Goal: Task Accomplishment & Management: Use online tool/utility

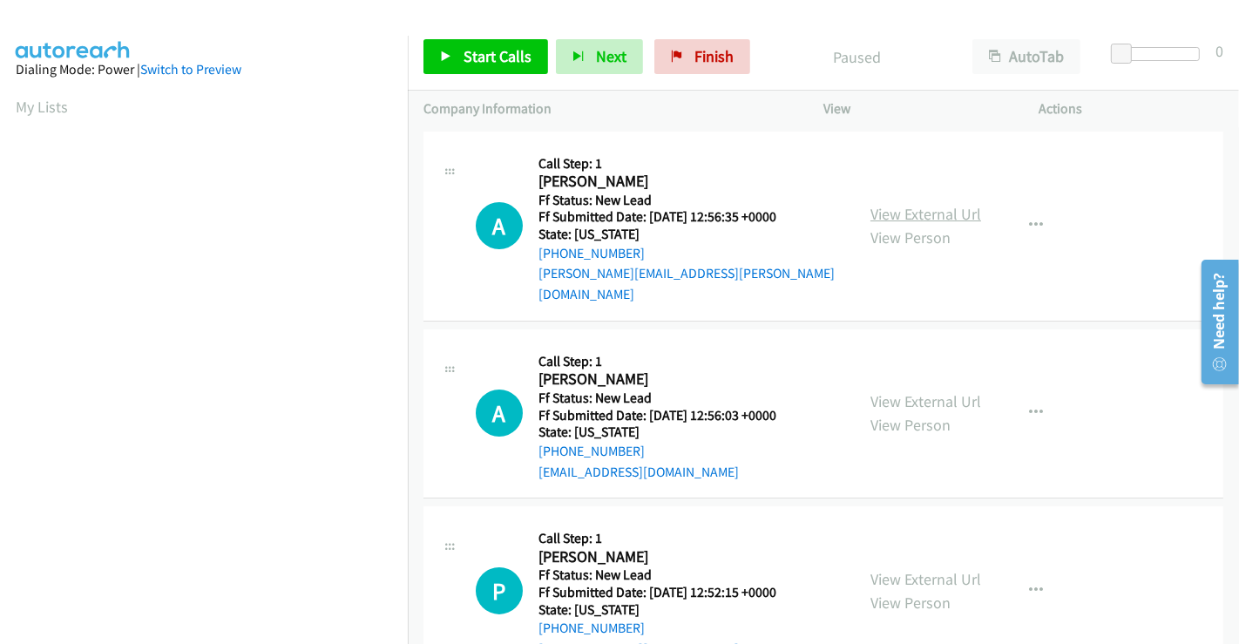
click at [928, 204] on link "View External Url" at bounding box center [925, 214] width 111 height 20
click at [902, 391] on link "View External Url" at bounding box center [925, 401] width 111 height 20
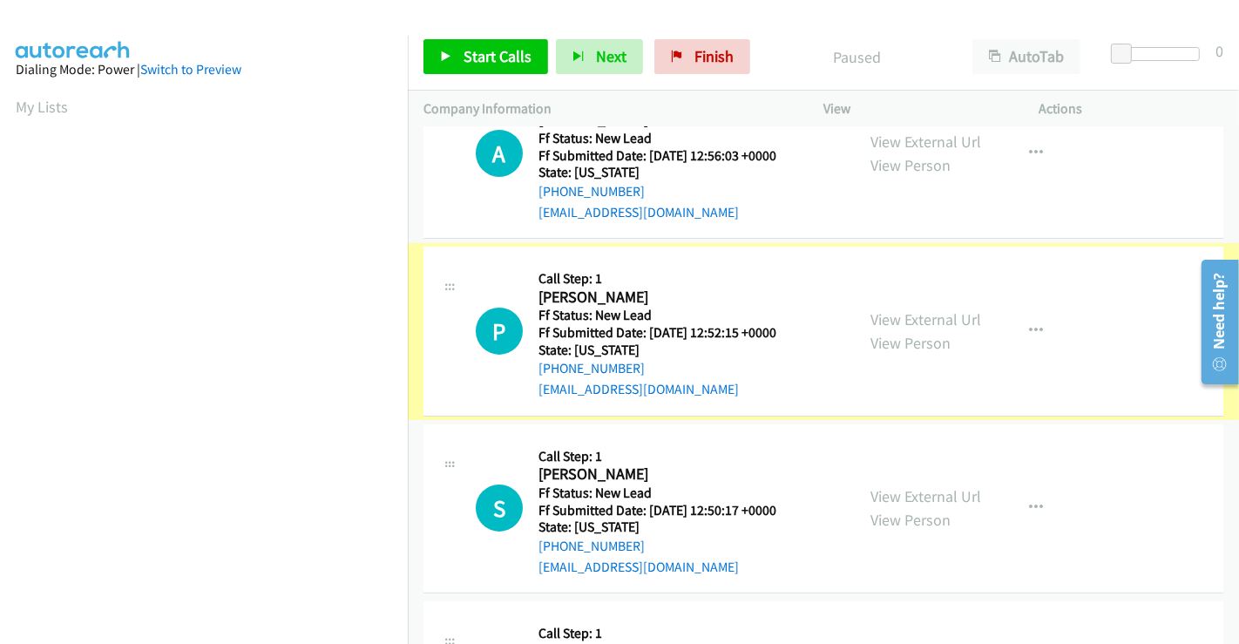
scroll to position [290, 0]
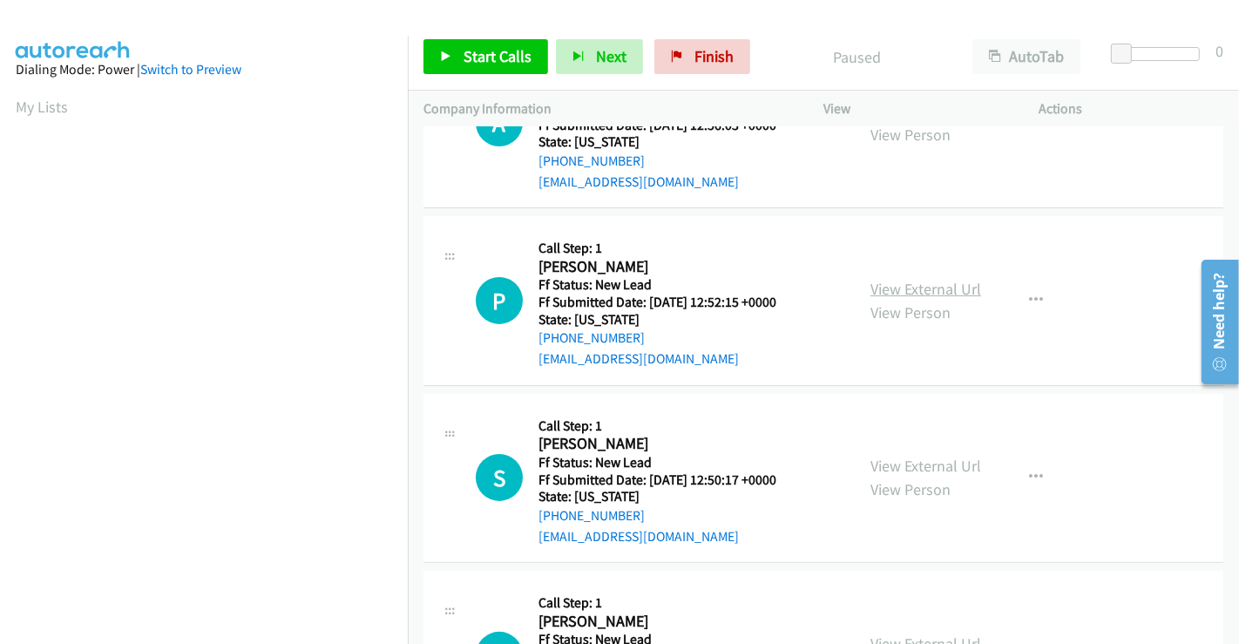
click at [911, 279] on link "View External Url" at bounding box center [925, 289] width 111 height 20
click at [918, 456] on link "View External Url" at bounding box center [925, 466] width 111 height 20
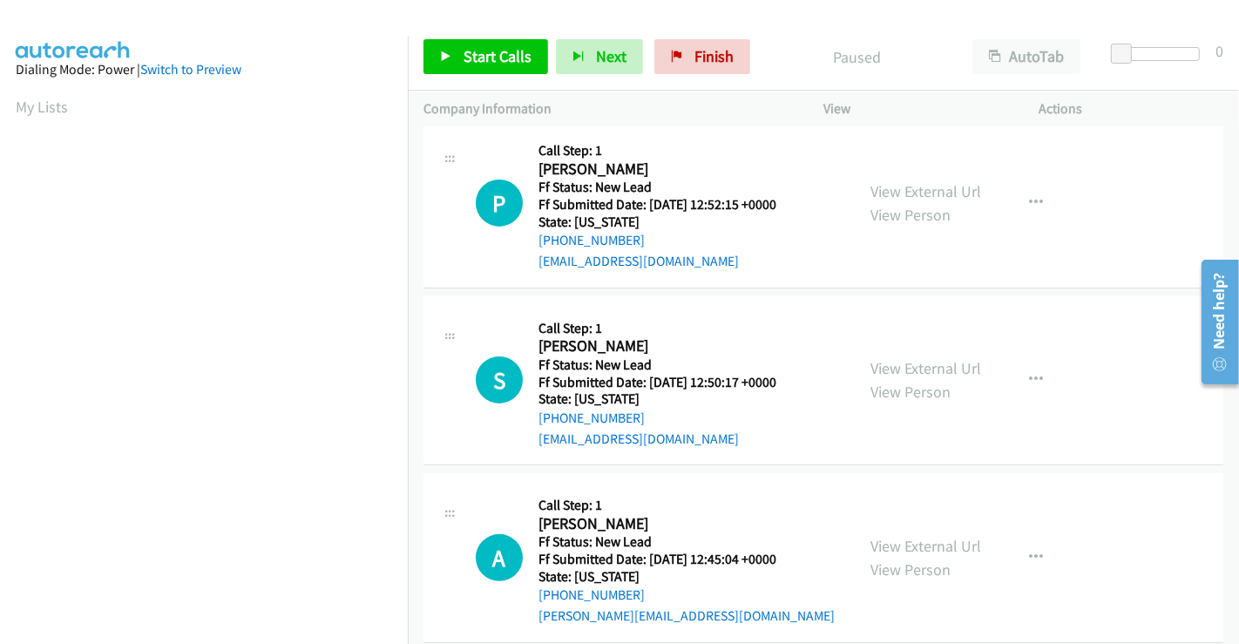
scroll to position [391, 0]
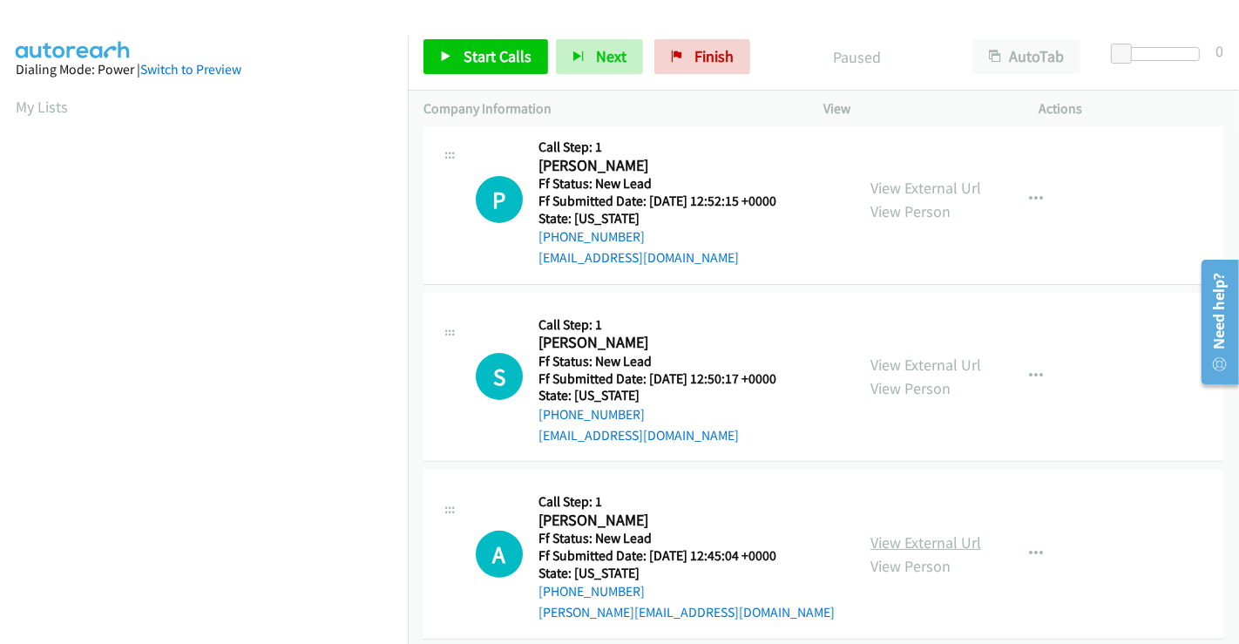
click at [903, 532] on link "View External Url" at bounding box center [925, 542] width 111 height 20
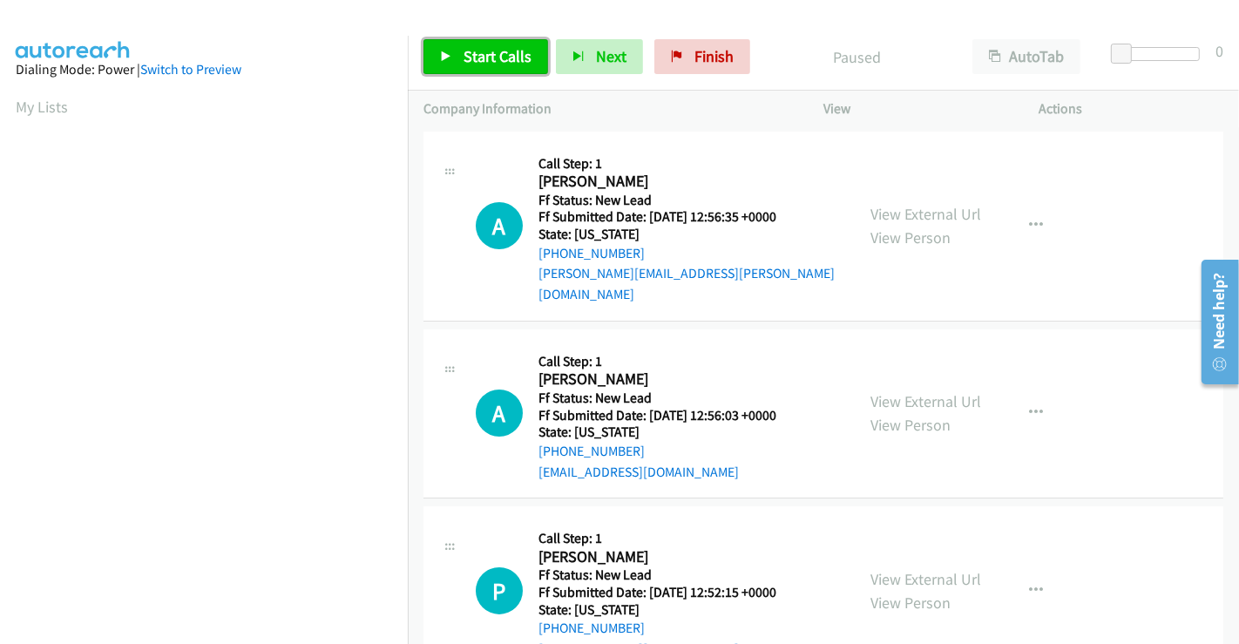
click at [511, 51] on span "Start Calls" at bounding box center [498, 56] width 68 height 20
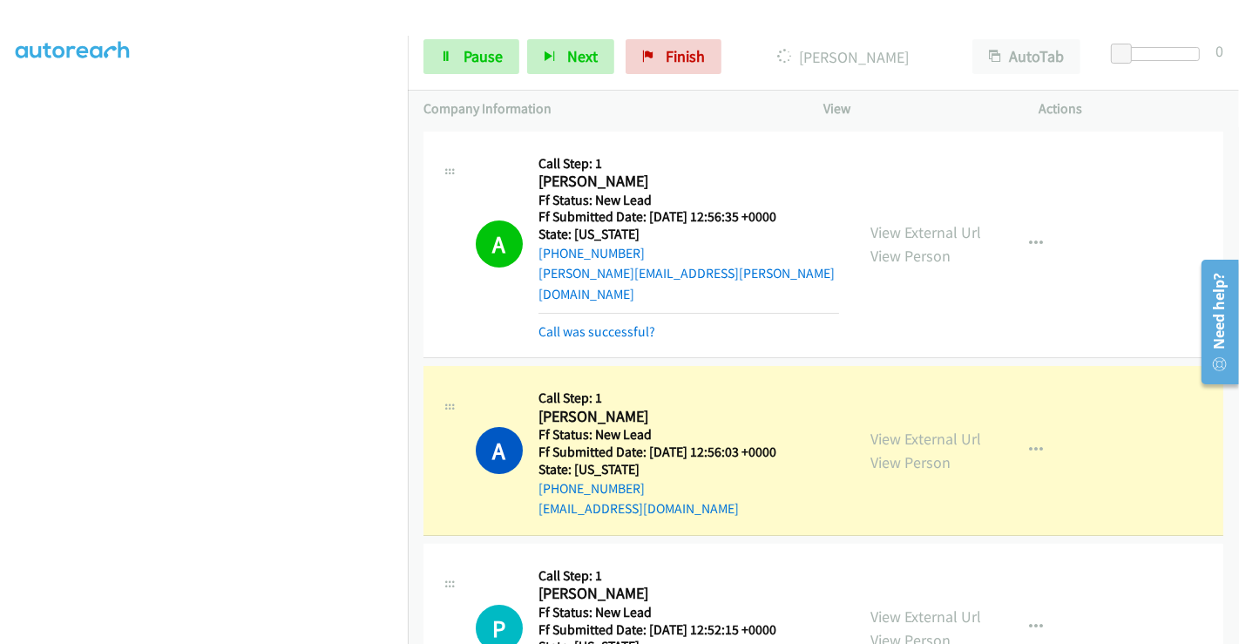
scroll to position [193, 0]
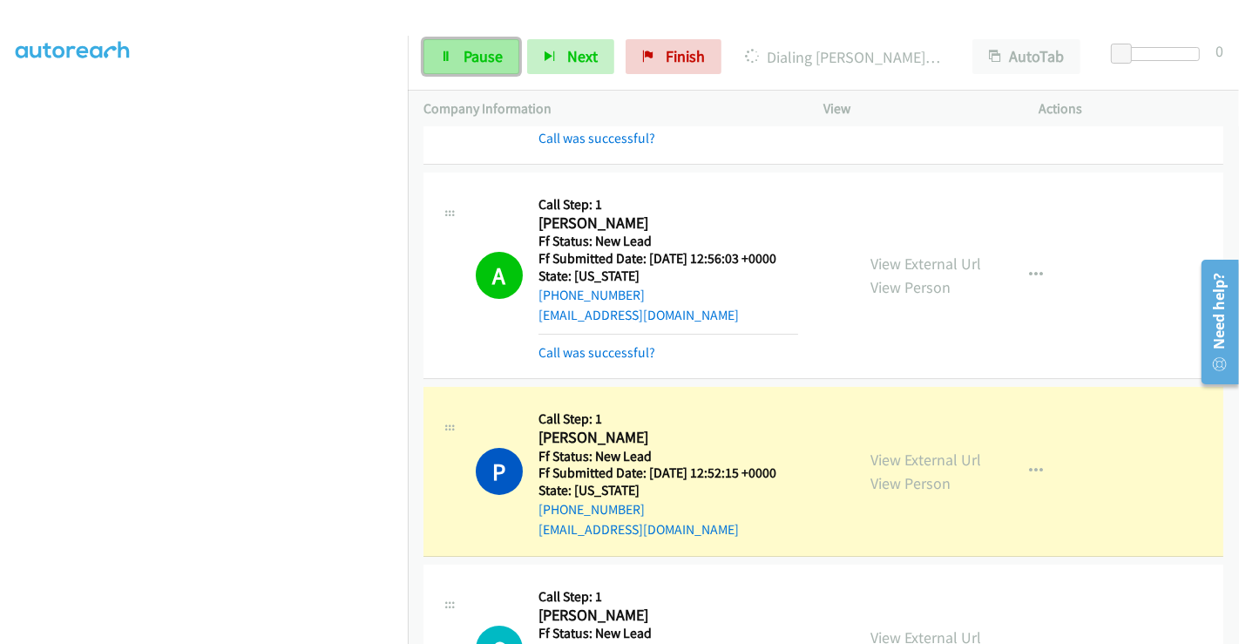
click at [468, 54] on span "Pause" at bounding box center [483, 56] width 39 height 20
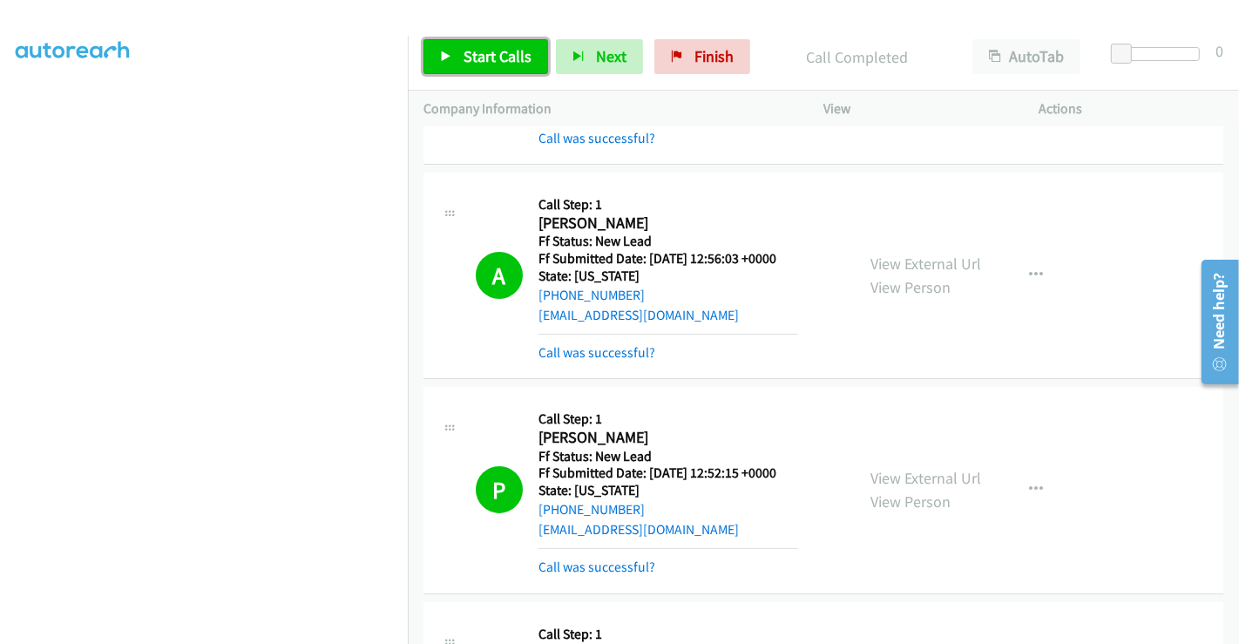
click at [492, 50] on span "Start Calls" at bounding box center [498, 56] width 68 height 20
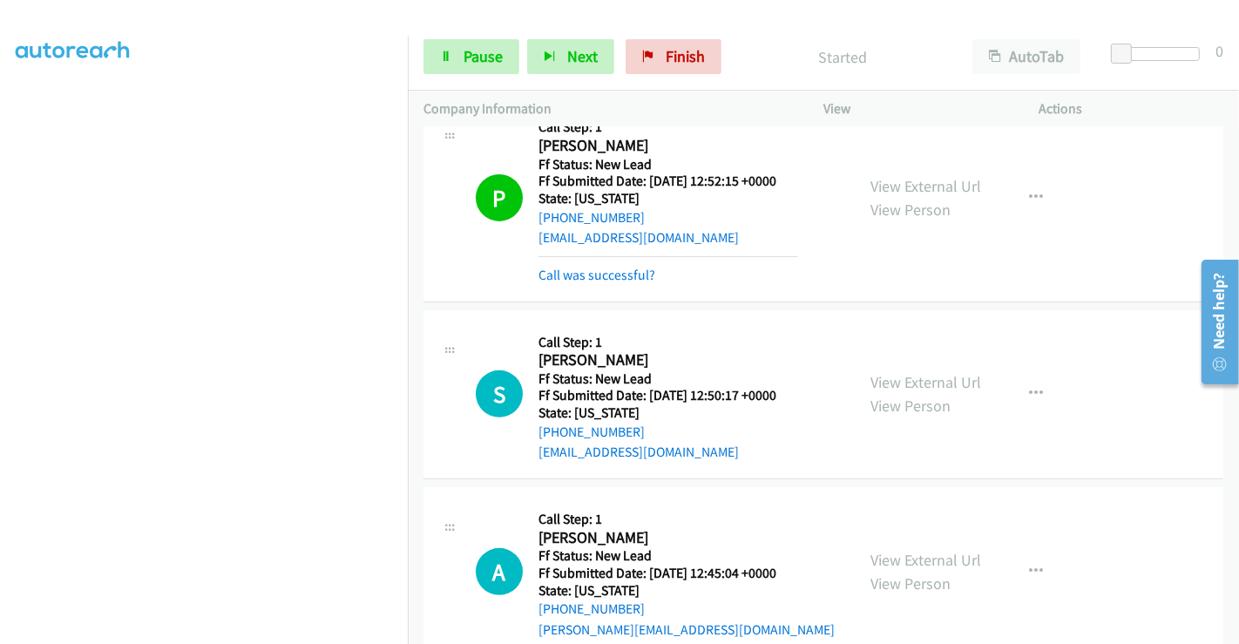
scroll to position [580, 0]
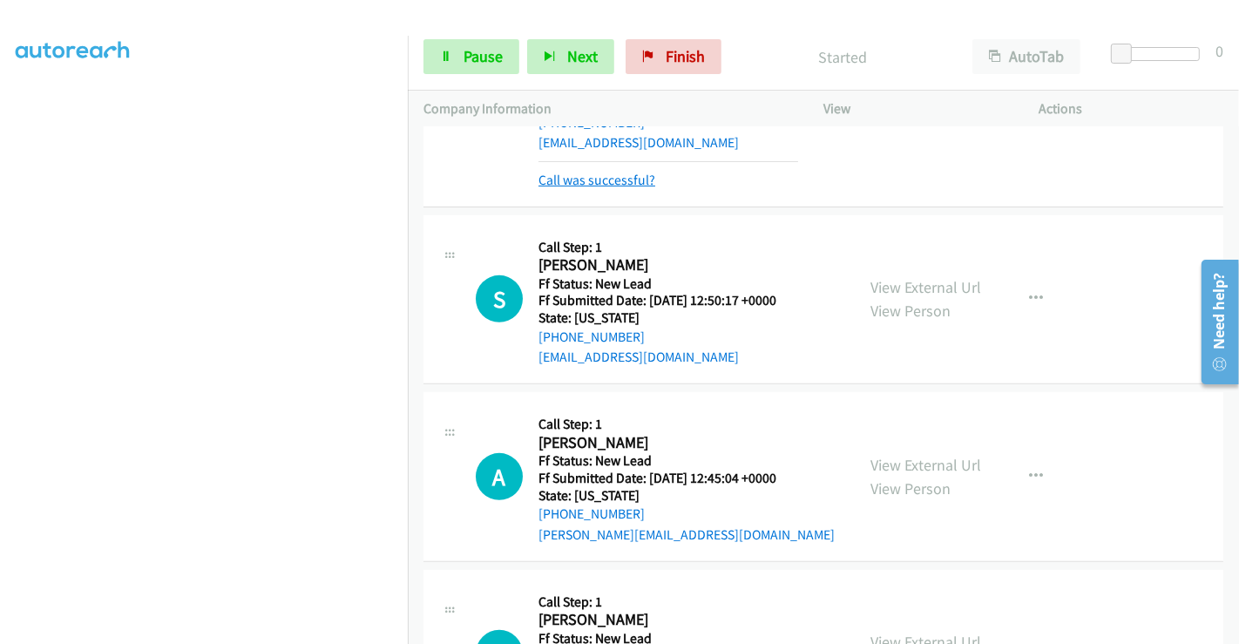
click at [587, 172] on link "Call was successful?" at bounding box center [597, 180] width 117 height 17
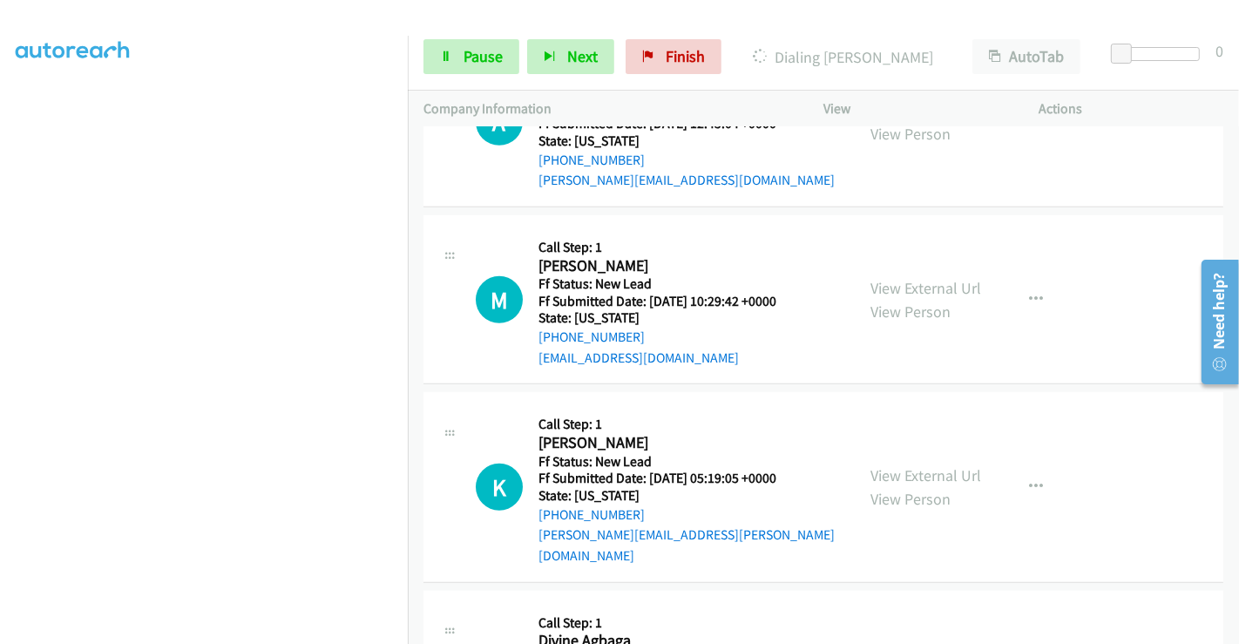
scroll to position [996, 0]
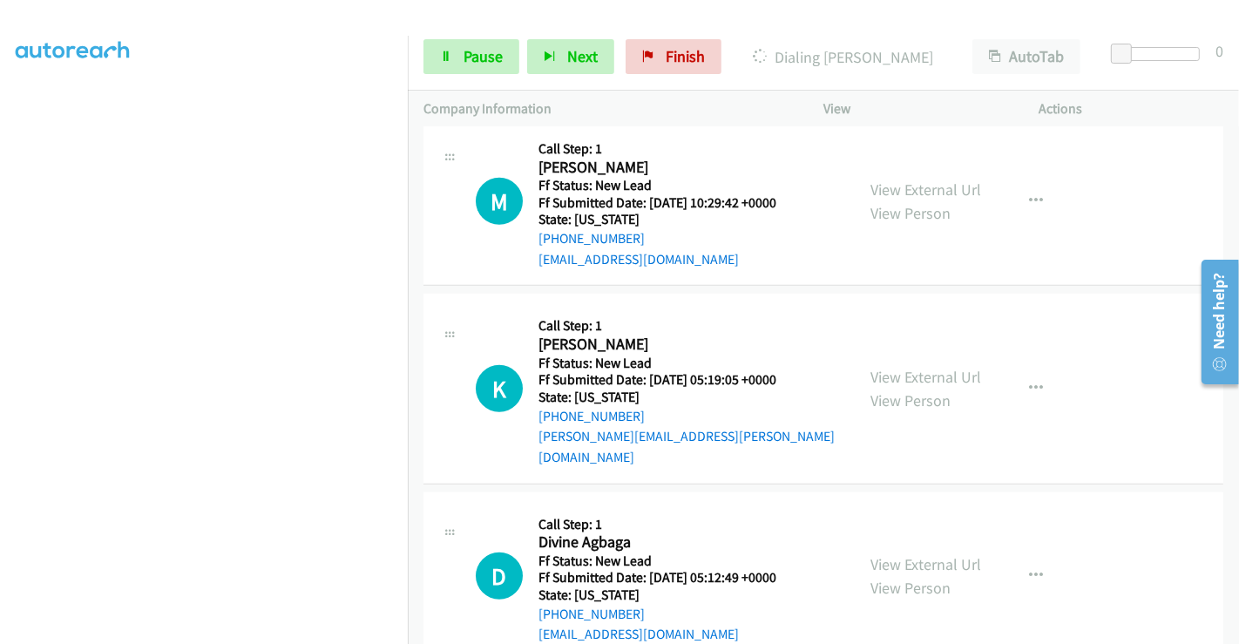
drag, startPoint x: 909, startPoint y: 163, endPoint x: 912, endPoint y: 177, distance: 14.4
click at [898, 180] on link "View External Url" at bounding box center [925, 190] width 111 height 20
click at [906, 367] on link "View External Url" at bounding box center [925, 377] width 111 height 20
click at [895, 554] on link "View External Url" at bounding box center [925, 564] width 111 height 20
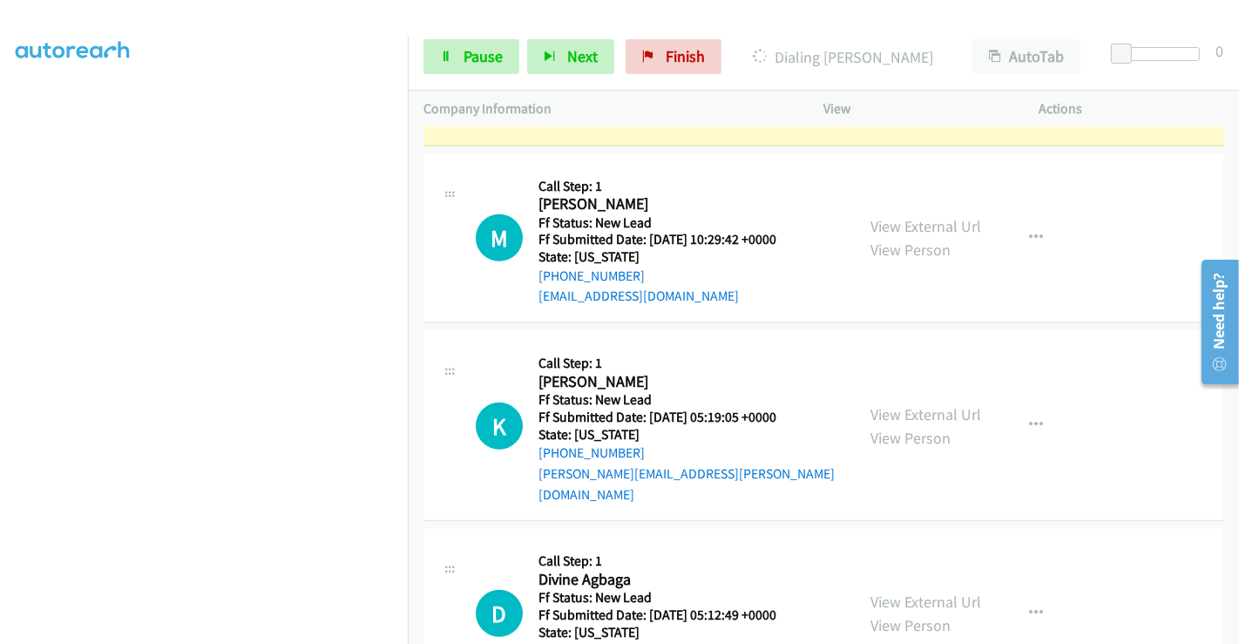
scroll to position [1033, 0]
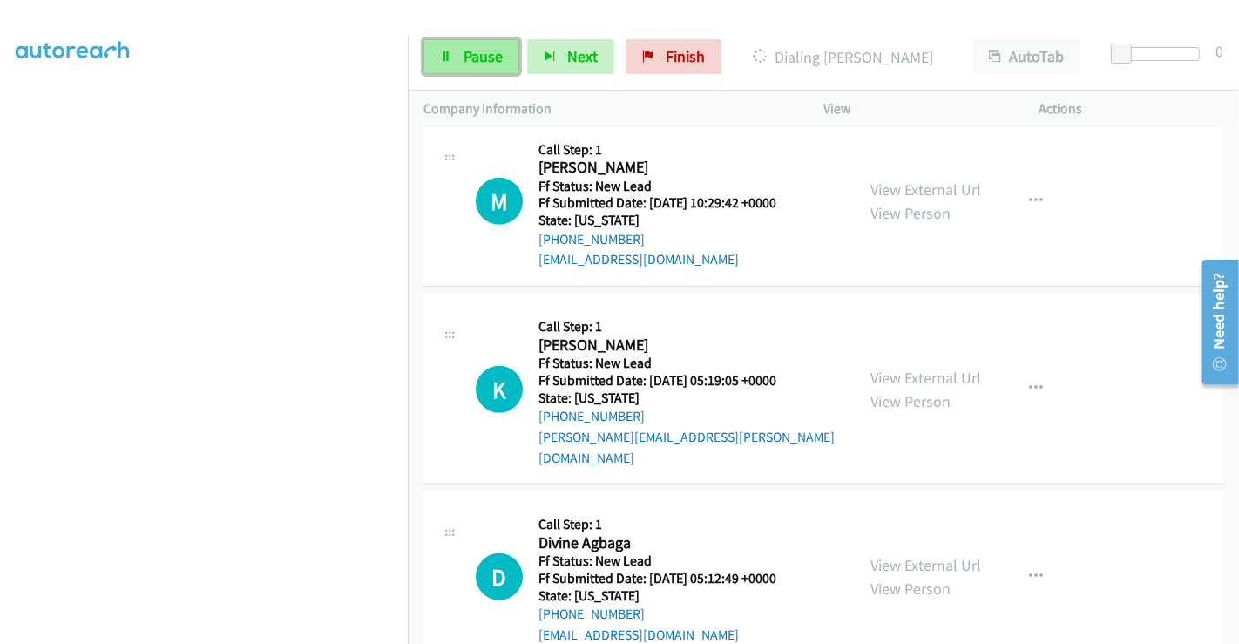
click at [485, 53] on span "Pause" at bounding box center [483, 56] width 39 height 20
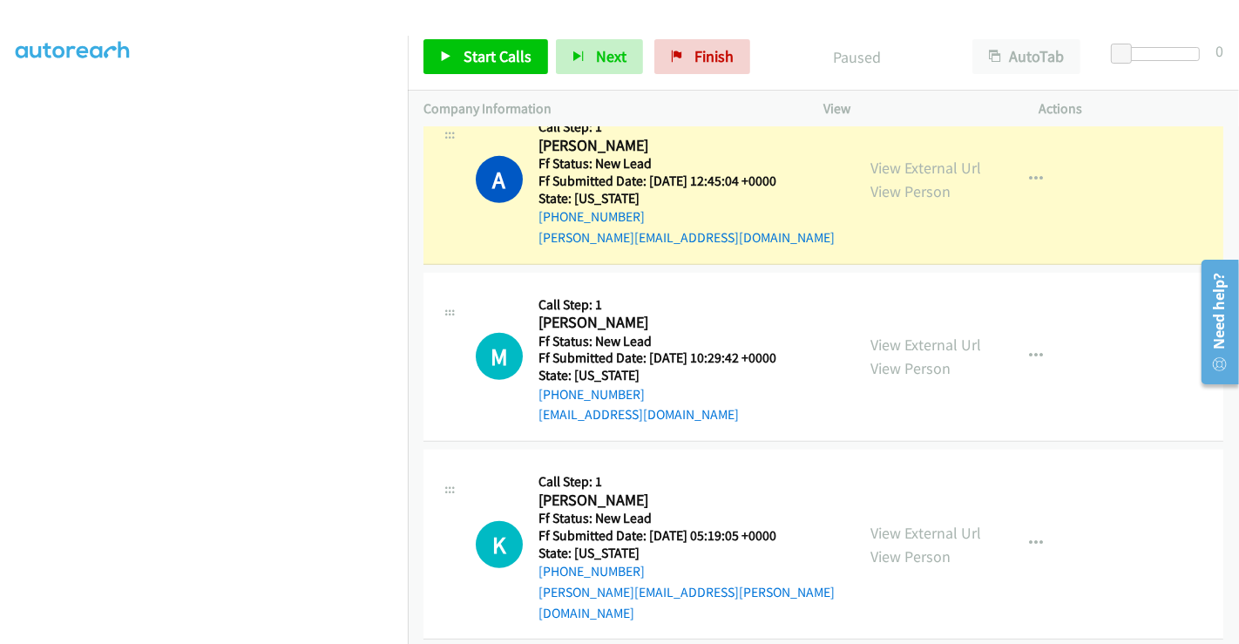
scroll to position [646, 0]
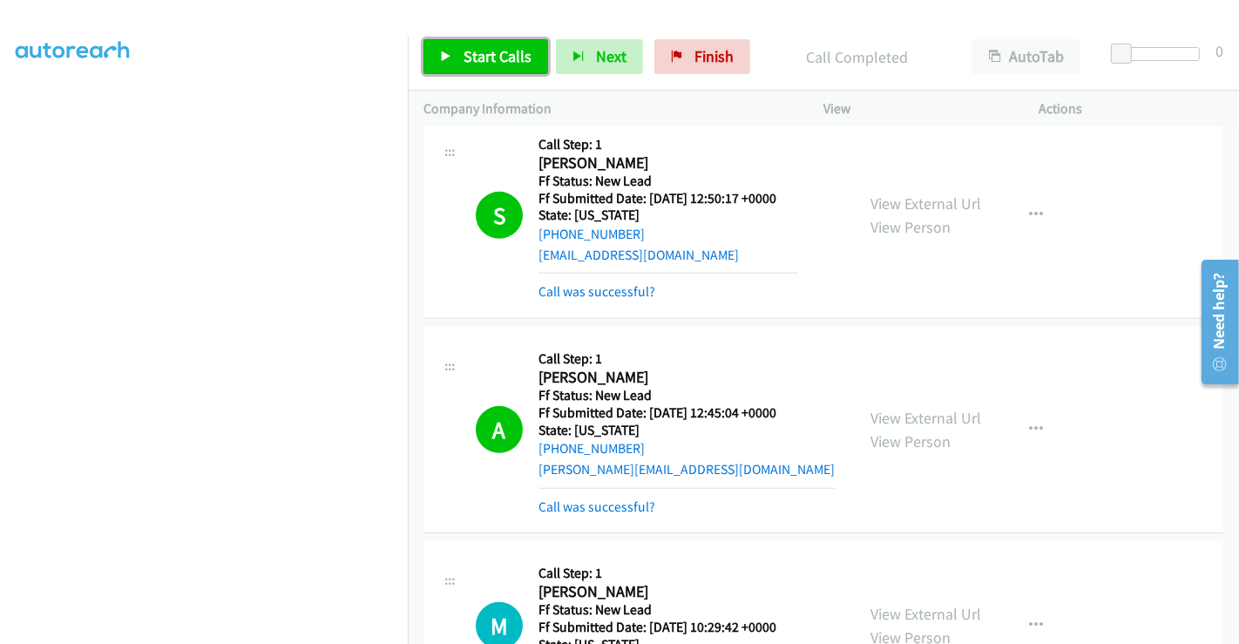
click at [474, 53] on span "Start Calls" at bounding box center [498, 56] width 68 height 20
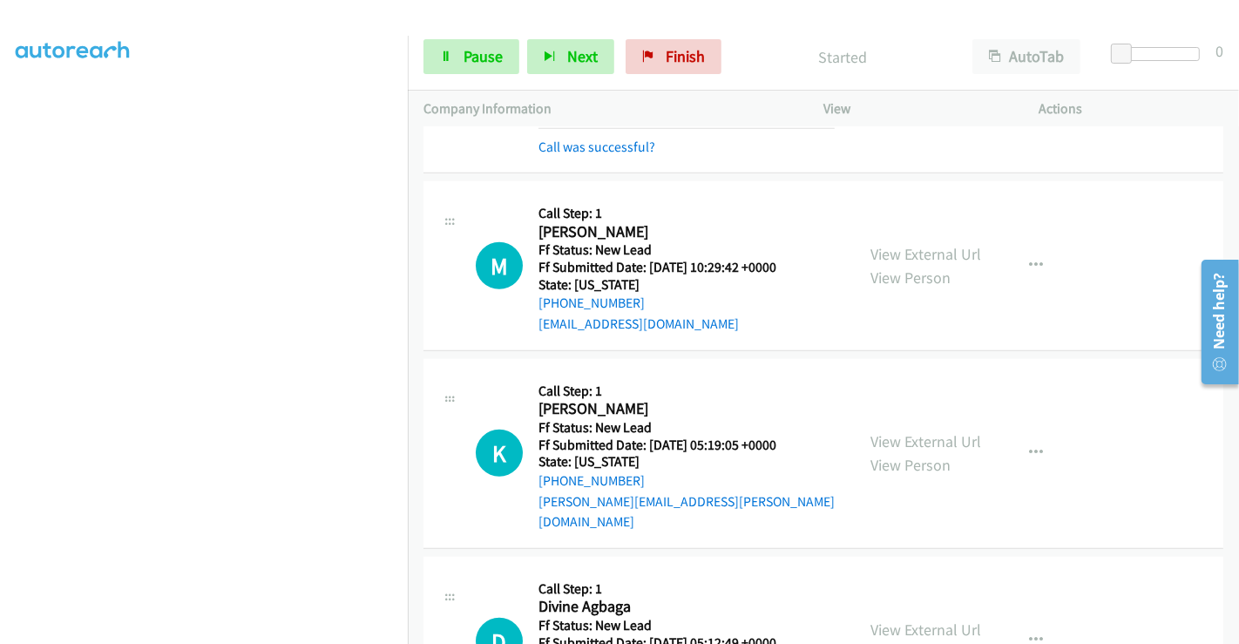
scroll to position [1070, 0]
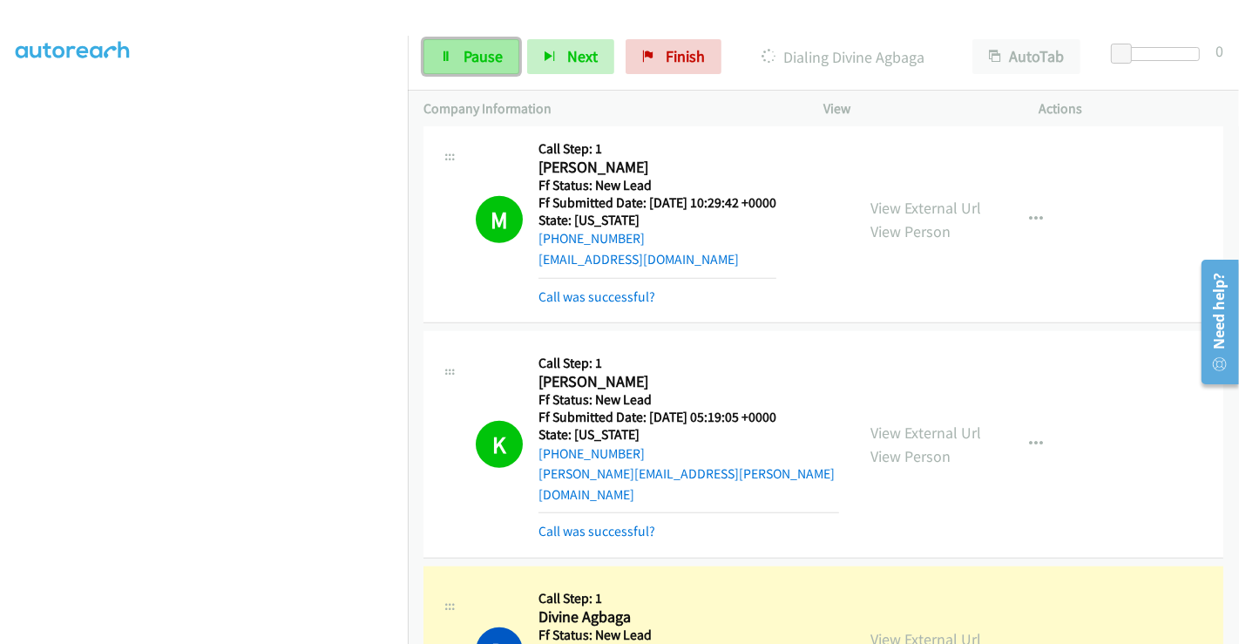
click at [451, 43] on link "Pause" at bounding box center [471, 56] width 96 height 35
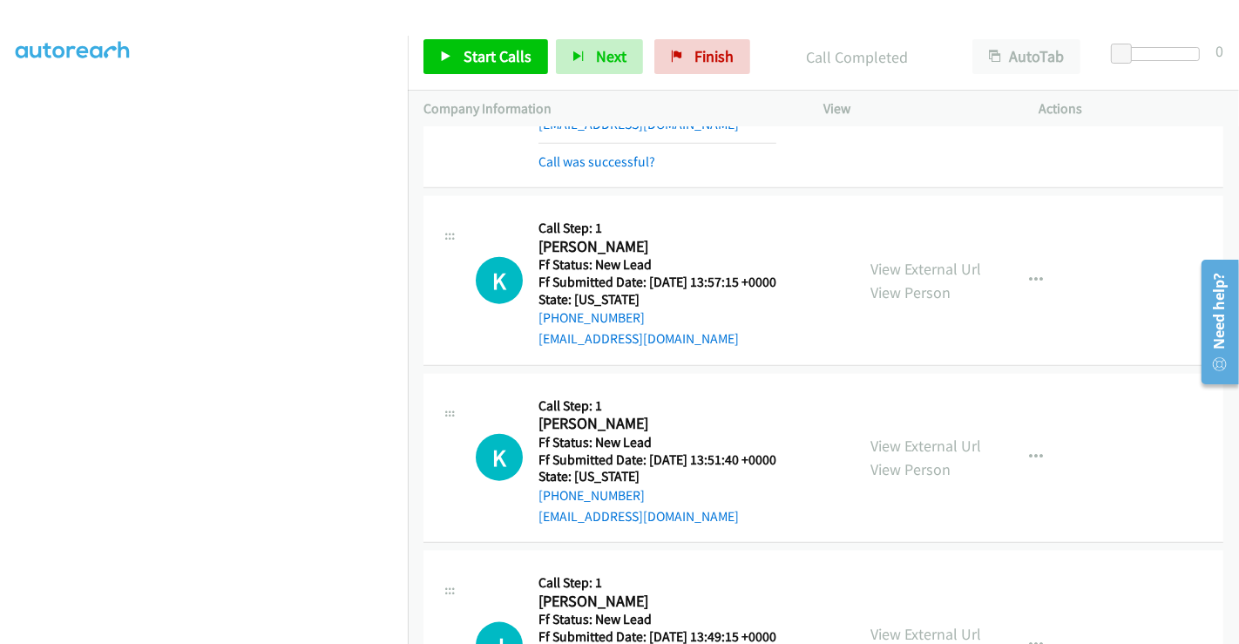
scroll to position [1695, 0]
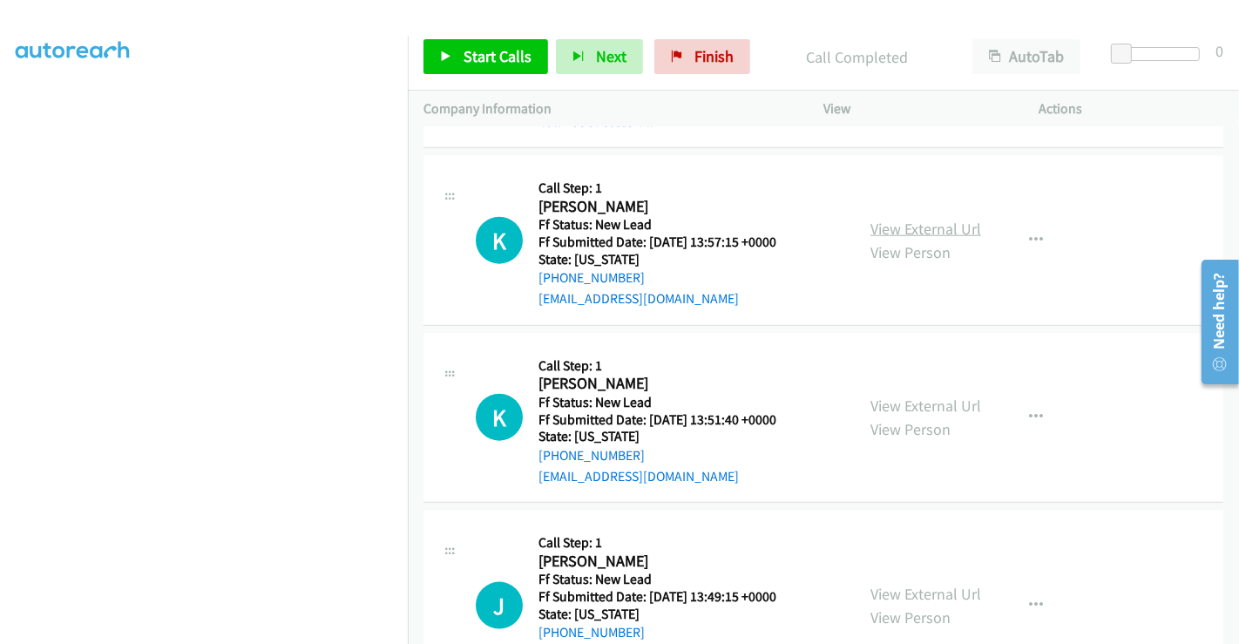
click at [937, 219] on link "View External Url" at bounding box center [925, 229] width 111 height 20
click at [924, 396] on link "View External Url" at bounding box center [925, 406] width 111 height 20
click at [908, 584] on link "View External Url" at bounding box center [925, 594] width 111 height 20
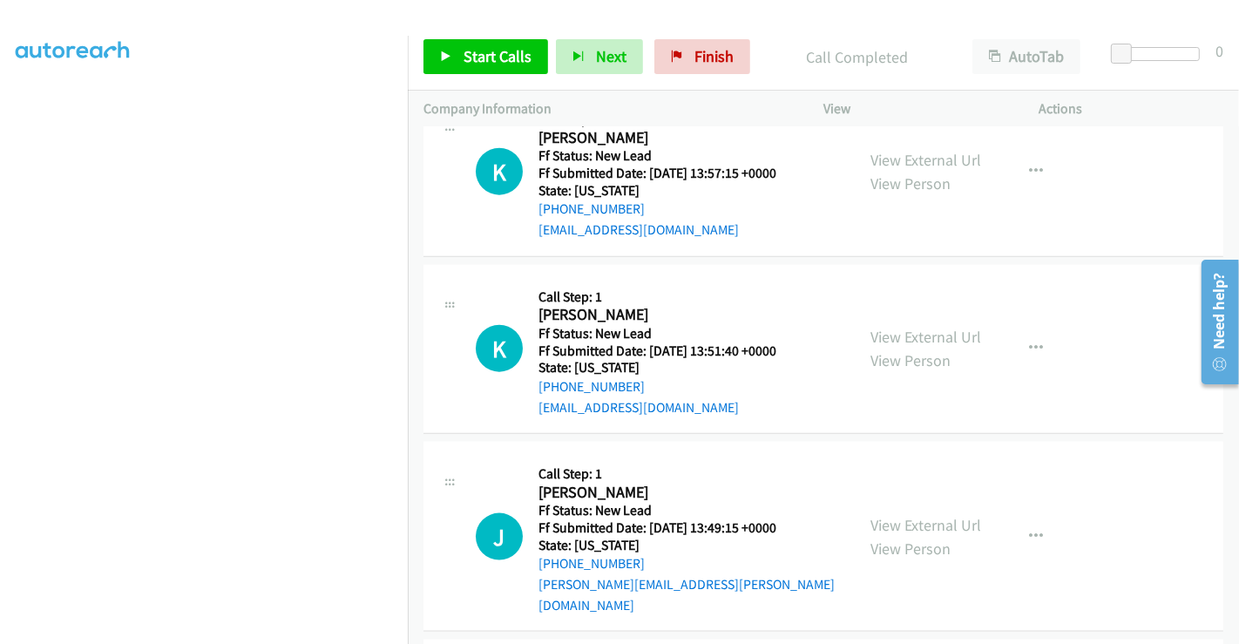
scroll to position [1889, 0]
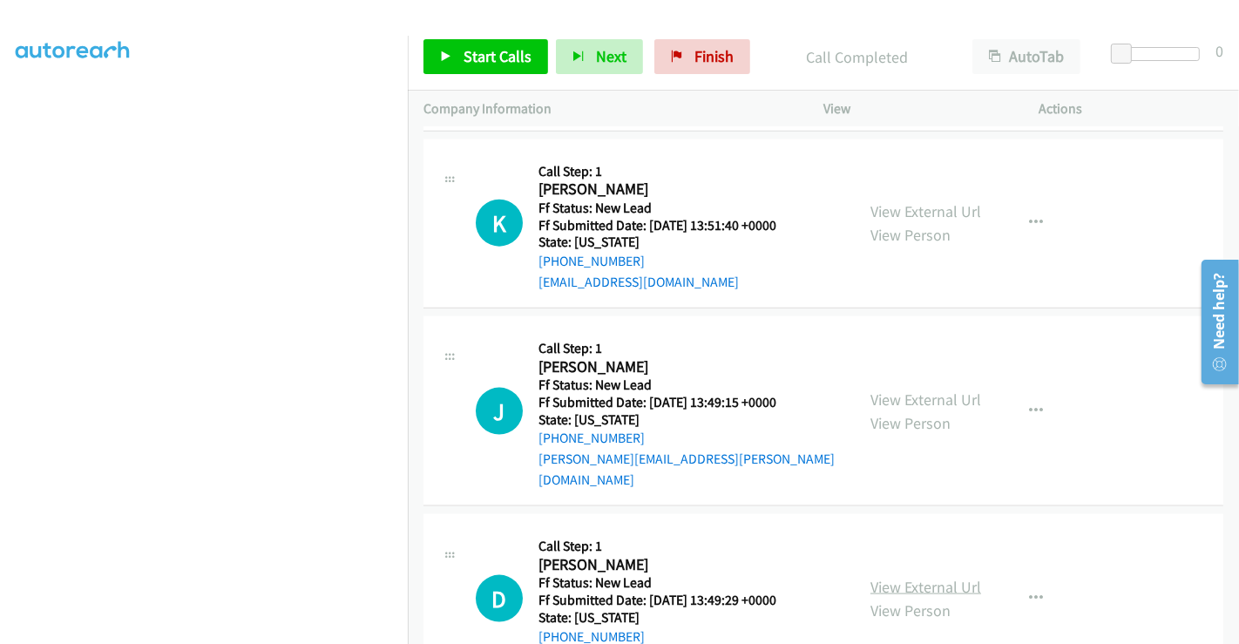
click at [917, 577] on link "View External Url" at bounding box center [925, 587] width 111 height 20
click at [478, 54] on span "Start Calls" at bounding box center [498, 56] width 68 height 20
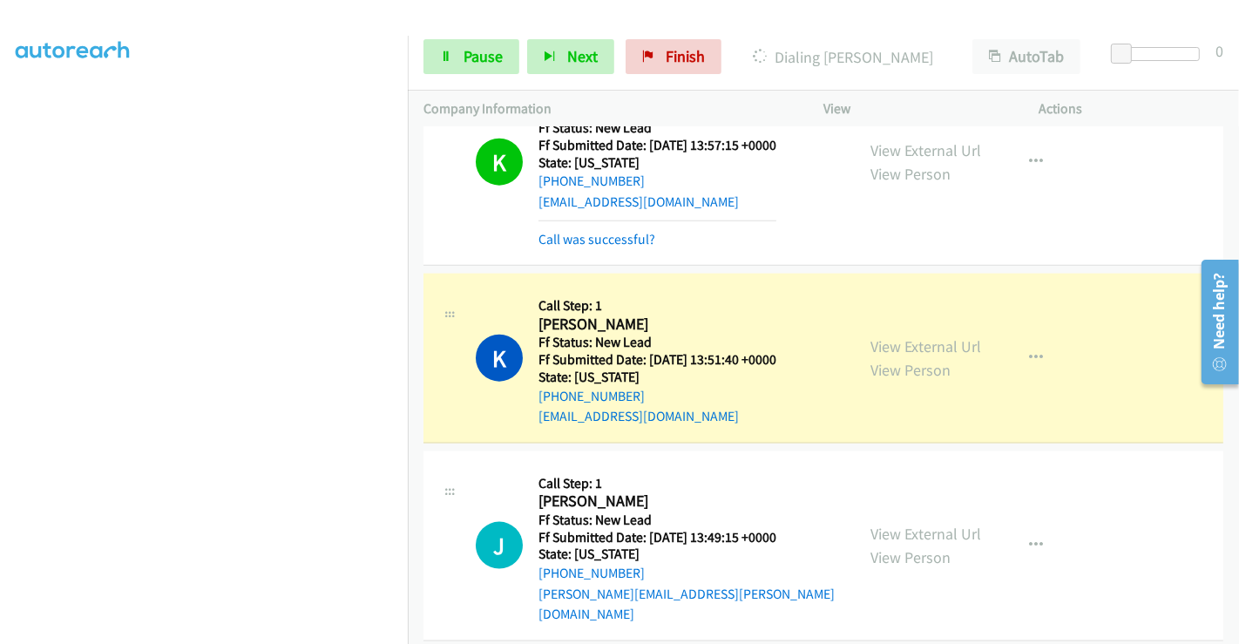
scroll to position [1792, 0]
click at [593, 230] on link "Call was successful?" at bounding box center [597, 238] width 117 height 17
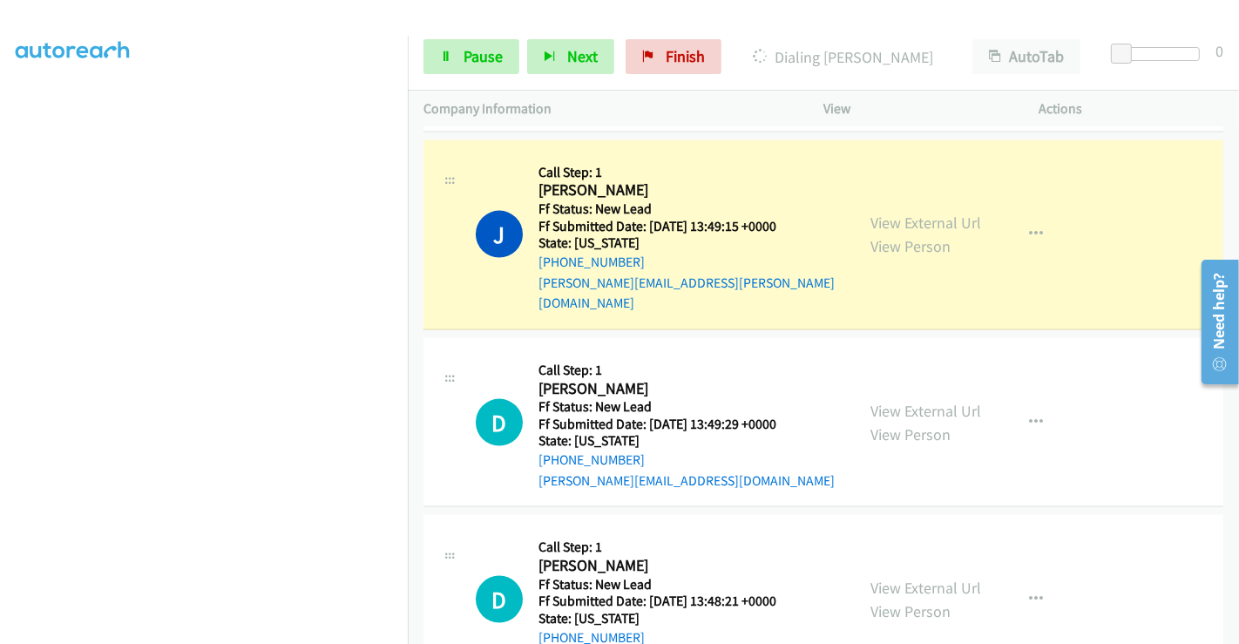
scroll to position [2103, 0]
click at [906, 577] on link "View External Url" at bounding box center [925, 587] width 111 height 20
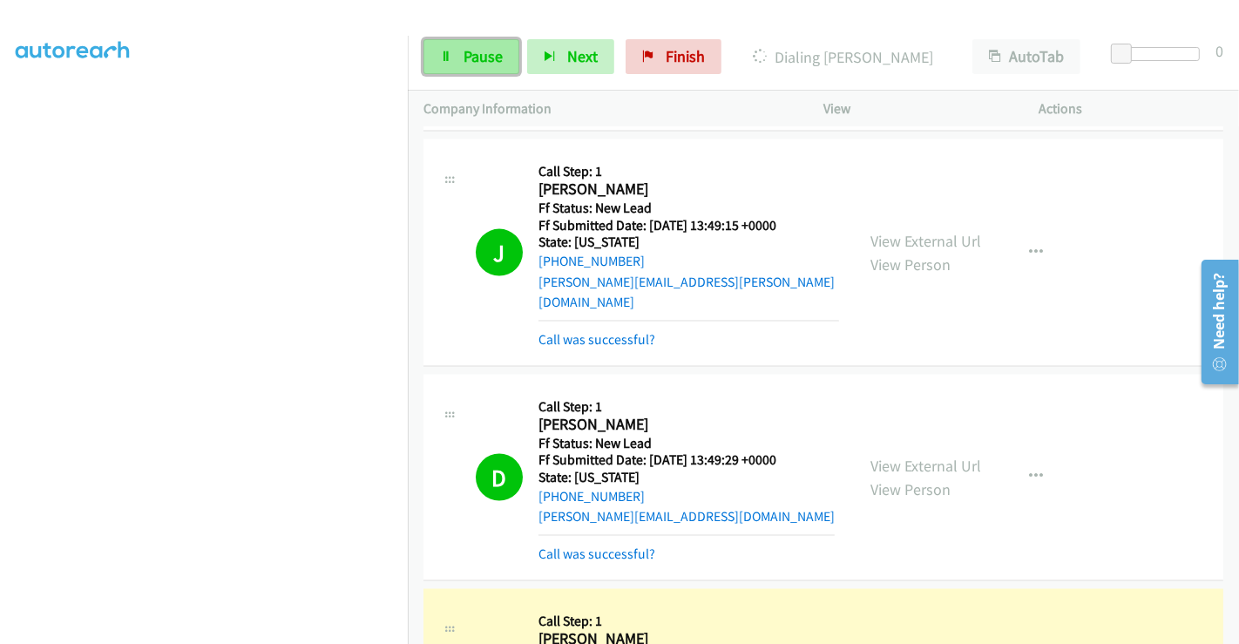
click at [472, 53] on span "Pause" at bounding box center [483, 56] width 39 height 20
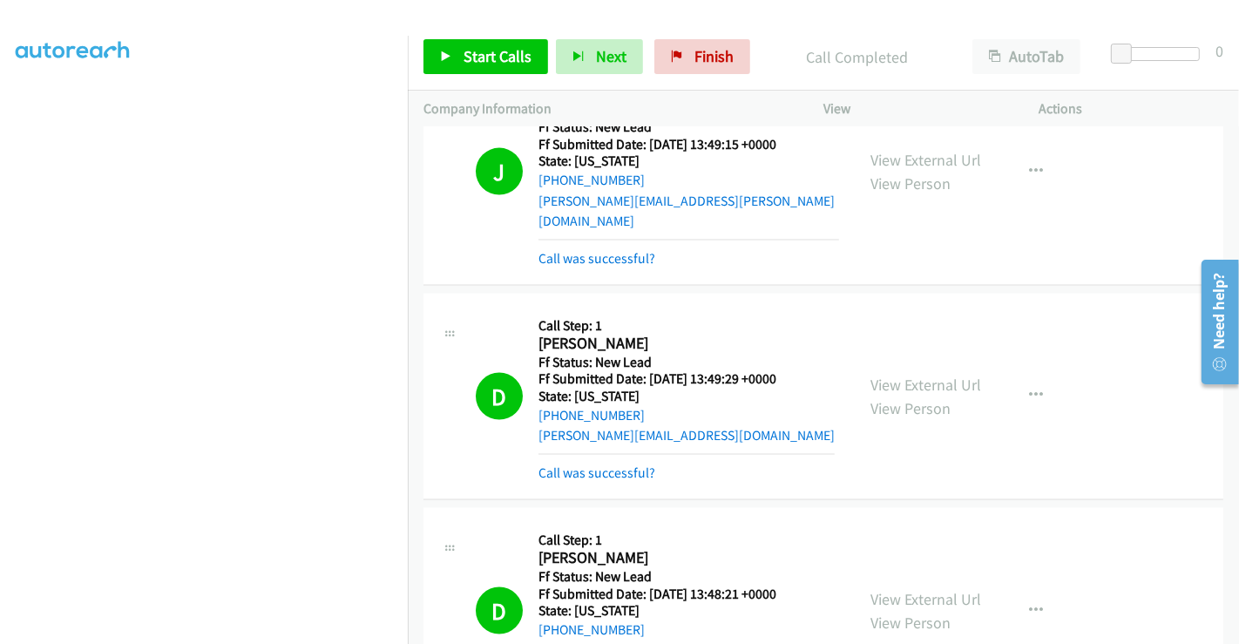
scroll to position [2269, 0]
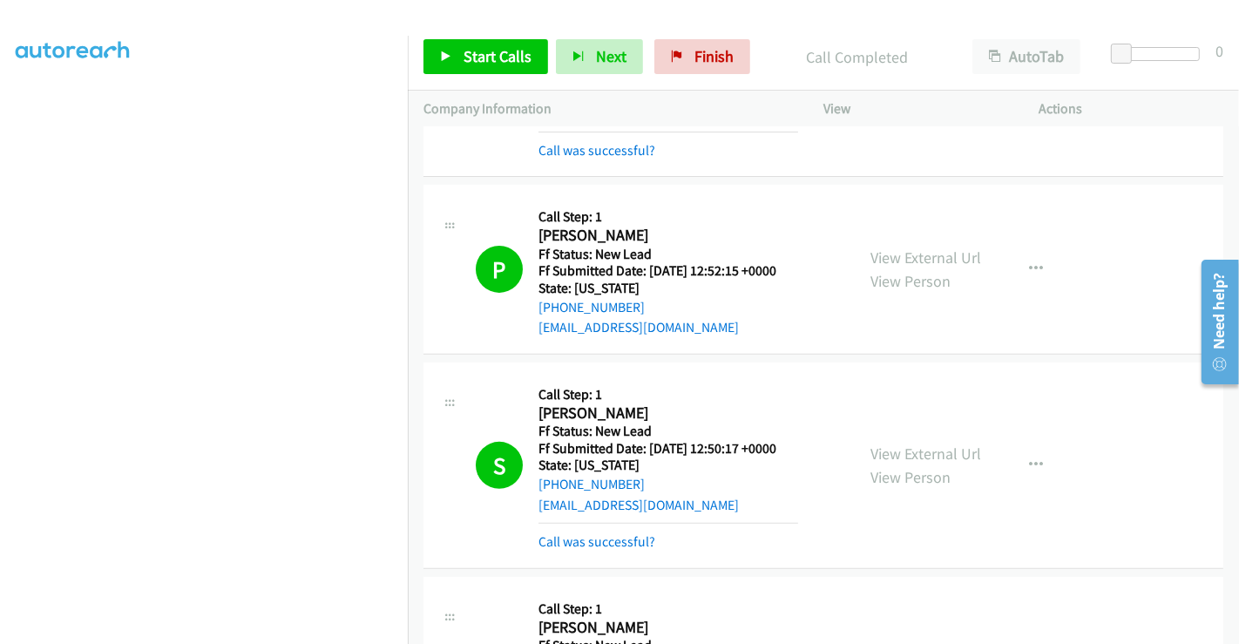
scroll to position [0, 0]
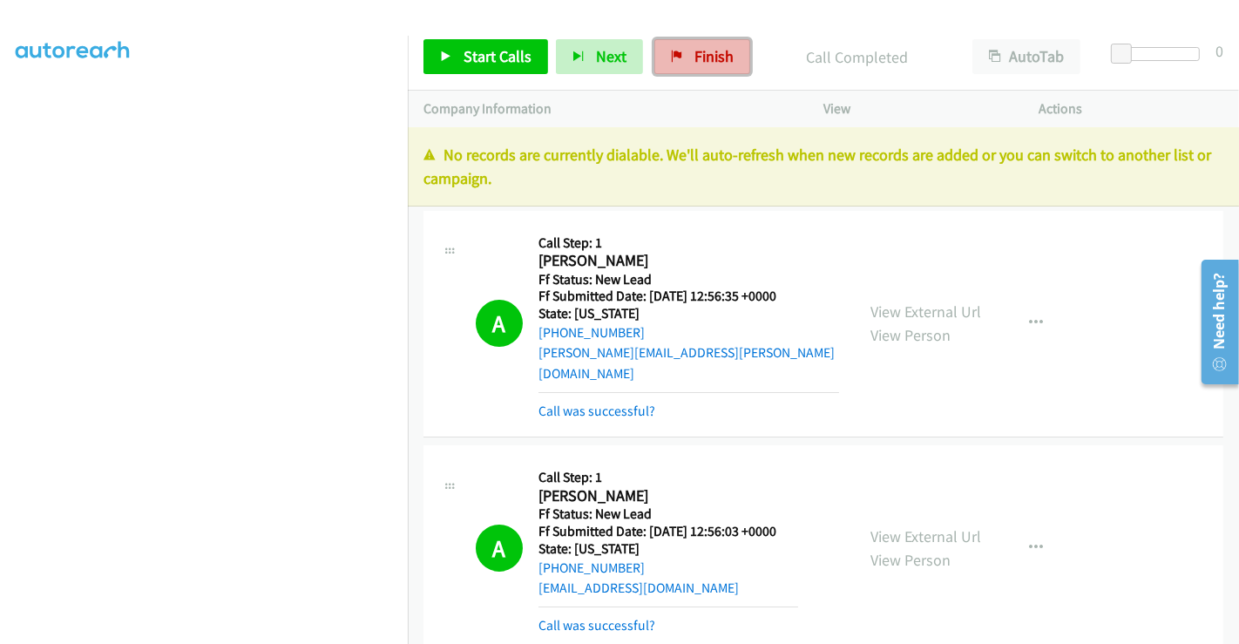
click at [681, 51] on link "Finish" at bounding box center [702, 56] width 96 height 35
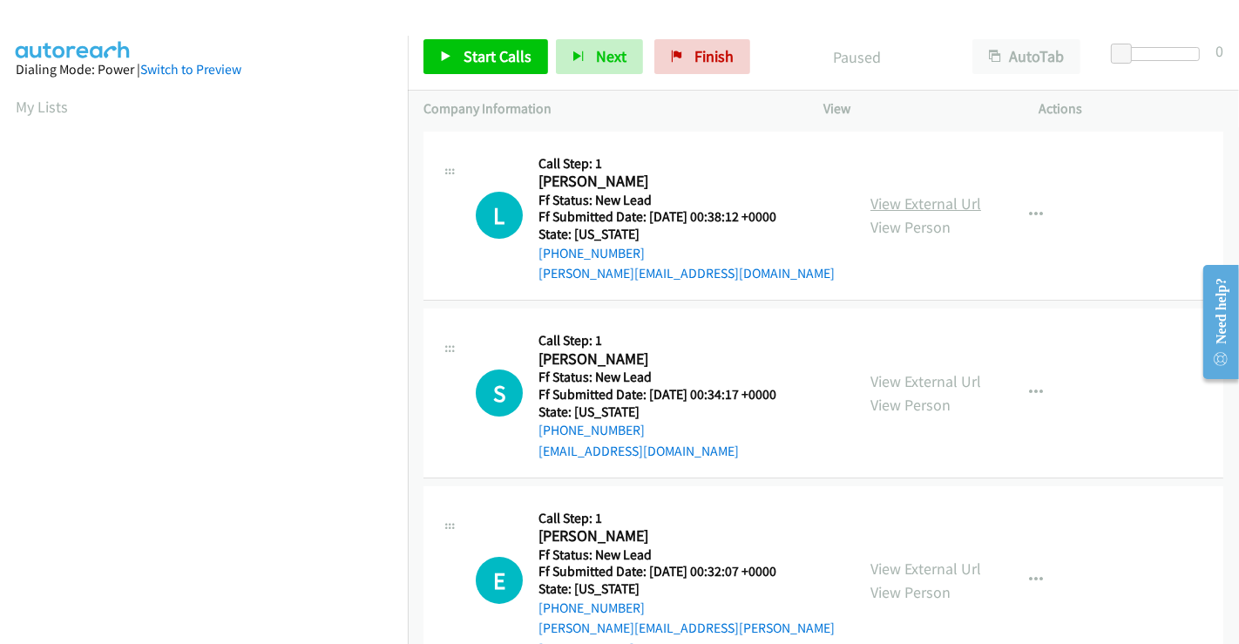
click at [906, 203] on link "View External Url" at bounding box center [925, 203] width 111 height 20
click at [924, 382] on link "View External Url" at bounding box center [925, 381] width 111 height 20
click at [913, 559] on link "View External Url" at bounding box center [925, 569] width 111 height 20
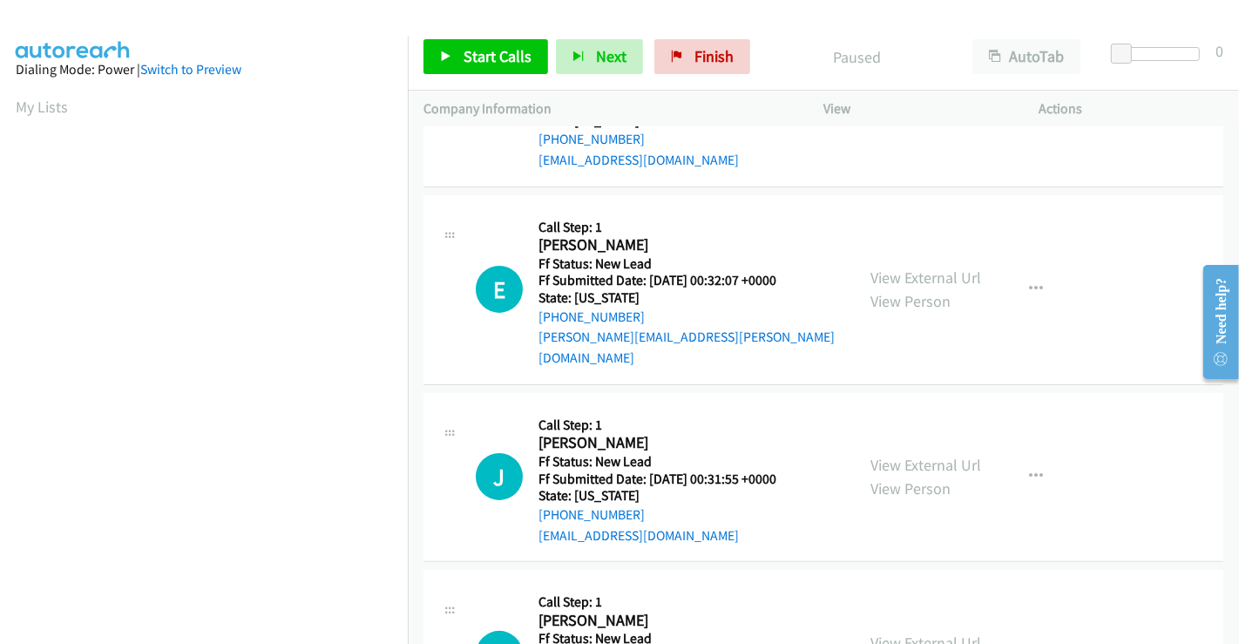
scroll to position [484, 0]
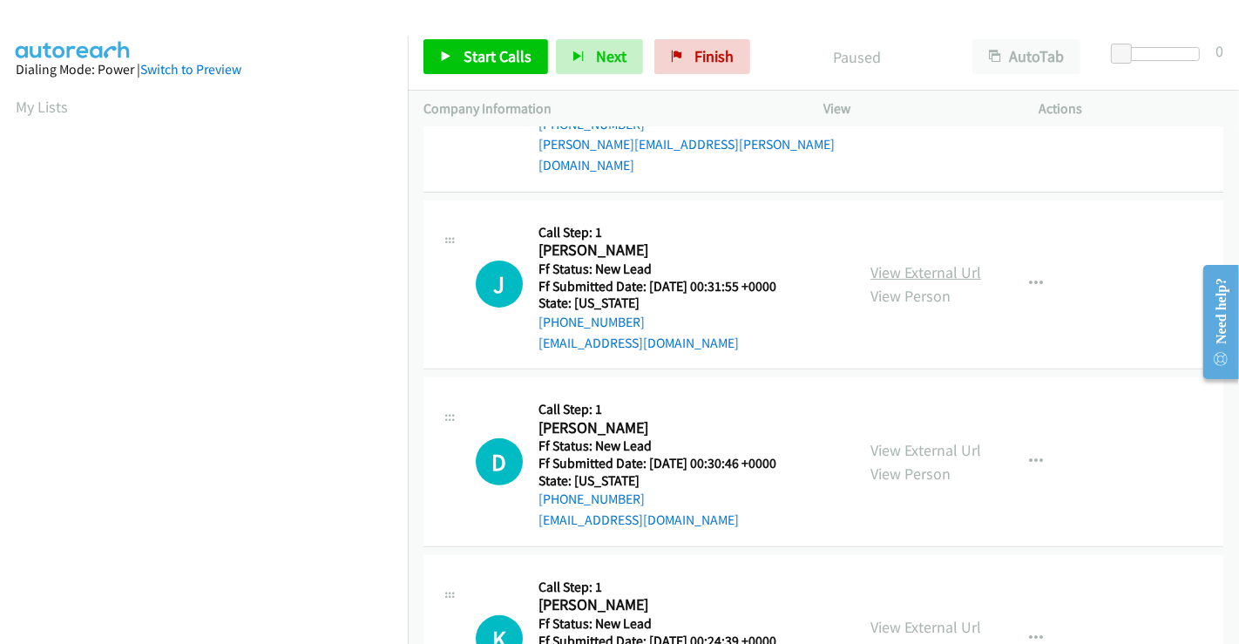
click at [884, 262] on link "View External Url" at bounding box center [925, 272] width 111 height 20
click at [904, 440] on link "View External Url" at bounding box center [925, 450] width 111 height 20
click at [512, 52] on span "Start Calls" at bounding box center [498, 56] width 68 height 20
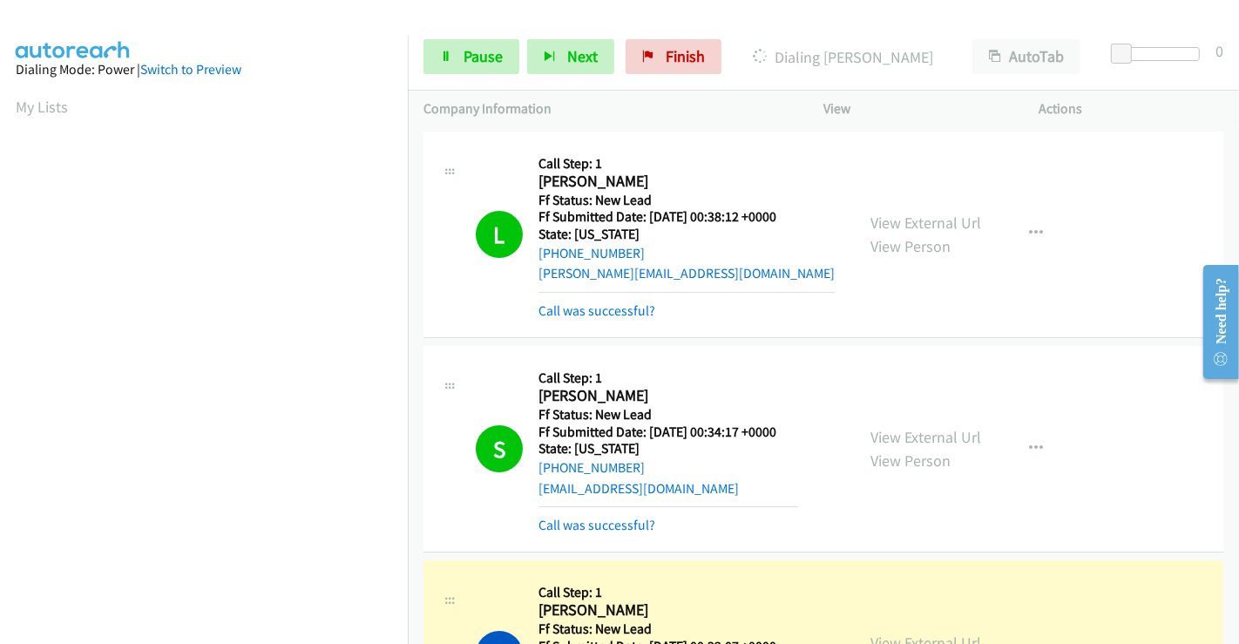
scroll to position [335, 0]
click at [479, 44] on link "Pause" at bounding box center [471, 56] width 96 height 35
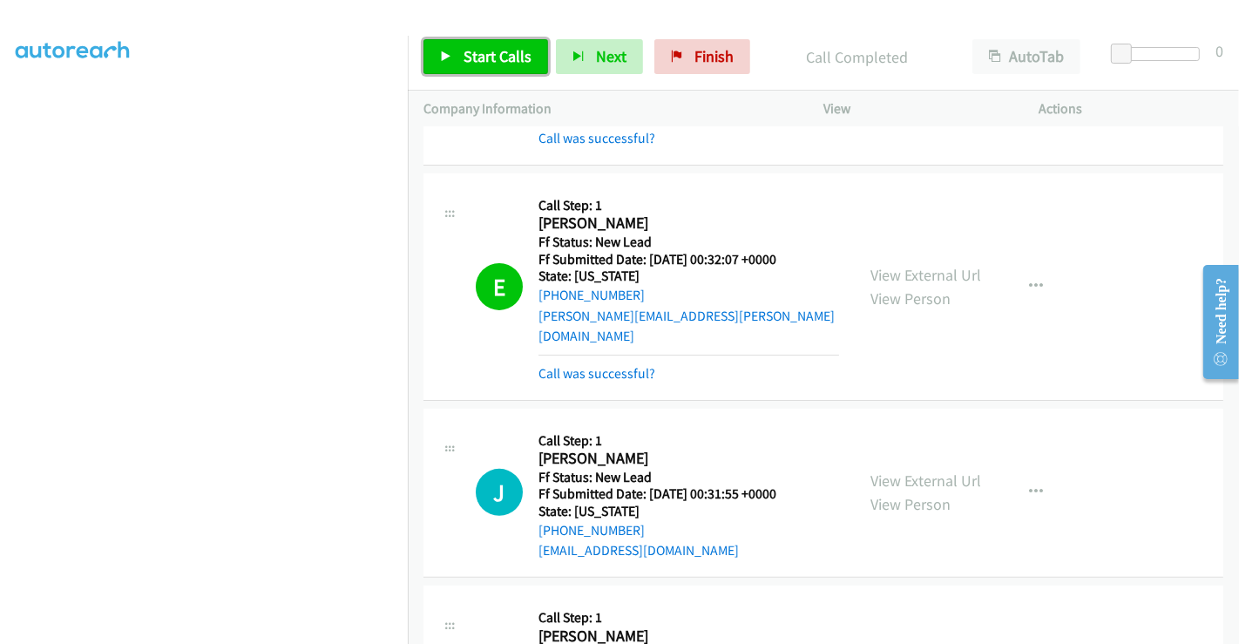
click at [482, 57] on span "Start Calls" at bounding box center [498, 56] width 68 height 20
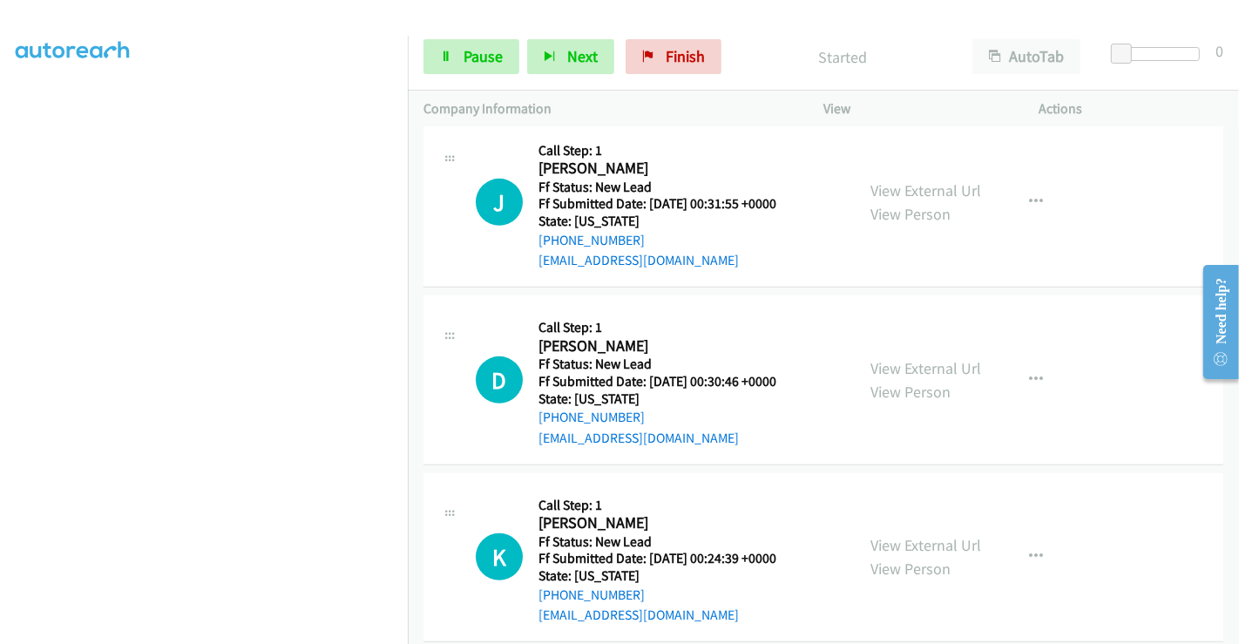
scroll to position [580, 0]
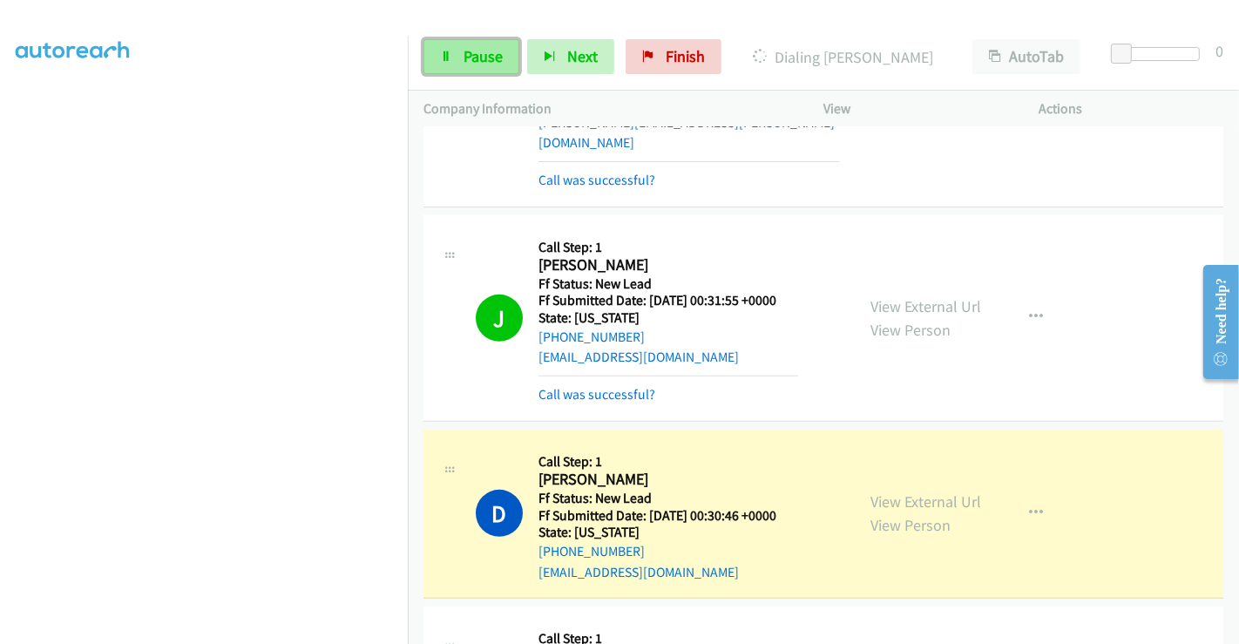
click at [470, 53] on span "Pause" at bounding box center [483, 56] width 39 height 20
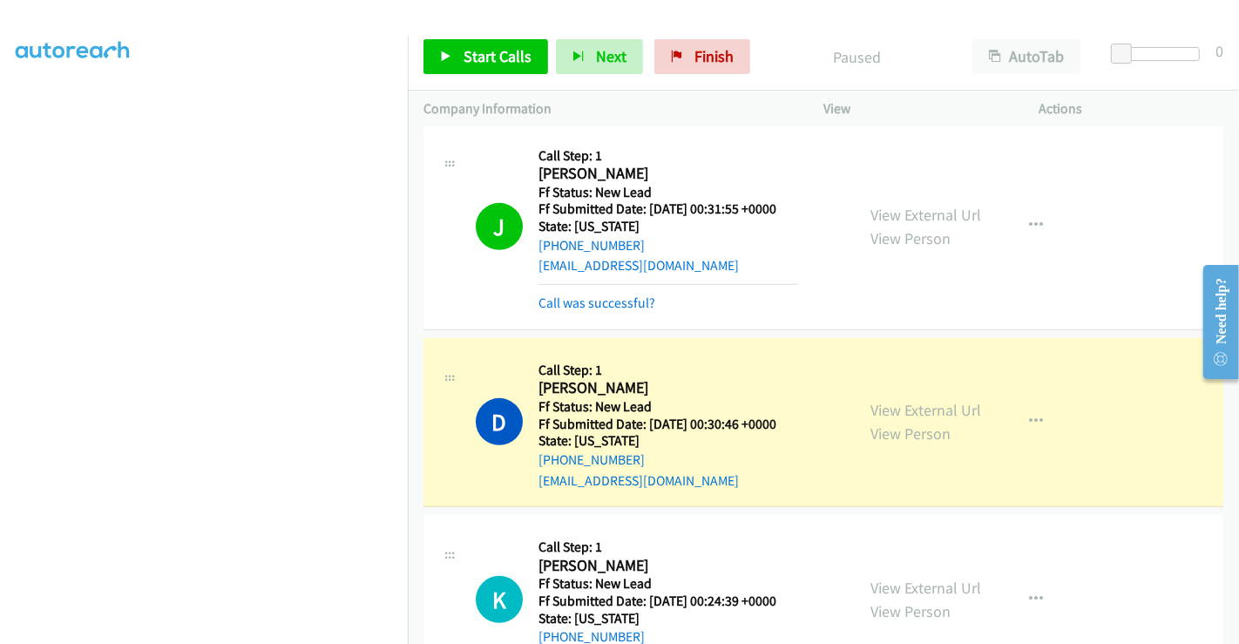
scroll to position [968, 0]
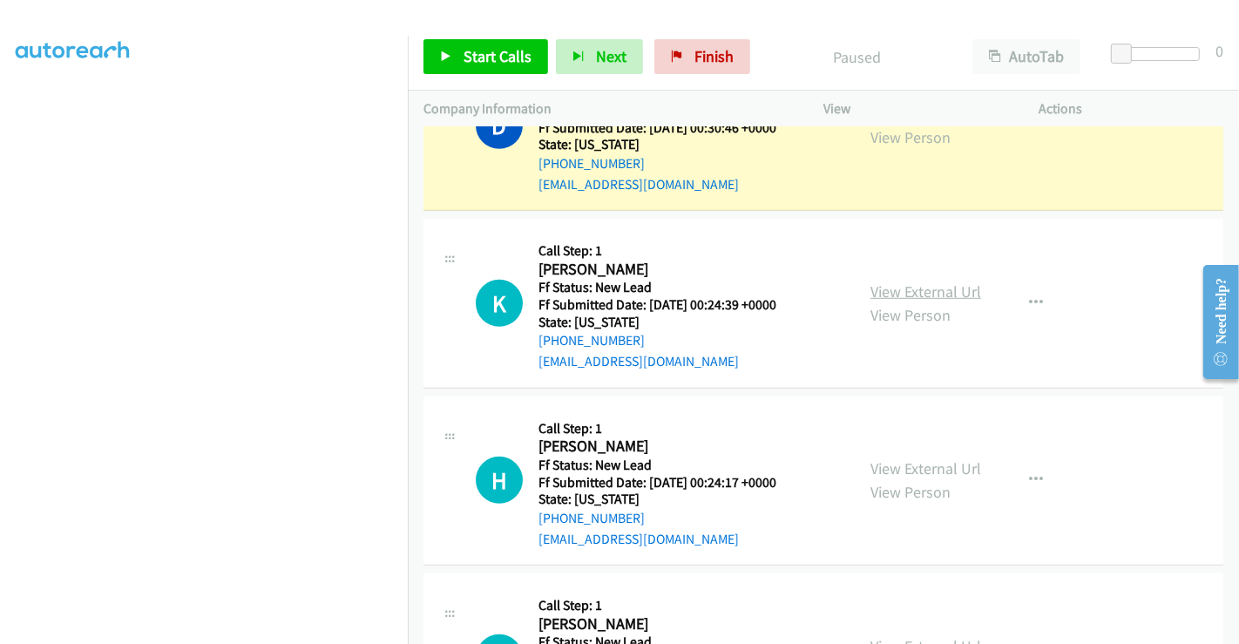
click at [906, 281] on link "View External Url" at bounding box center [925, 291] width 111 height 20
click at [917, 458] on link "View External Url" at bounding box center [925, 468] width 111 height 20
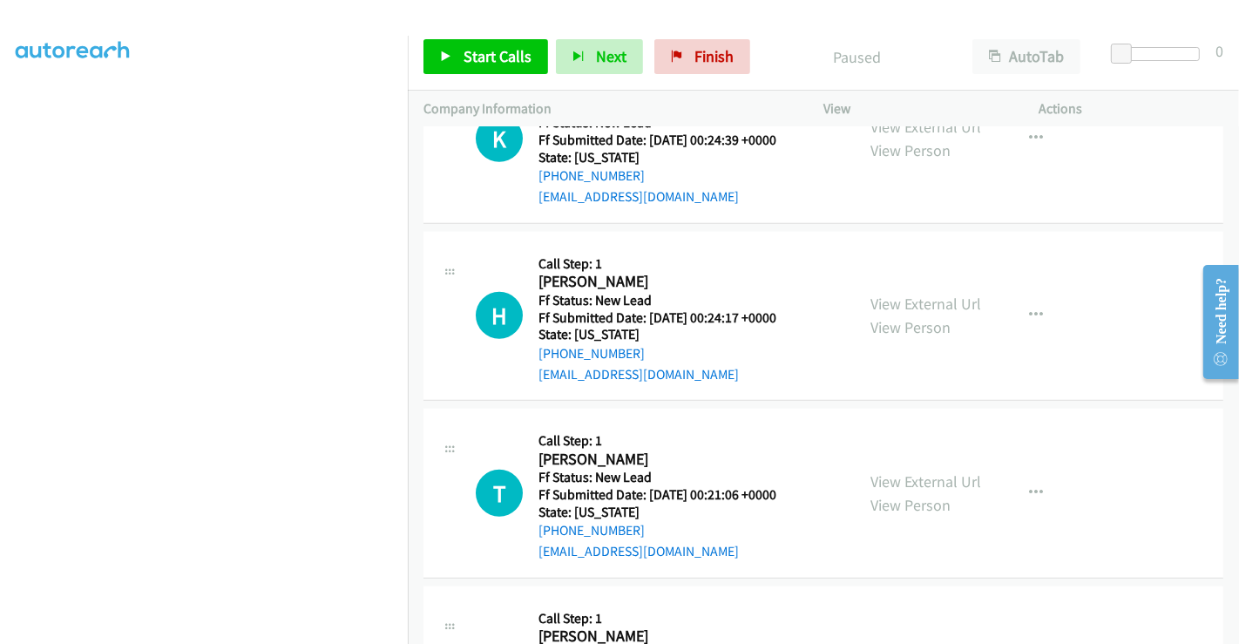
scroll to position [1162, 0]
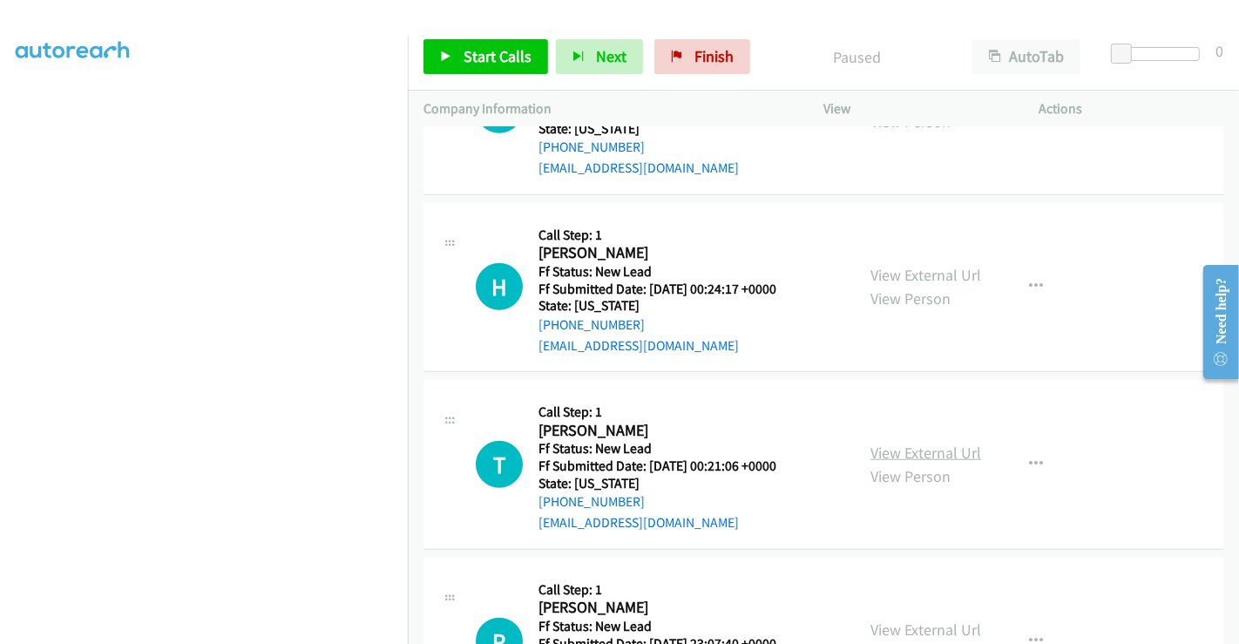
click at [908, 443] on link "View External Url" at bounding box center [925, 453] width 111 height 20
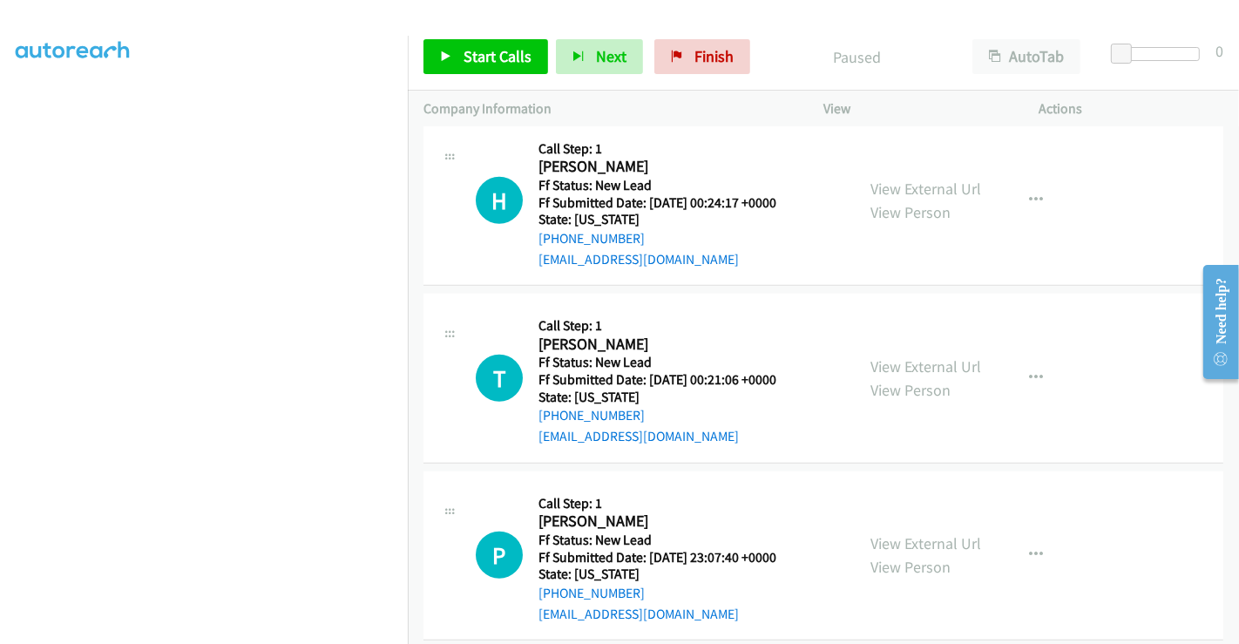
scroll to position [1355, 0]
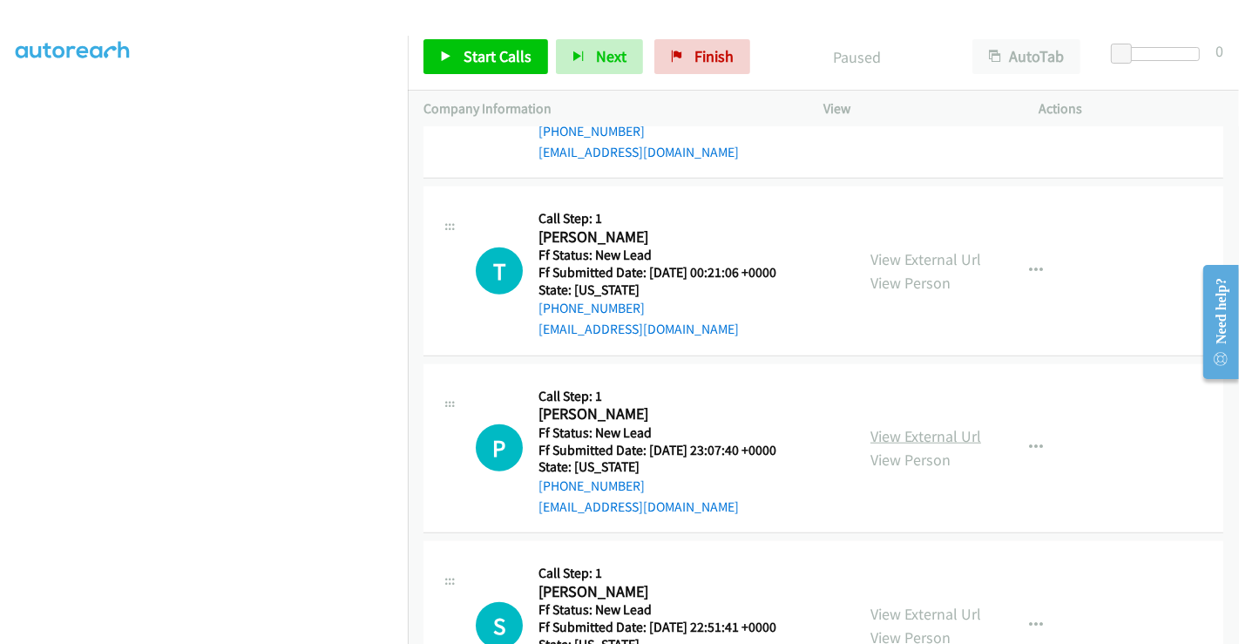
click at [904, 426] on link "View External Url" at bounding box center [925, 436] width 111 height 20
click at [915, 604] on link "View External Url" at bounding box center [925, 614] width 111 height 20
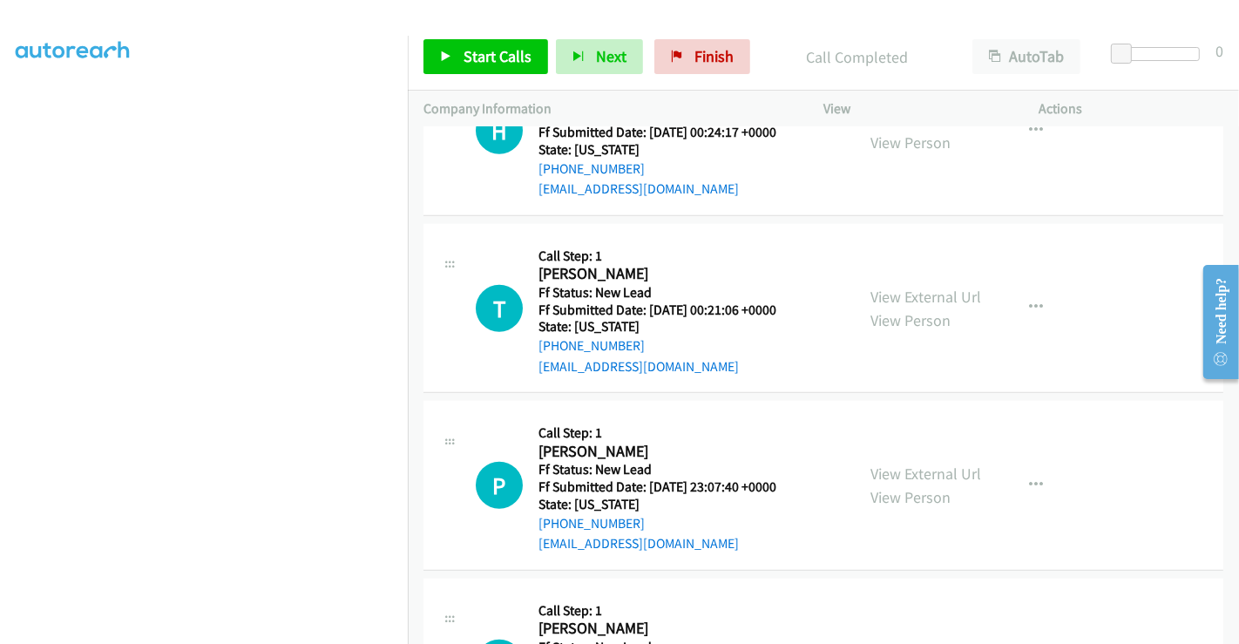
scroll to position [1392, 0]
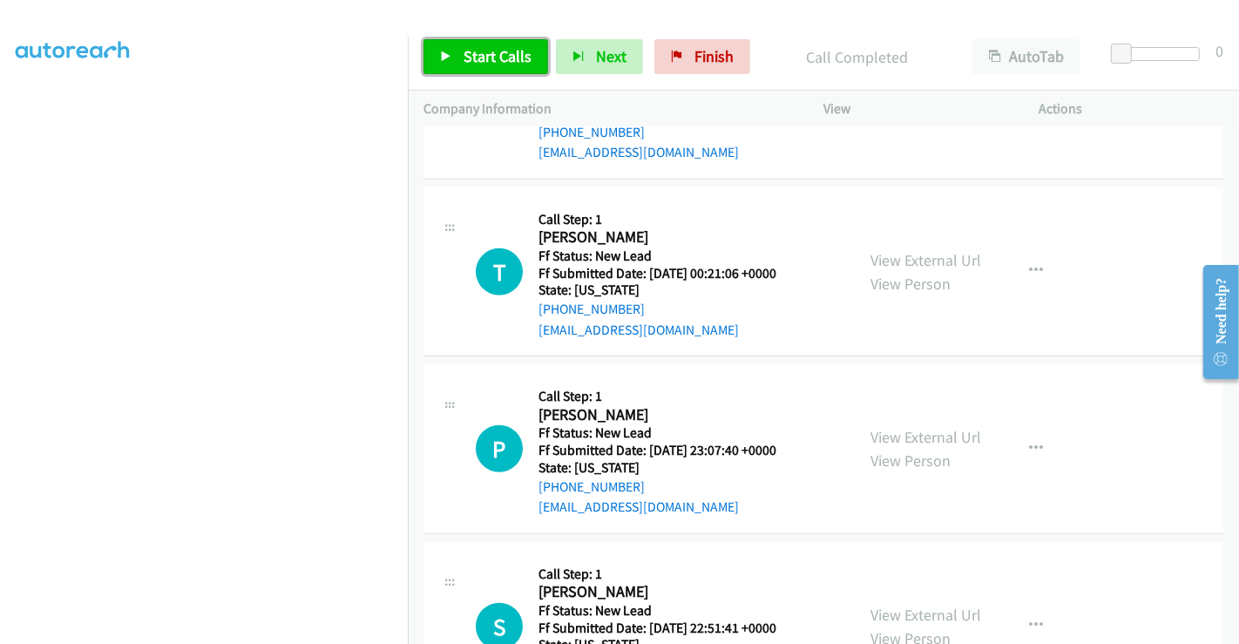
click at [472, 48] on span "Start Calls" at bounding box center [498, 56] width 68 height 20
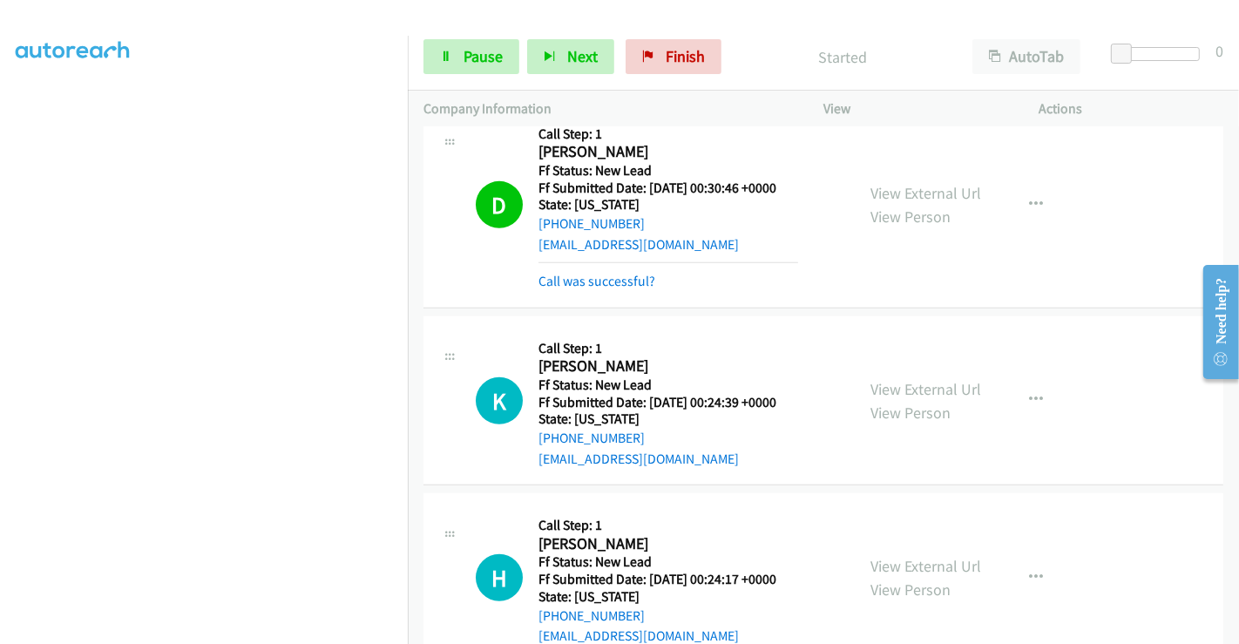
scroll to position [1005, 0]
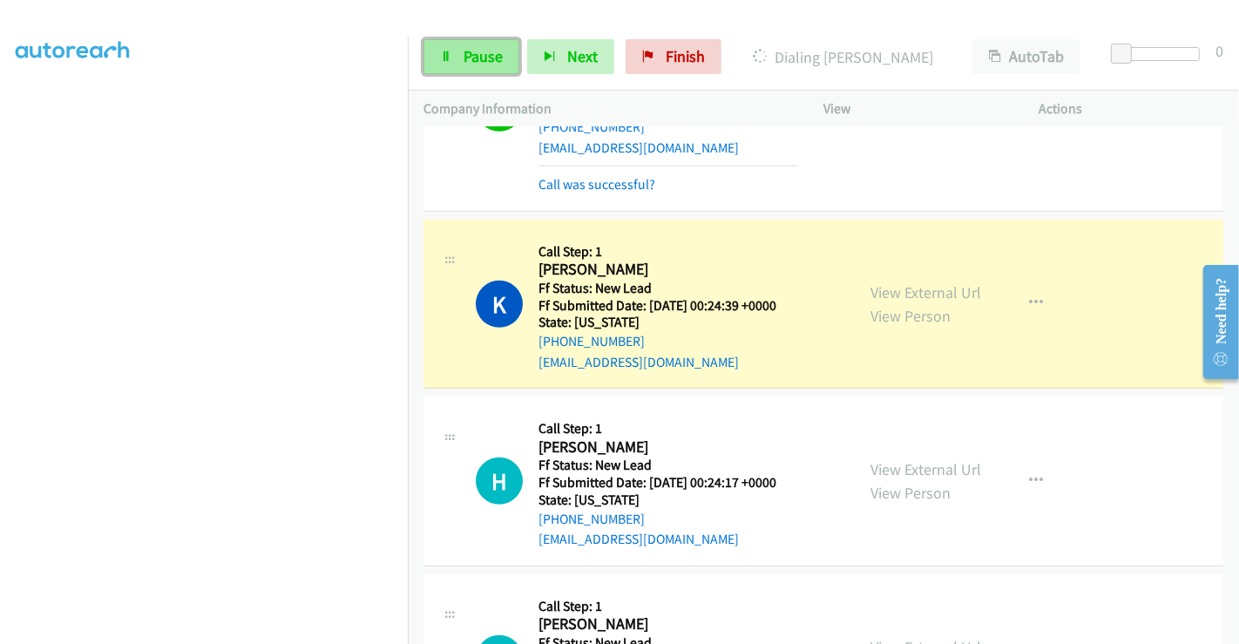
click at [479, 62] on span "Pause" at bounding box center [483, 56] width 39 height 20
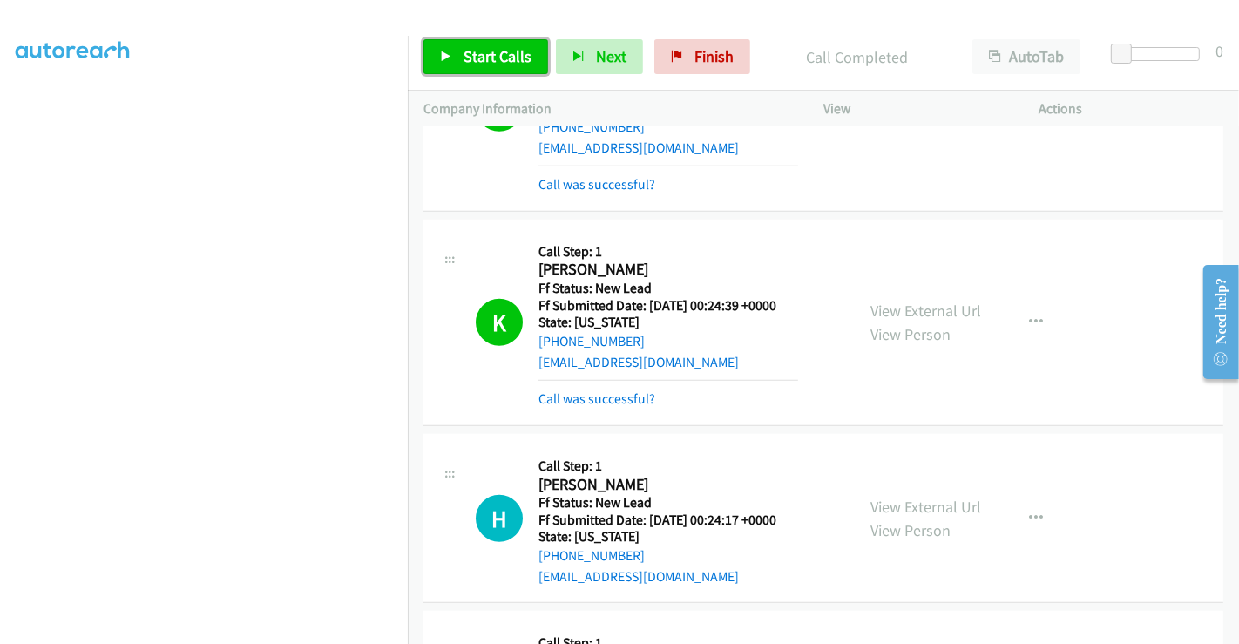
click at [498, 46] on span "Start Calls" at bounding box center [498, 56] width 68 height 20
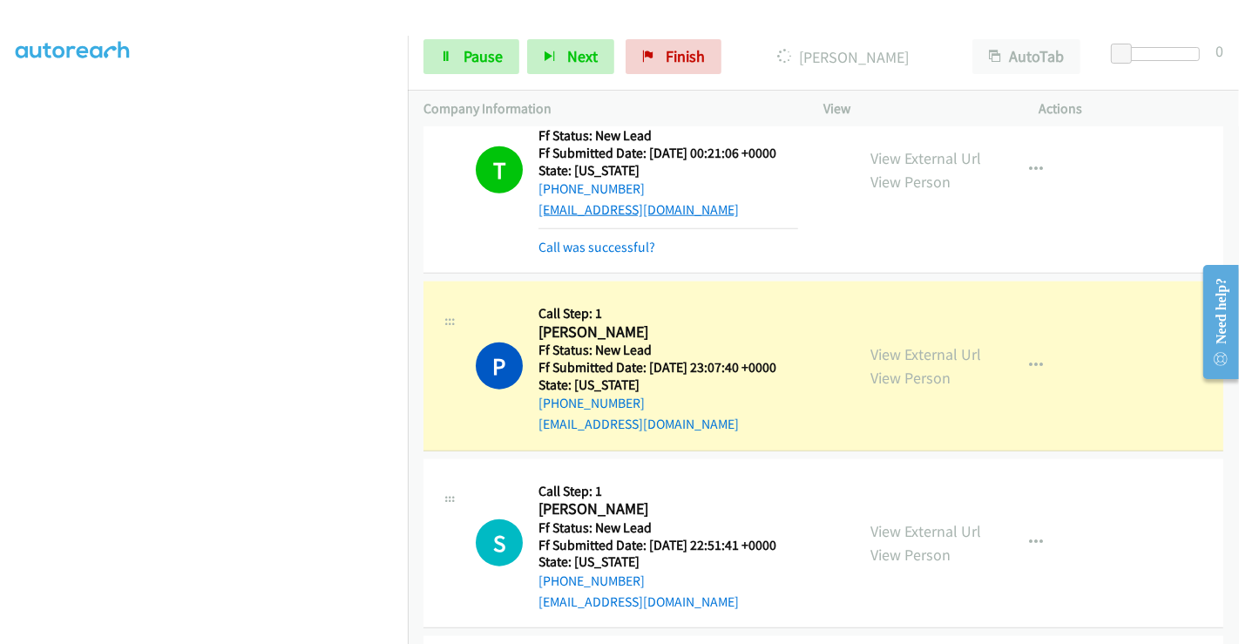
scroll to position [1683, 0]
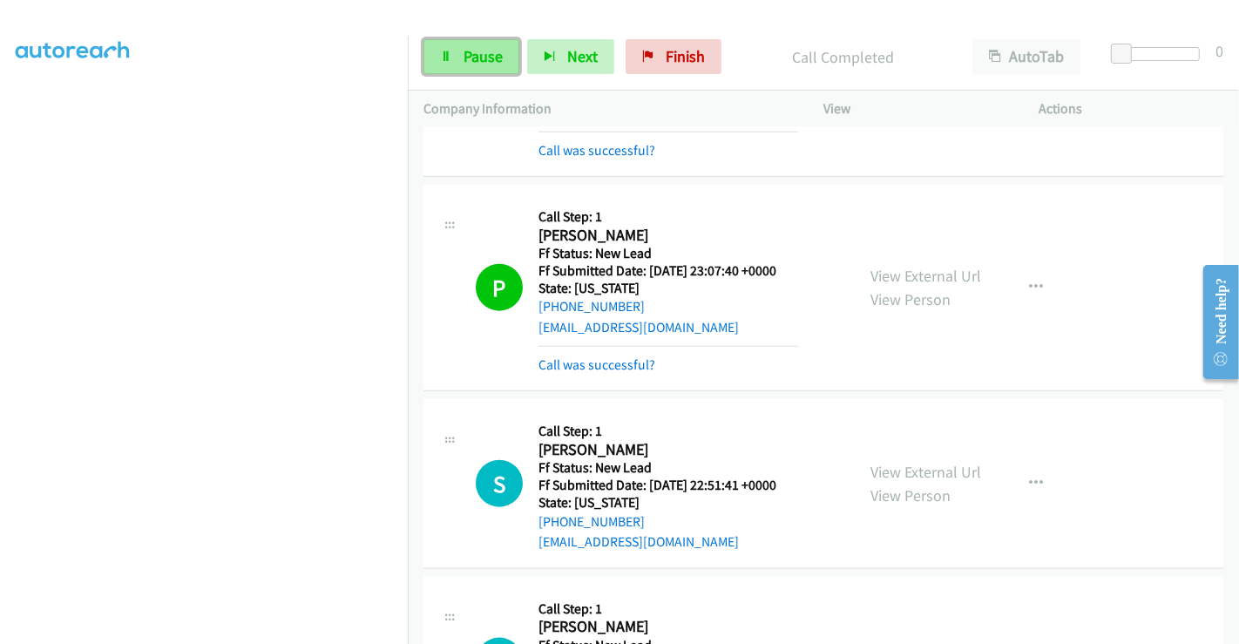
click at [478, 49] on span "Pause" at bounding box center [483, 56] width 39 height 20
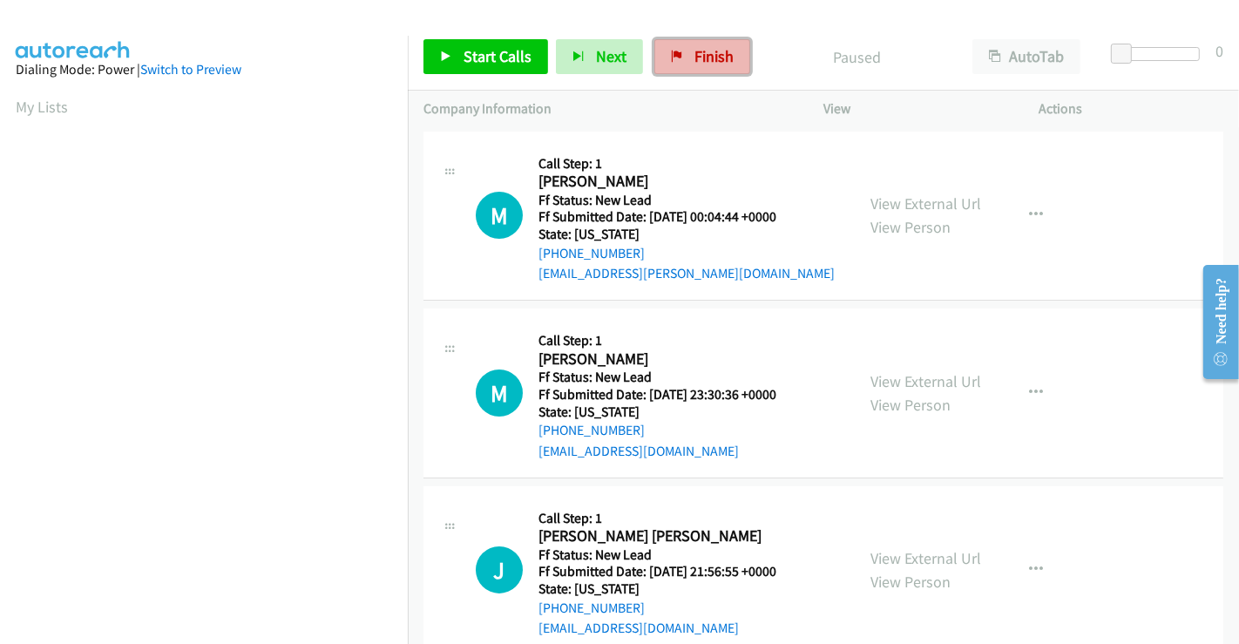
click at [704, 46] on span "Finish" at bounding box center [713, 56] width 39 height 20
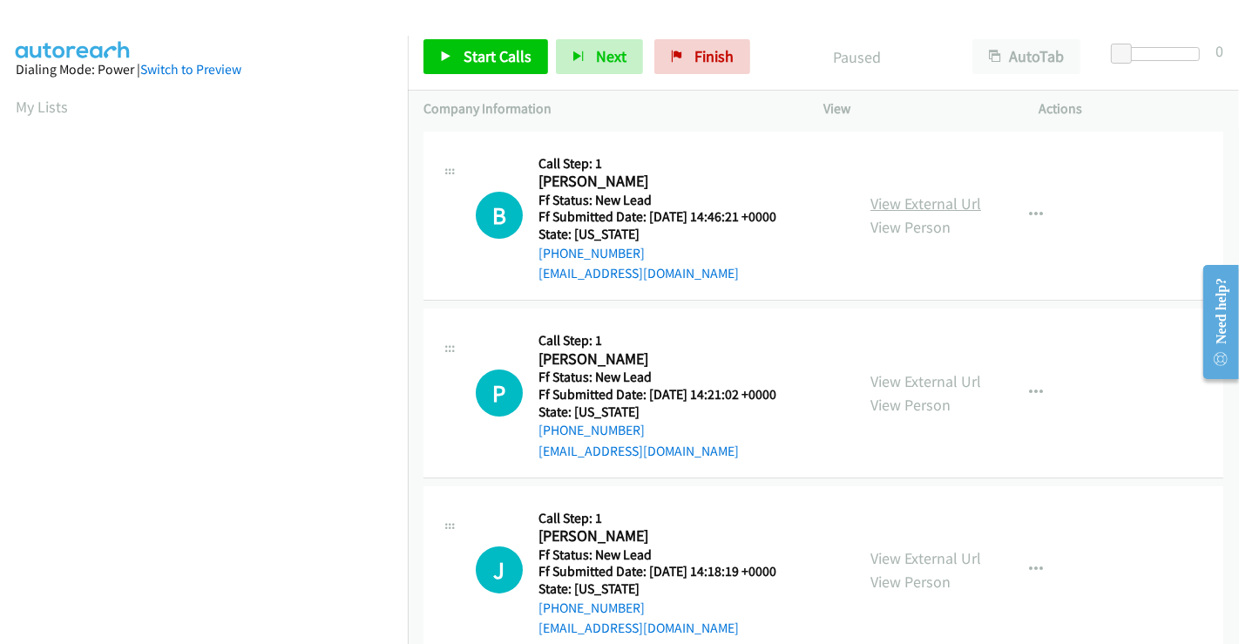
click at [893, 204] on link "View External Url" at bounding box center [925, 203] width 111 height 20
click at [899, 375] on link "View External Url" at bounding box center [925, 381] width 111 height 20
click at [899, 548] on link "View External Url" at bounding box center [925, 558] width 111 height 20
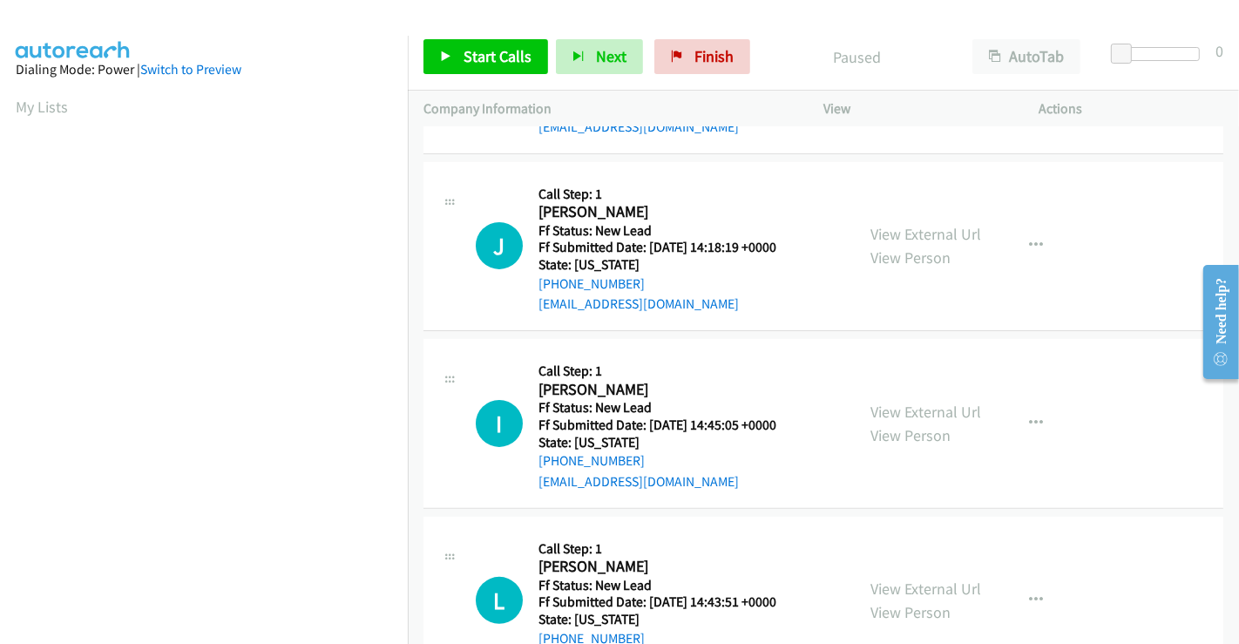
scroll to position [391, 0]
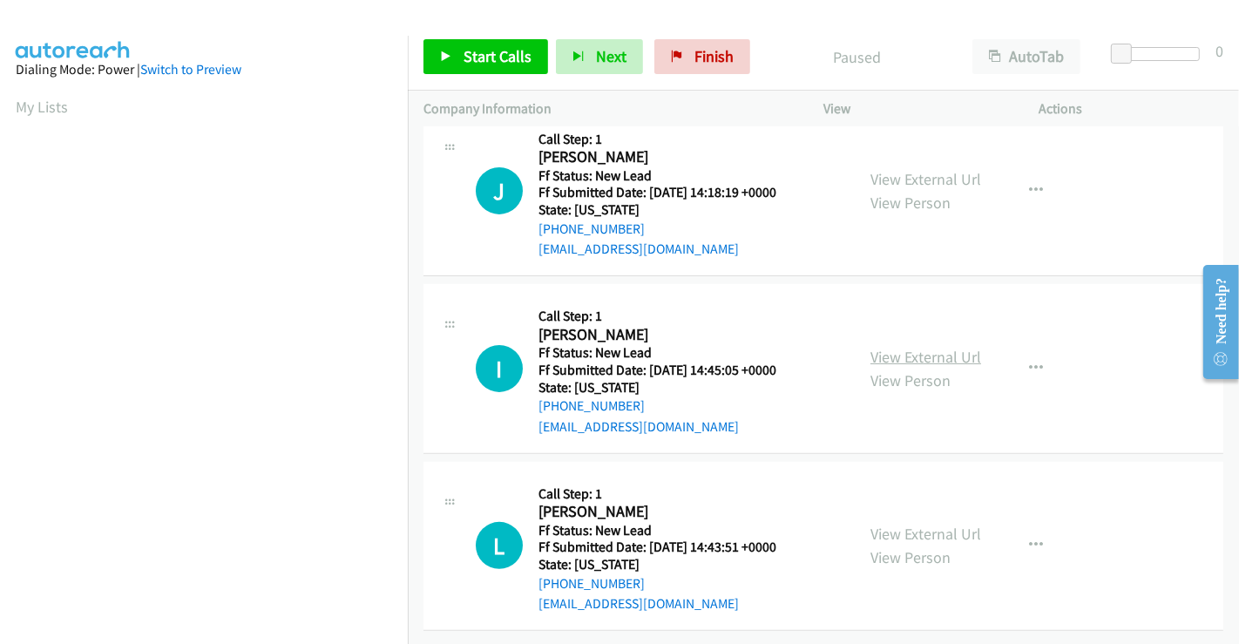
click at [899, 347] on link "View External Url" at bounding box center [925, 357] width 111 height 20
click at [911, 525] on link "View External Url" at bounding box center [925, 534] width 111 height 20
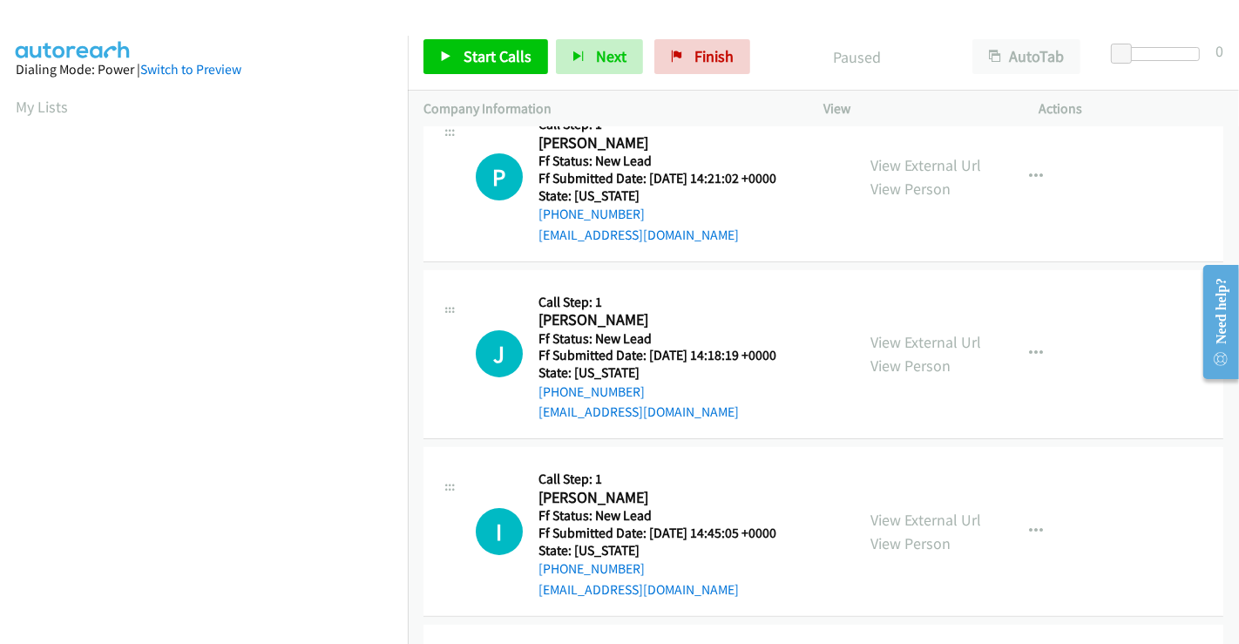
scroll to position [0, 0]
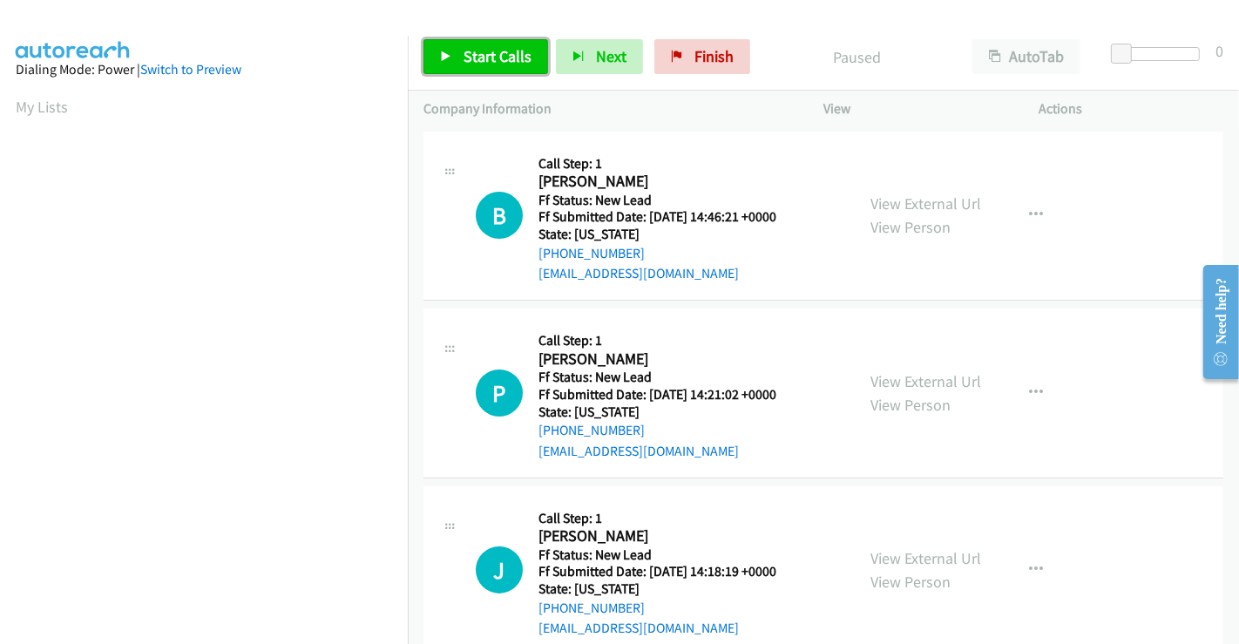
click at [500, 57] on span "Start Calls" at bounding box center [498, 56] width 68 height 20
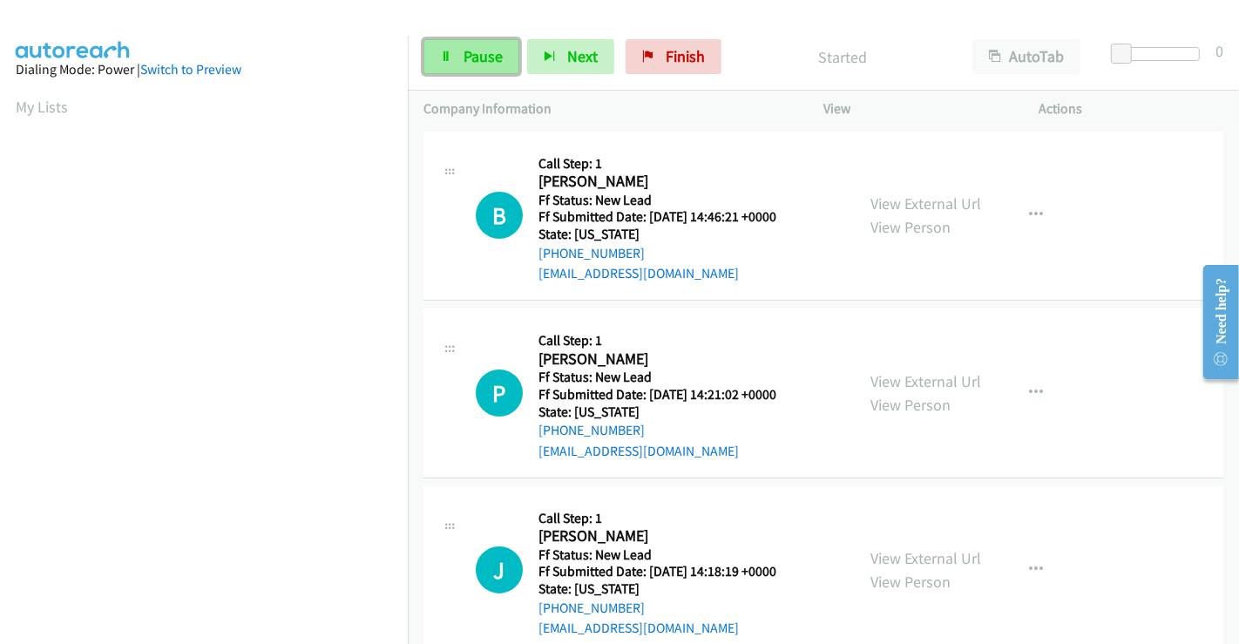
click at [469, 57] on span "Pause" at bounding box center [483, 56] width 39 height 20
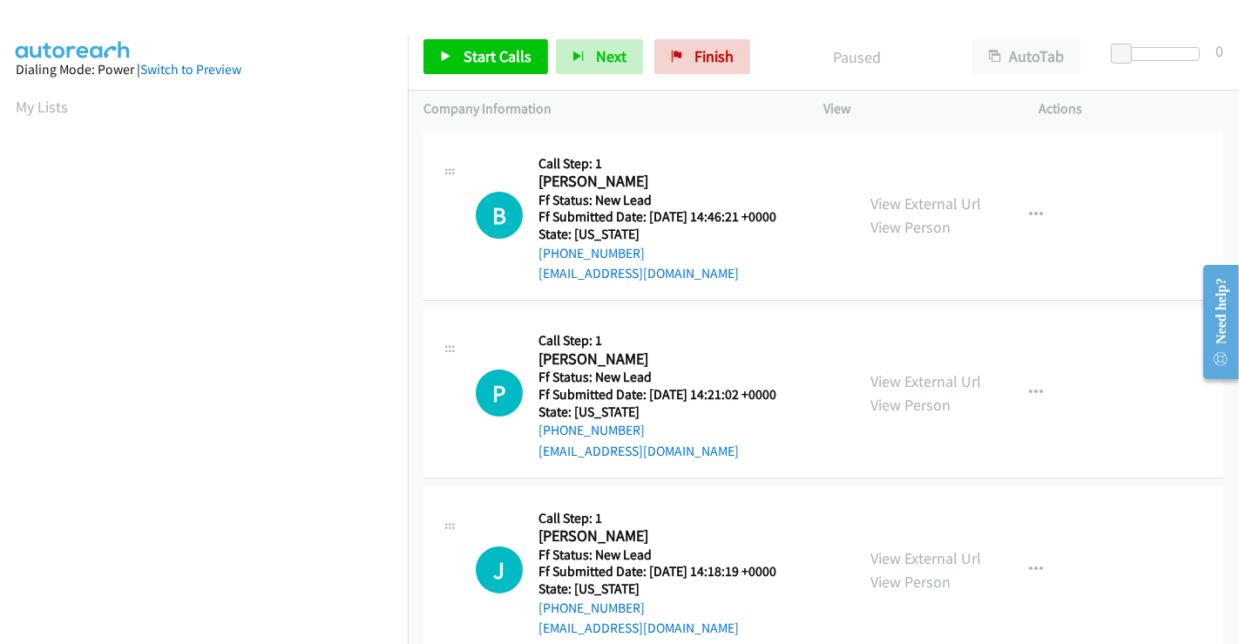
scroll to position [335, 0]
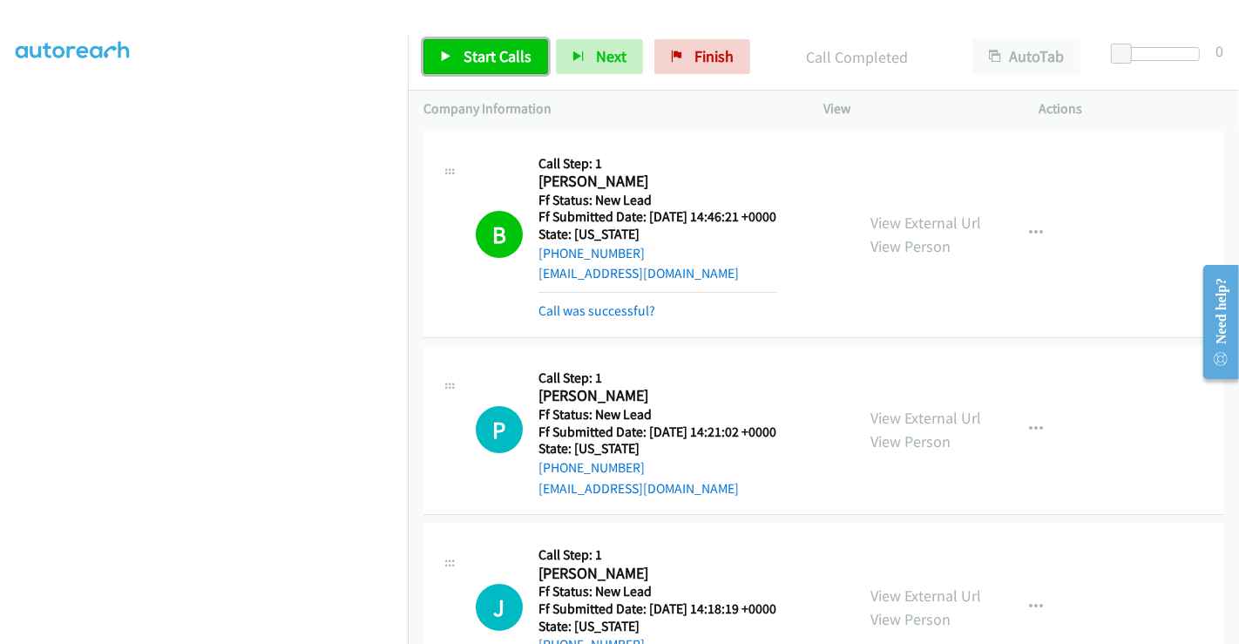
click at [507, 53] on span "Start Calls" at bounding box center [498, 56] width 68 height 20
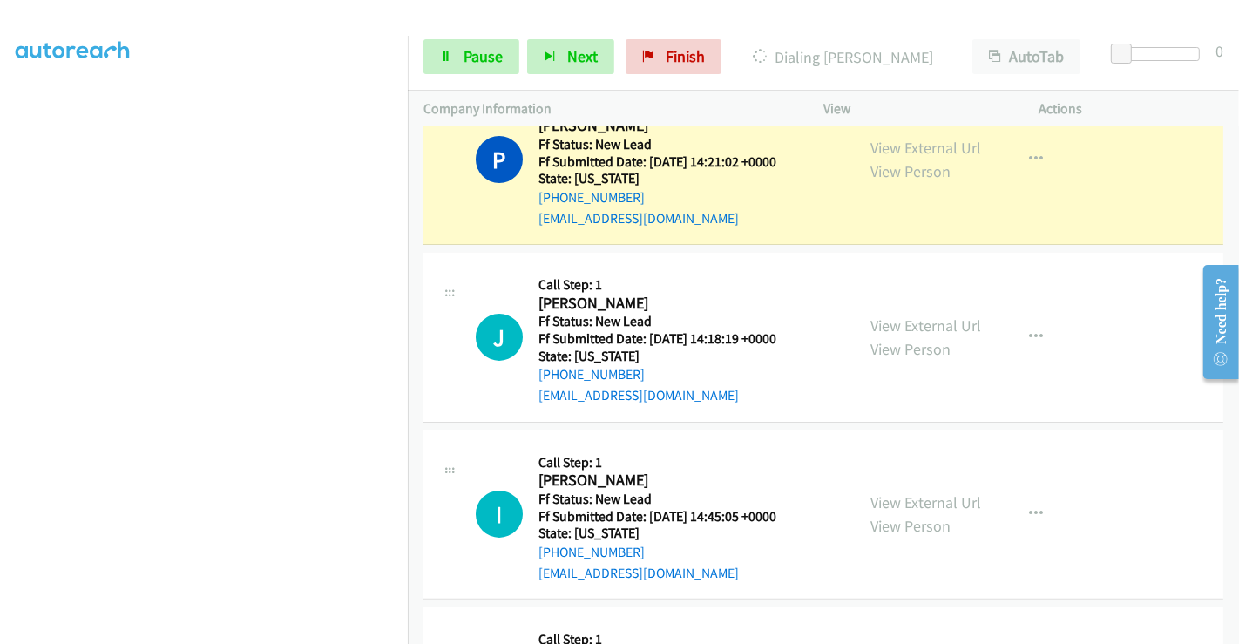
scroll to position [41, 0]
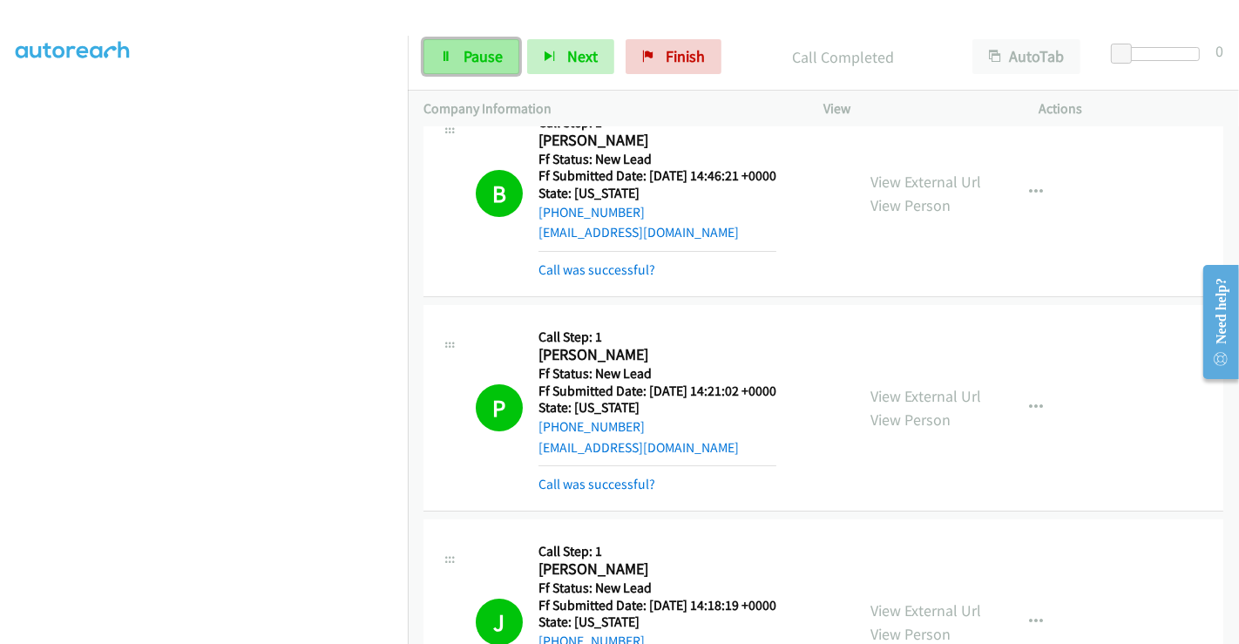
click at [468, 53] on span "Pause" at bounding box center [483, 56] width 39 height 20
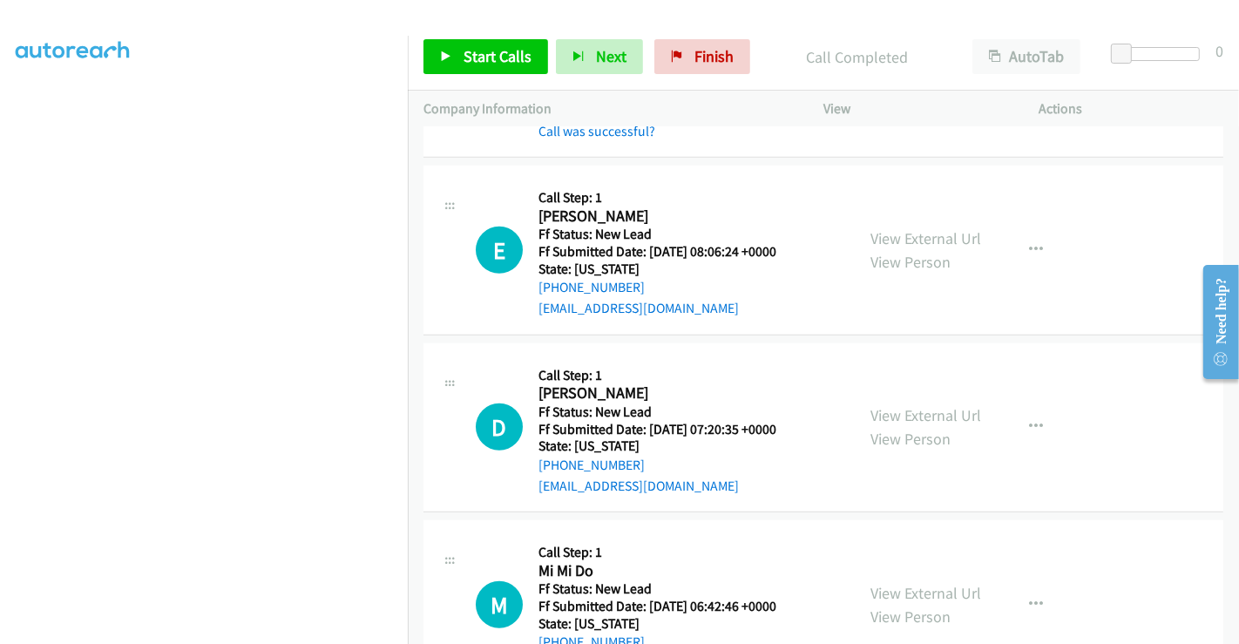
scroll to position [1108, 0]
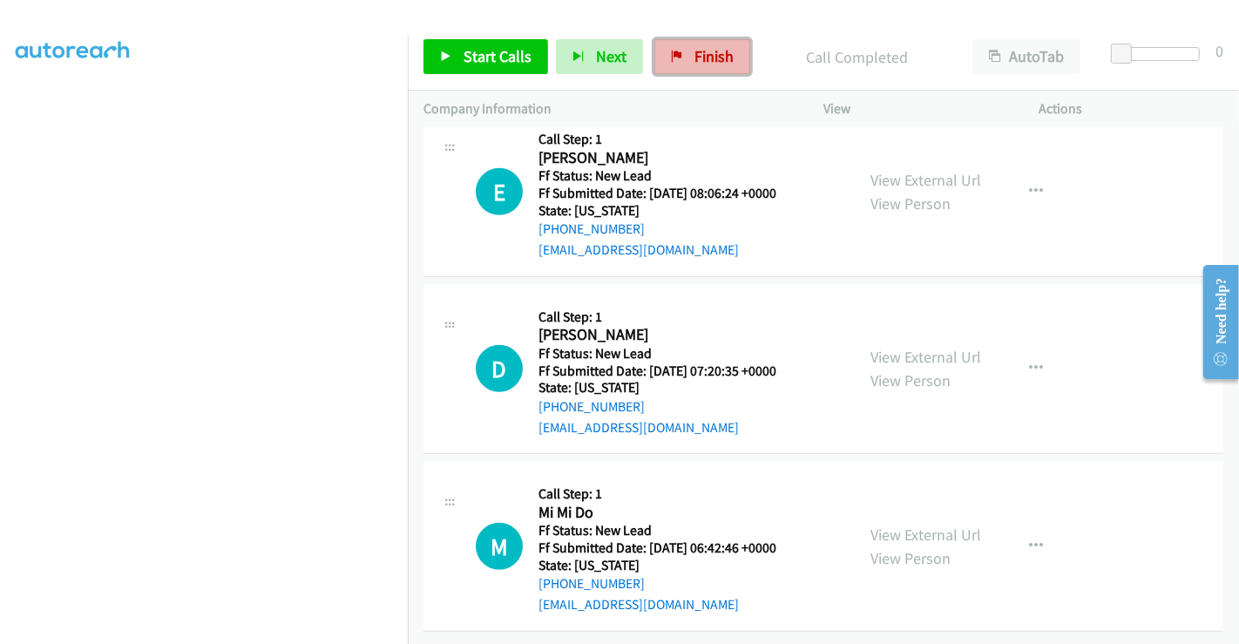
click at [701, 57] on span "Finish" at bounding box center [713, 56] width 39 height 20
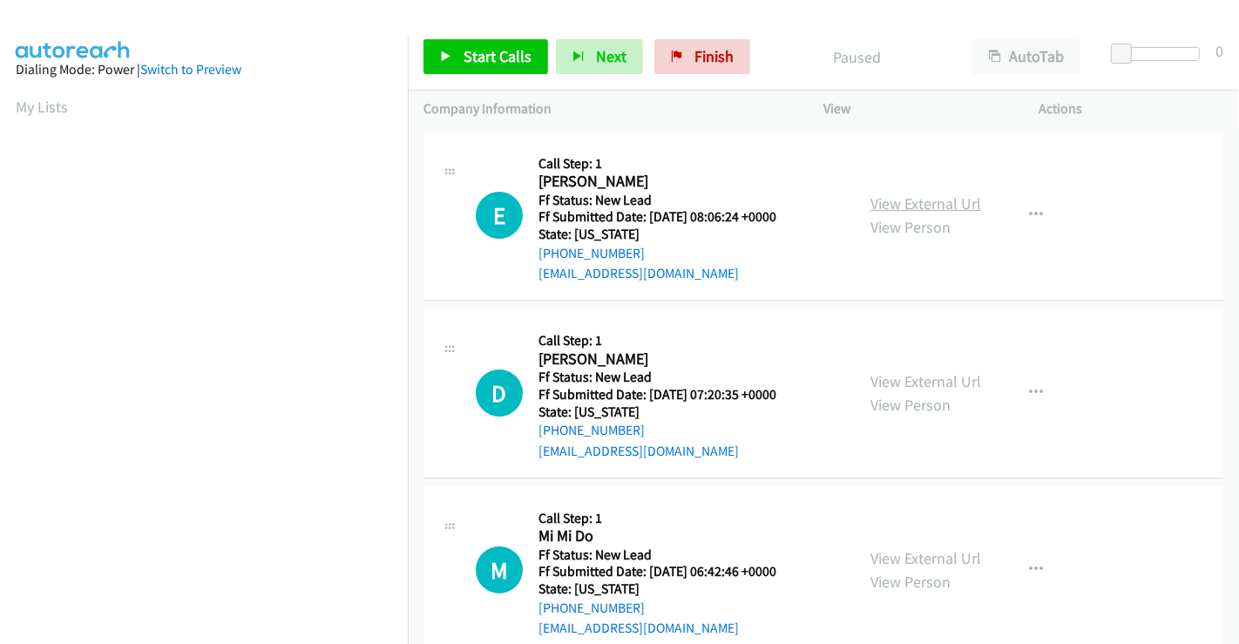
click at [896, 205] on link "View External Url" at bounding box center [925, 203] width 111 height 20
click at [918, 376] on link "View External Url" at bounding box center [925, 381] width 111 height 20
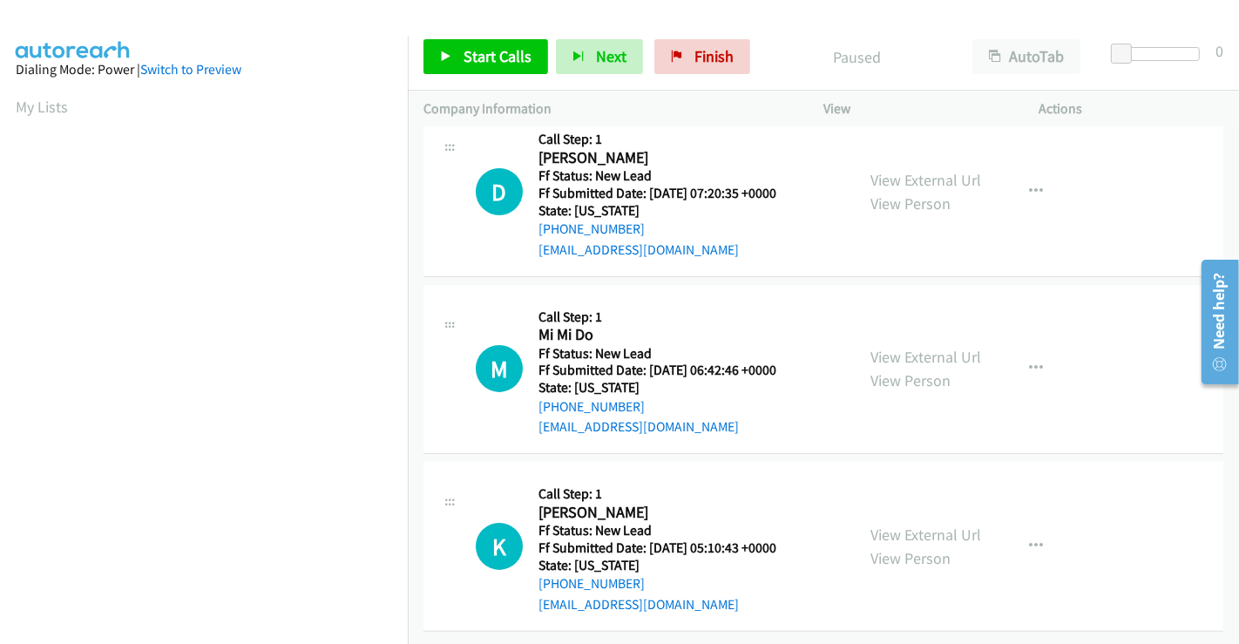
scroll to position [214, 0]
click at [893, 347] on link "View External Url" at bounding box center [925, 357] width 111 height 20
click at [909, 525] on link "View External Url" at bounding box center [925, 535] width 111 height 20
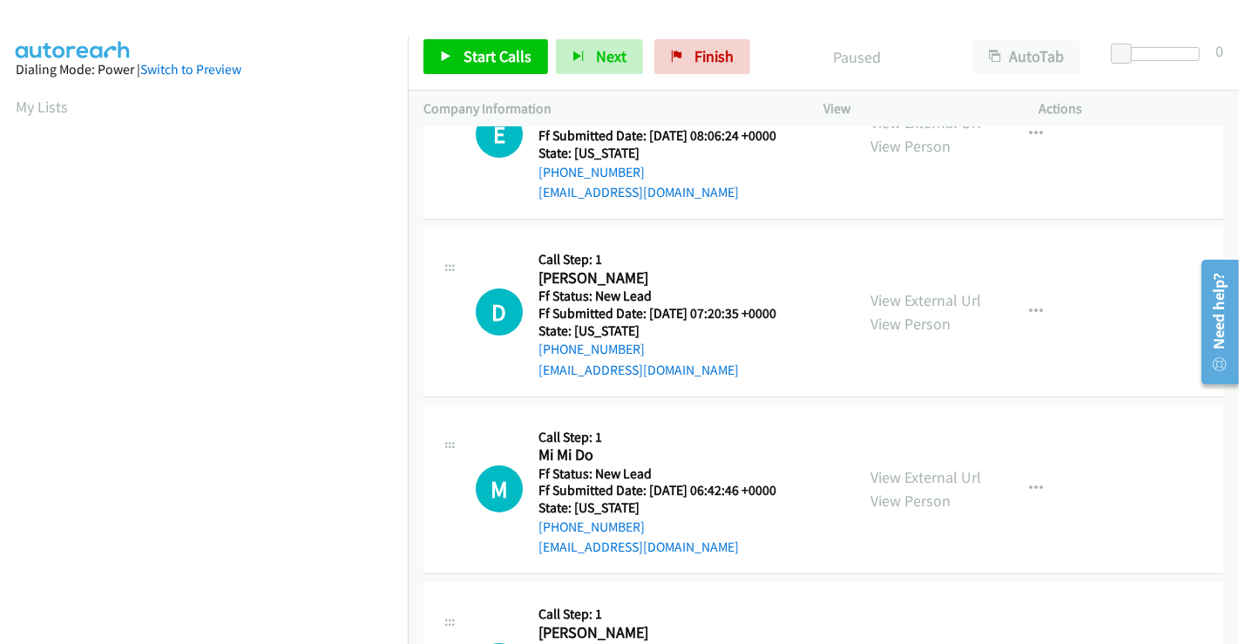
scroll to position [0, 0]
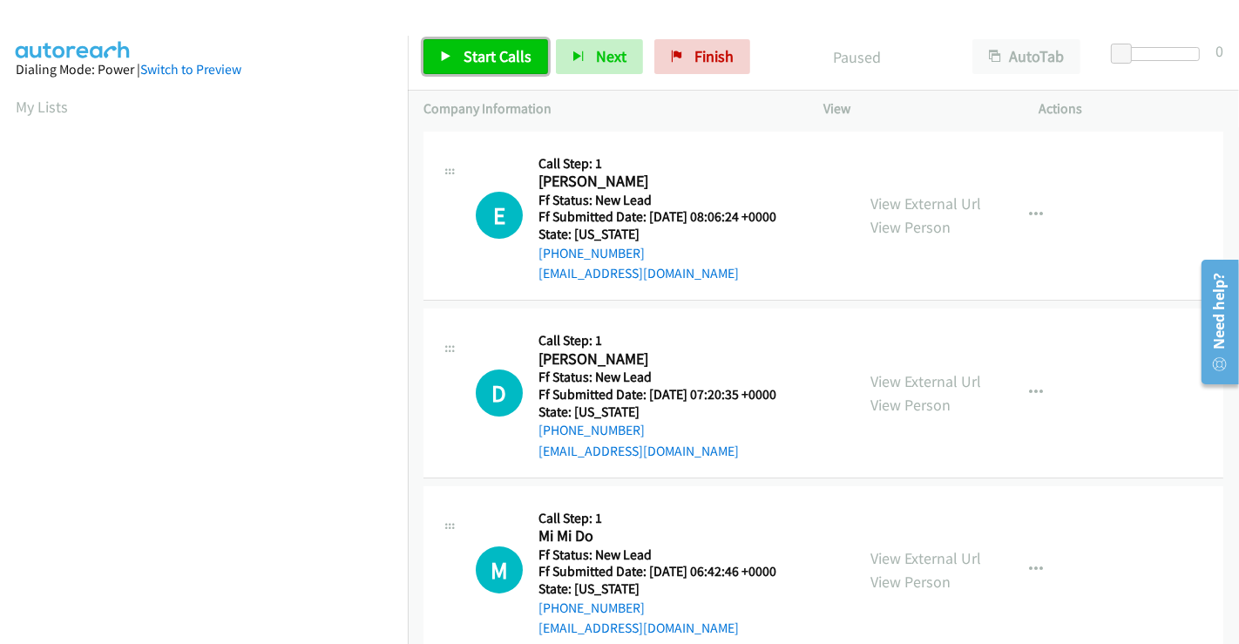
click at [518, 58] on span "Start Calls" at bounding box center [498, 56] width 68 height 20
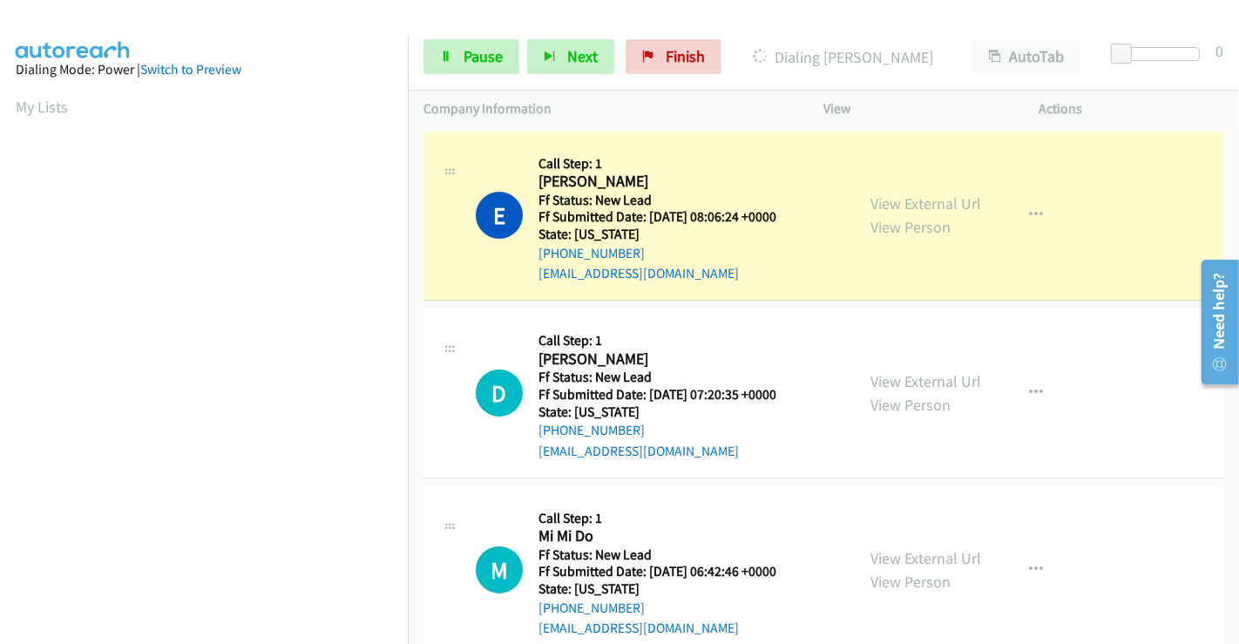
scroll to position [335, 0]
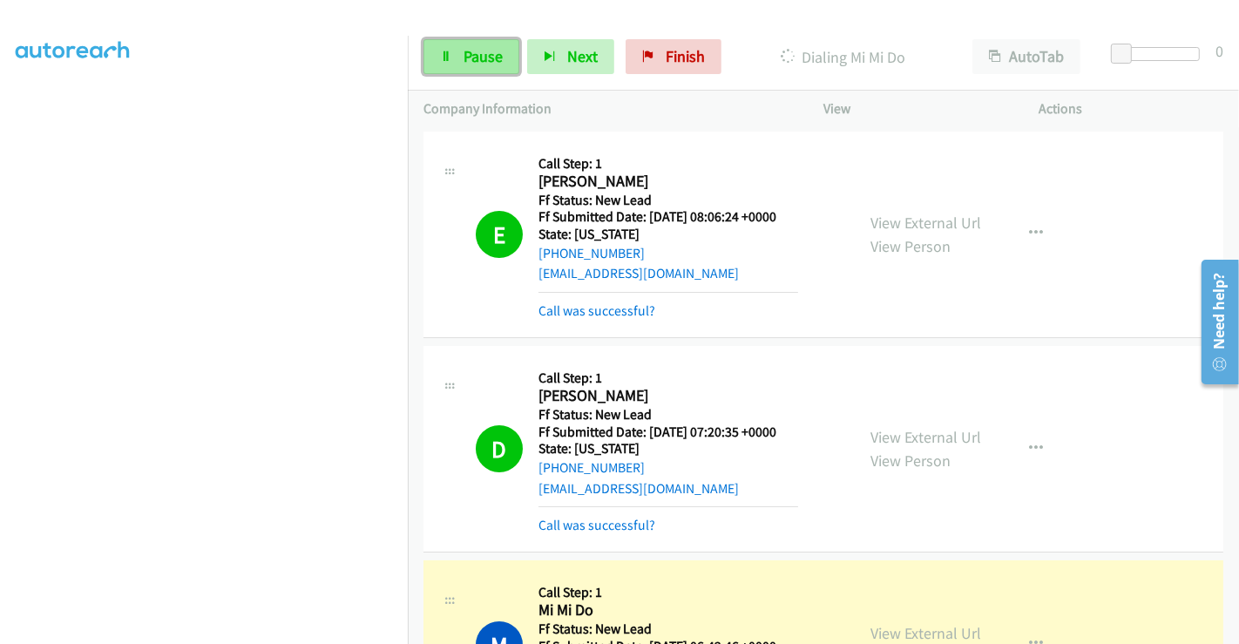
click at [458, 51] on link "Pause" at bounding box center [471, 56] width 96 height 35
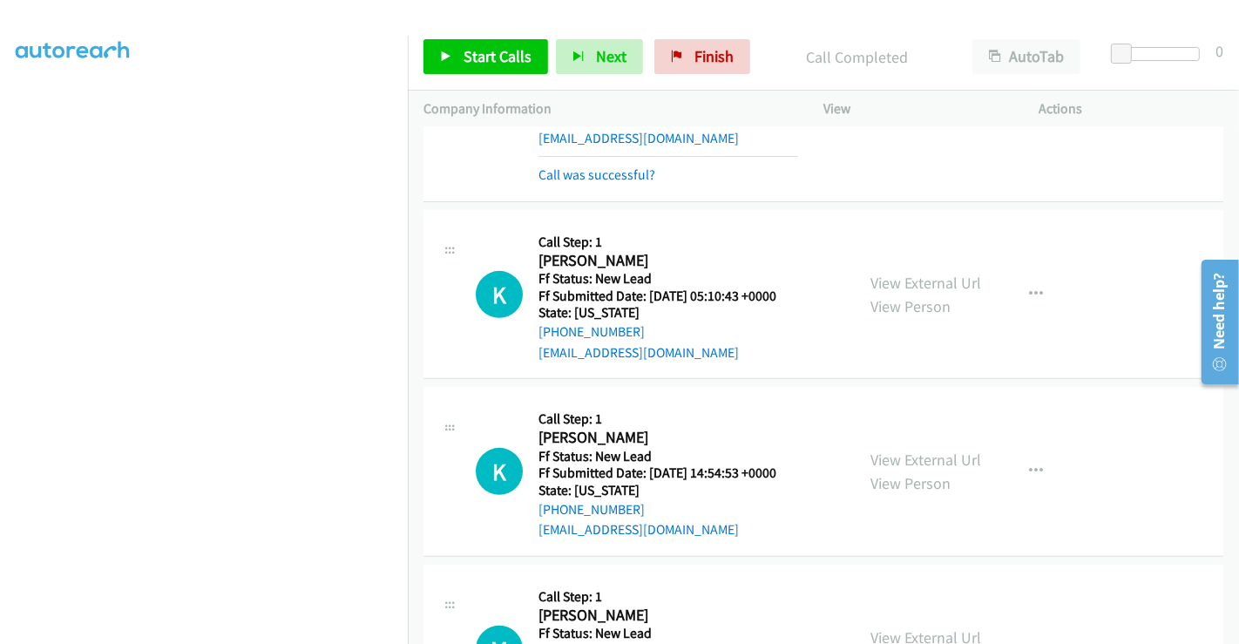
scroll to position [484, 0]
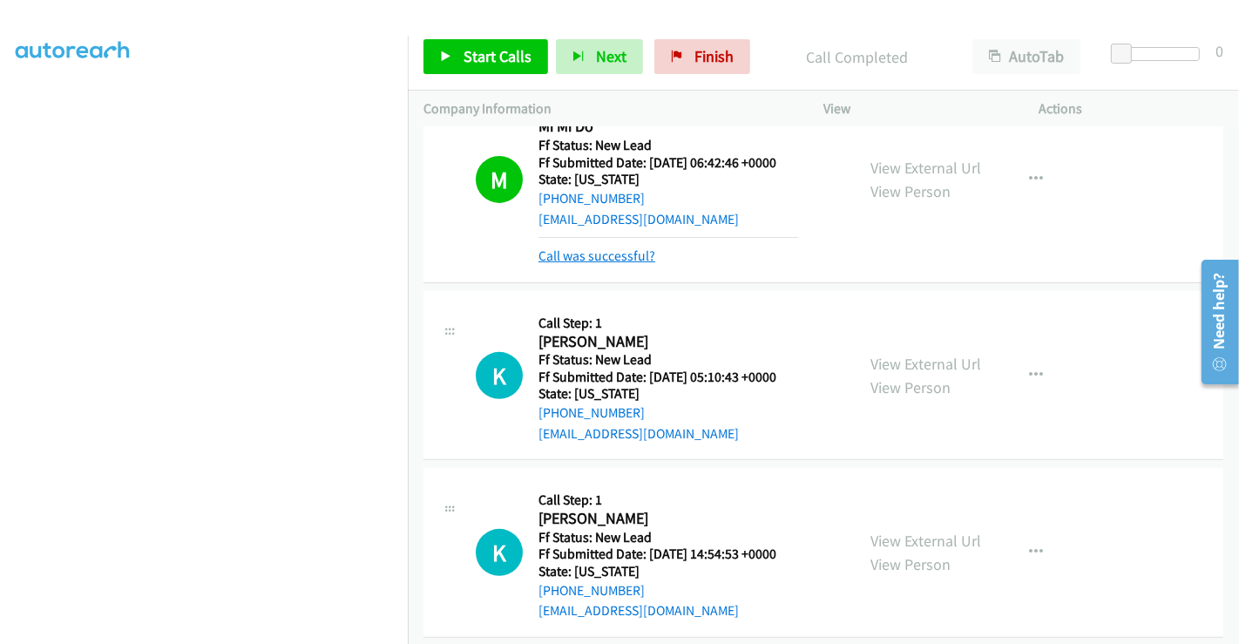
click at [599, 260] on link "Call was successful?" at bounding box center [597, 255] width 117 height 17
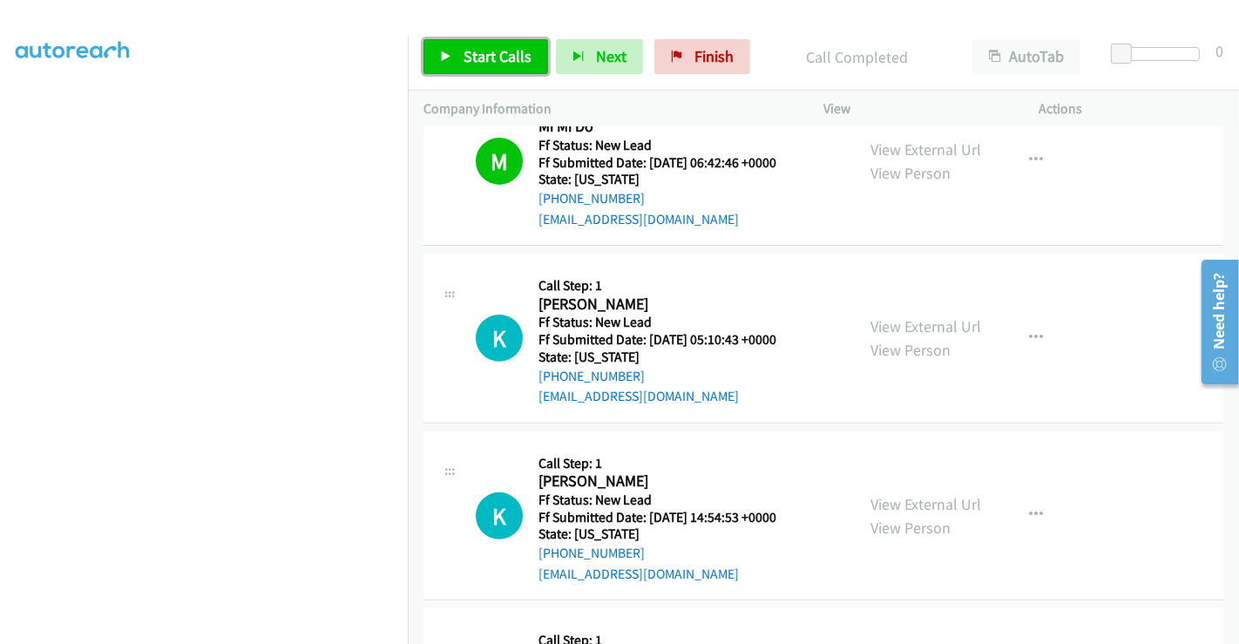
click at [478, 50] on span "Start Calls" at bounding box center [498, 56] width 68 height 20
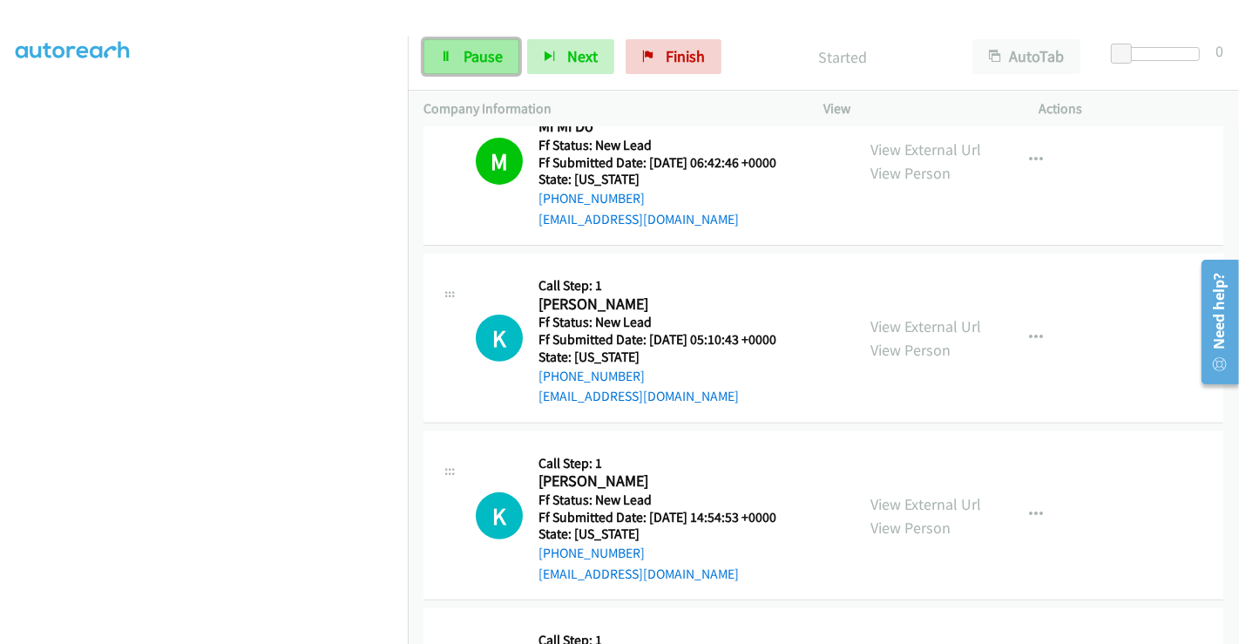
click at [473, 53] on span "Pause" at bounding box center [483, 56] width 39 height 20
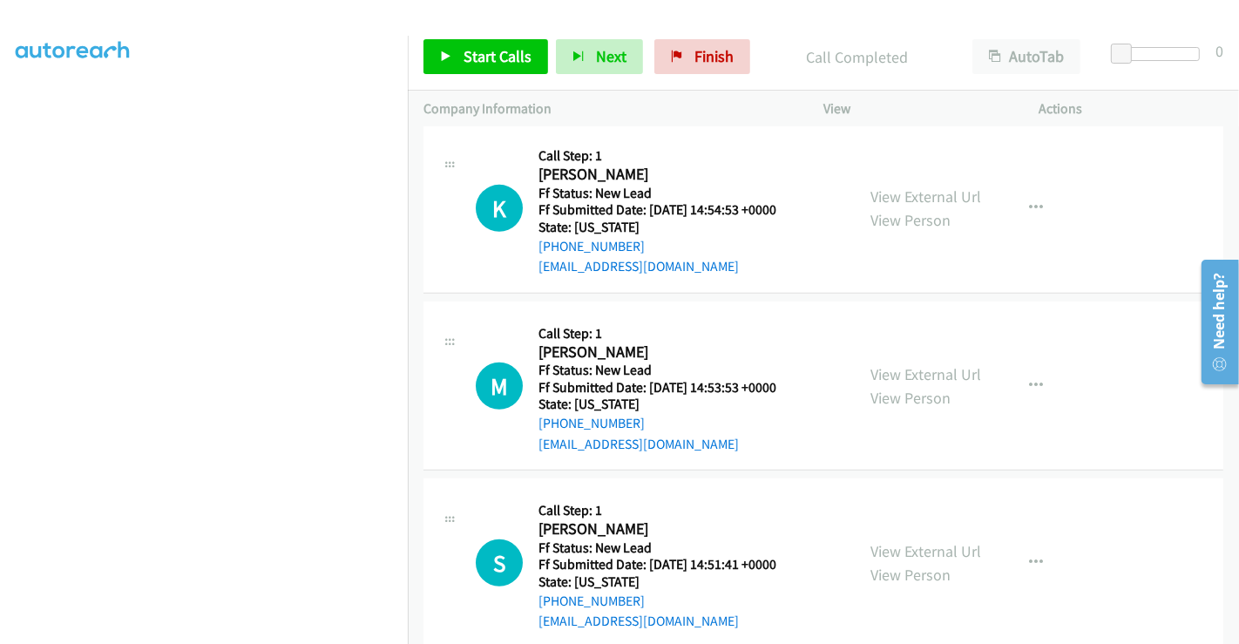
scroll to position [856, 0]
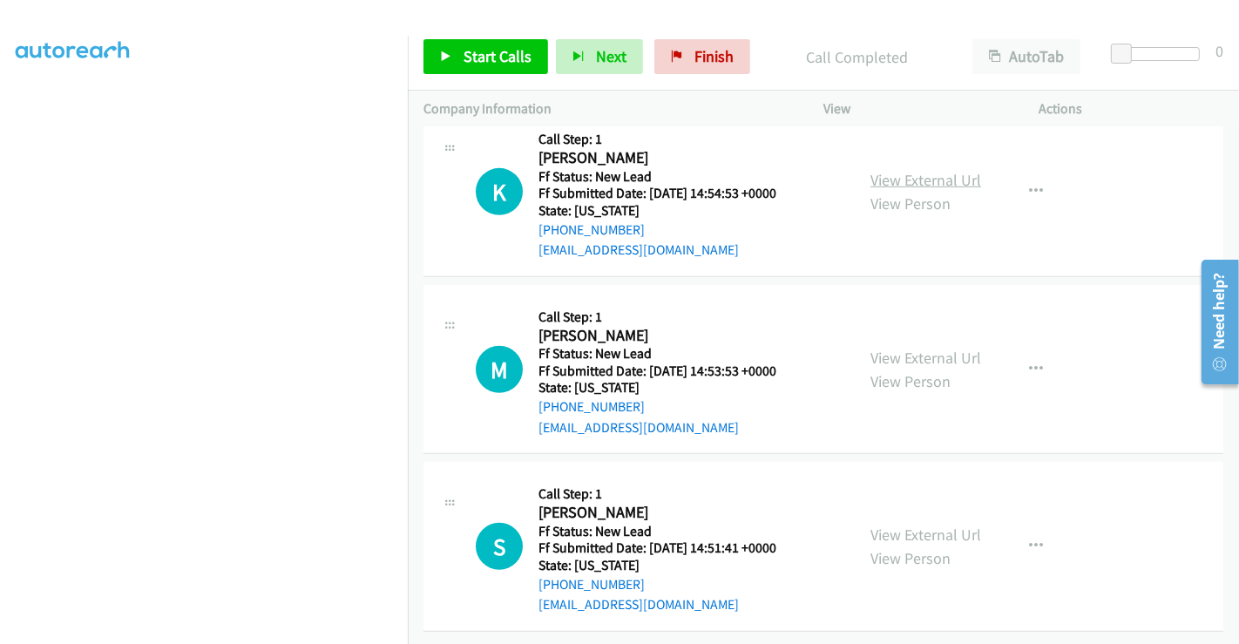
click at [901, 170] on link "View External Url" at bounding box center [925, 180] width 111 height 20
click at [916, 348] on link "View External Url" at bounding box center [925, 358] width 111 height 20
click at [911, 525] on link "View External Url" at bounding box center [925, 535] width 111 height 20
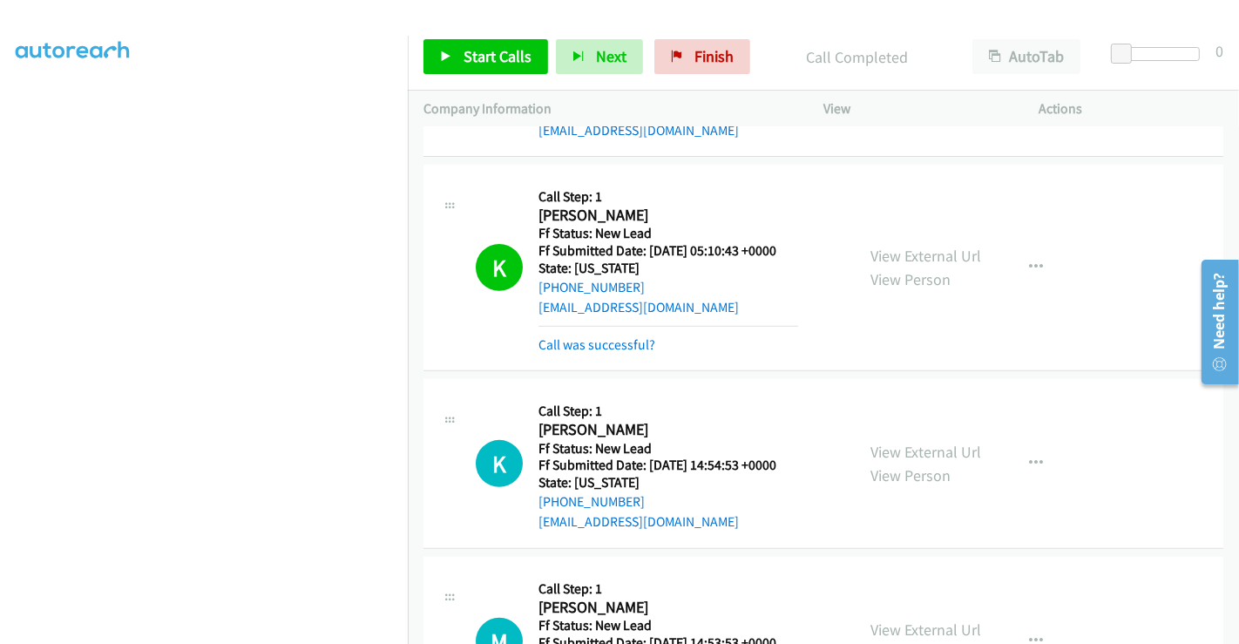
scroll to position [469, 0]
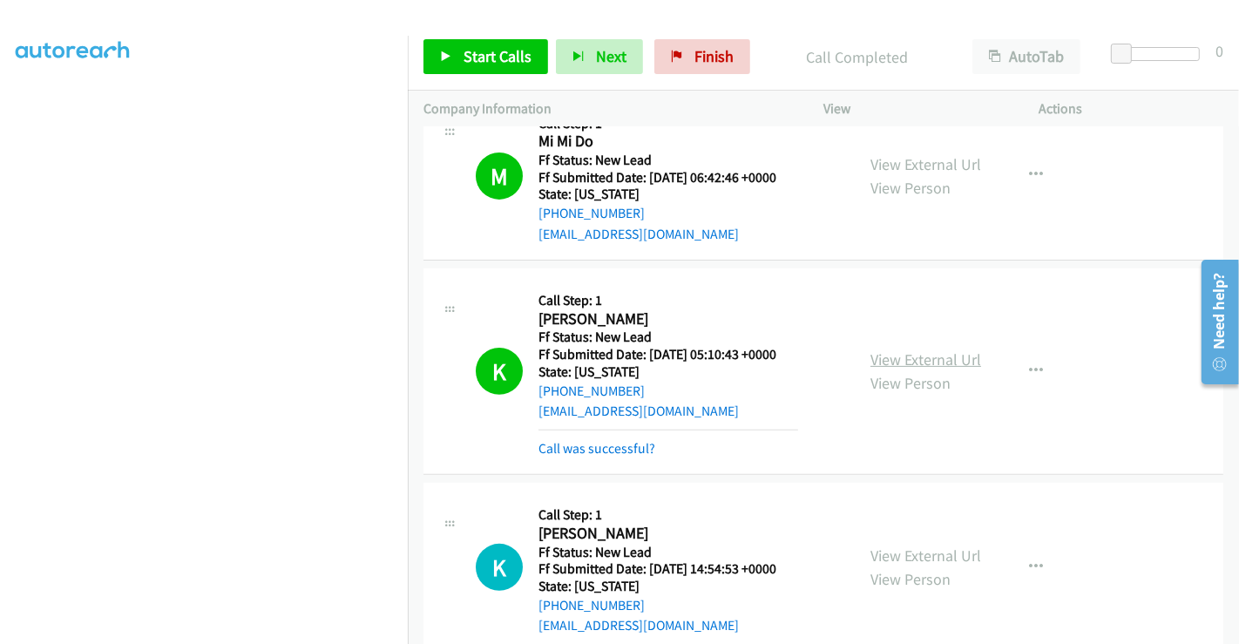
click at [946, 351] on link "View External Url" at bounding box center [925, 359] width 111 height 20
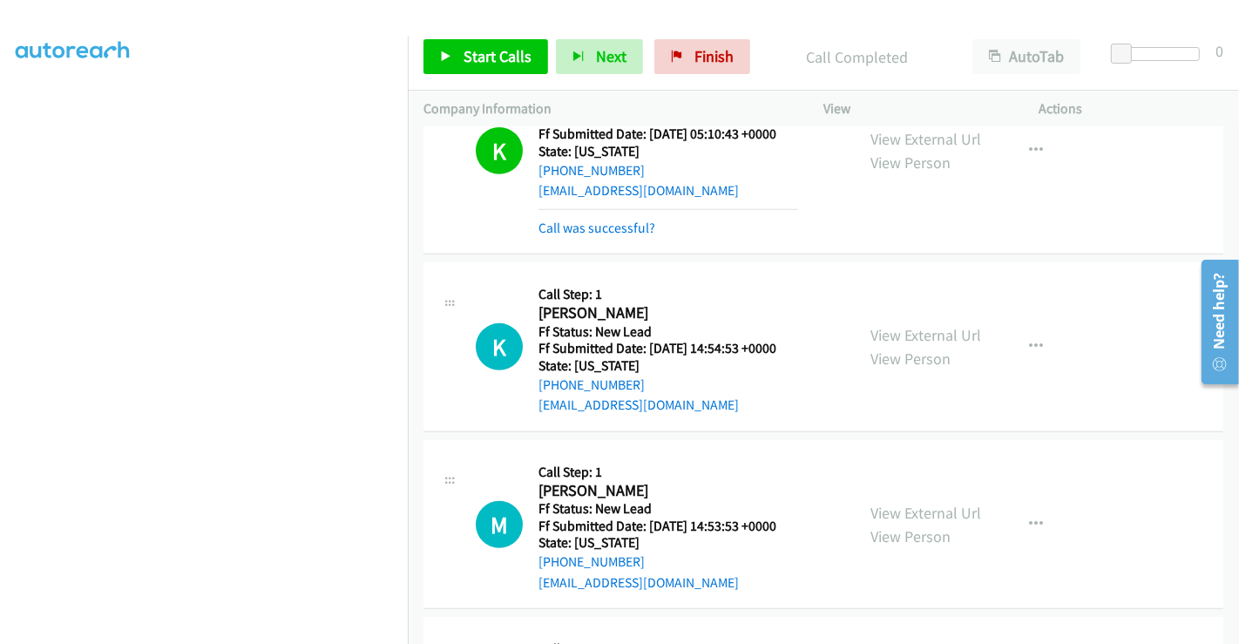
scroll to position [759, 0]
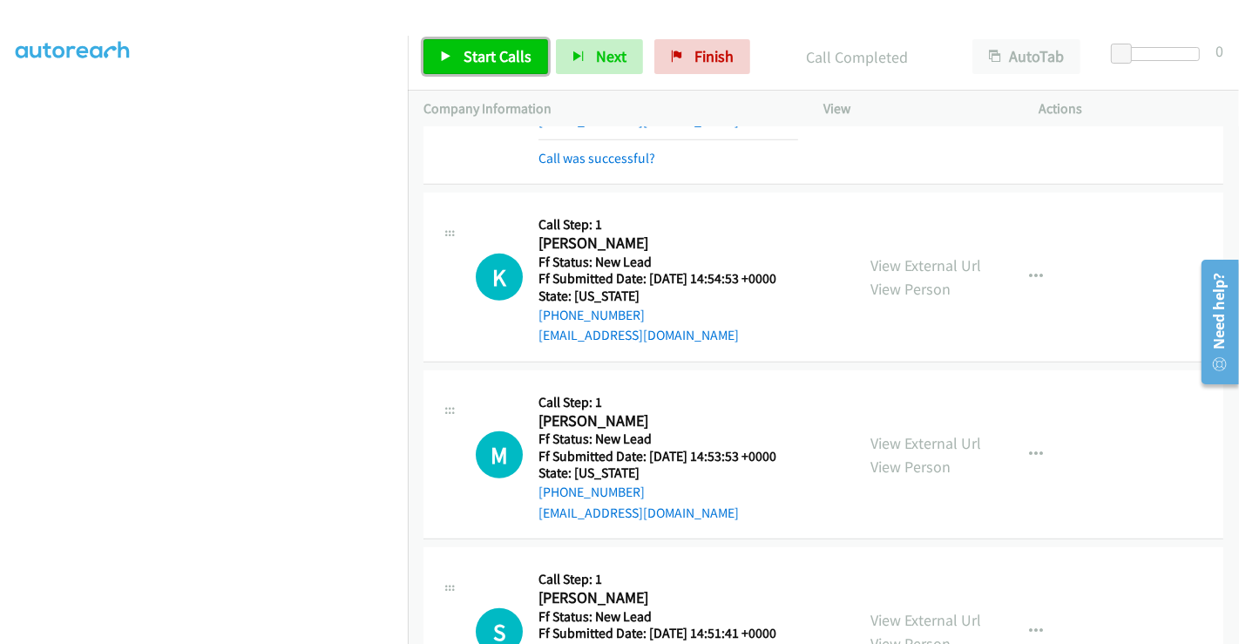
click at [494, 58] on span "Start Calls" at bounding box center [498, 56] width 68 height 20
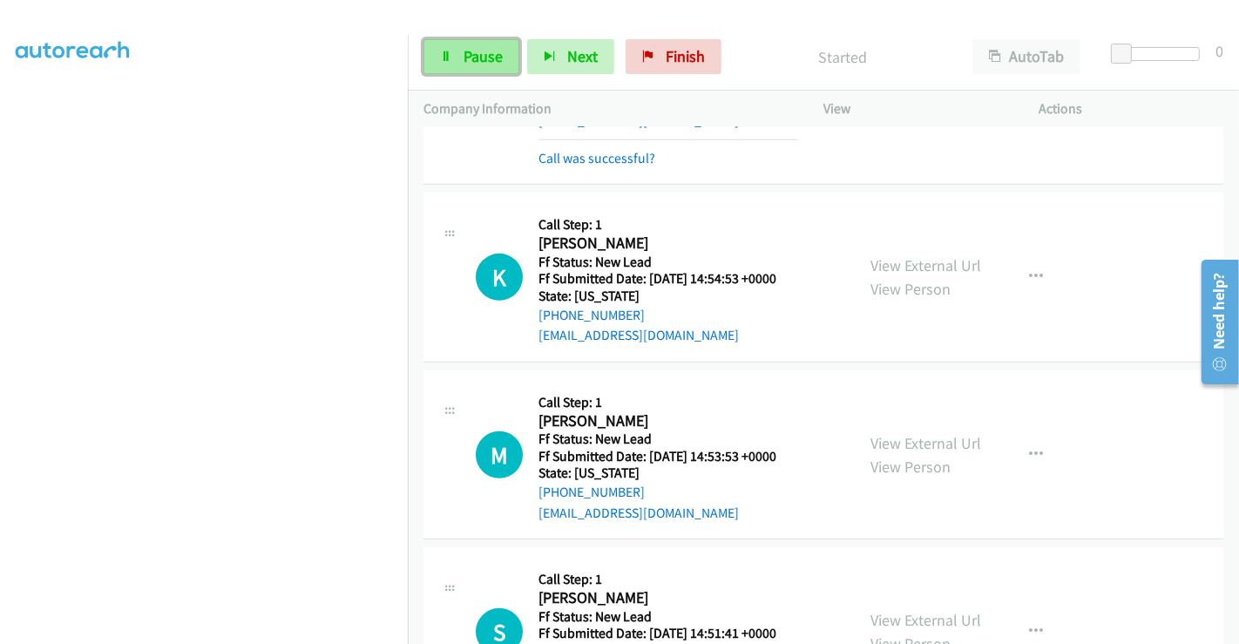
click at [465, 58] on span "Pause" at bounding box center [483, 56] width 39 height 20
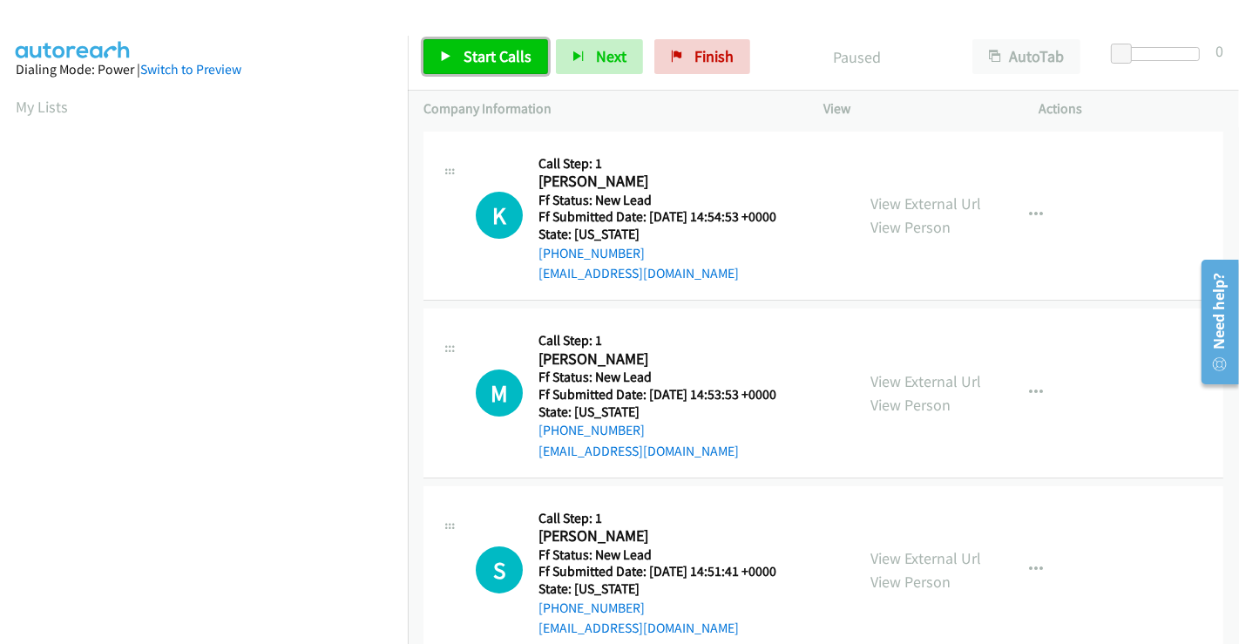
click at [481, 52] on span "Start Calls" at bounding box center [498, 56] width 68 height 20
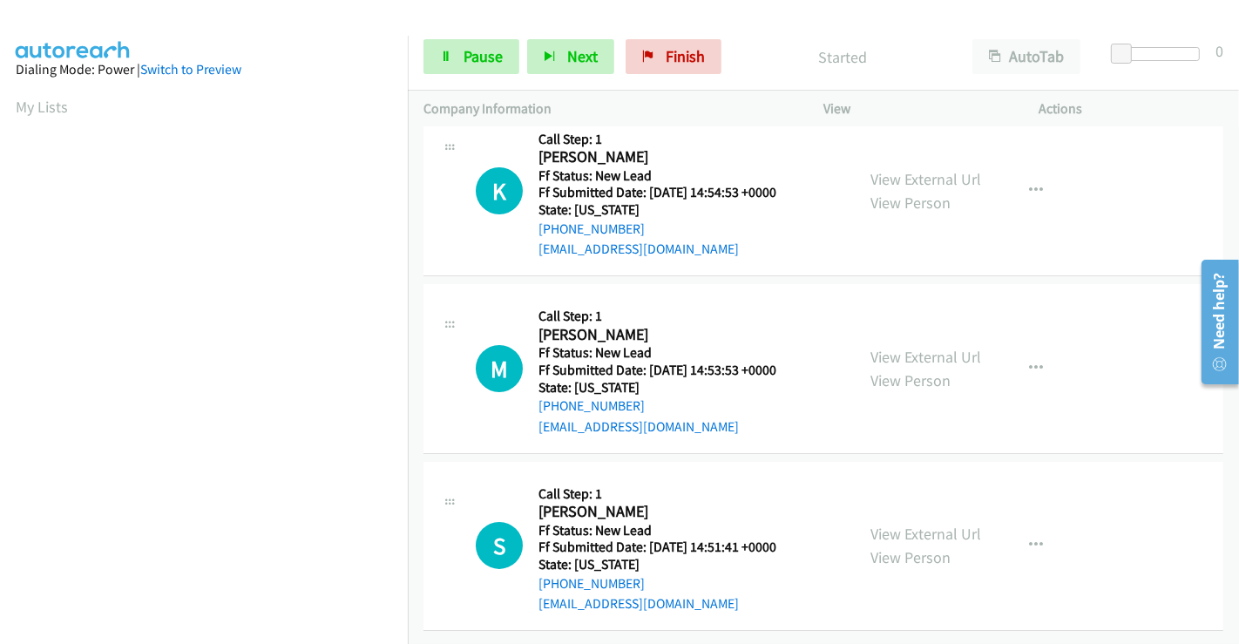
scroll to position [37, 0]
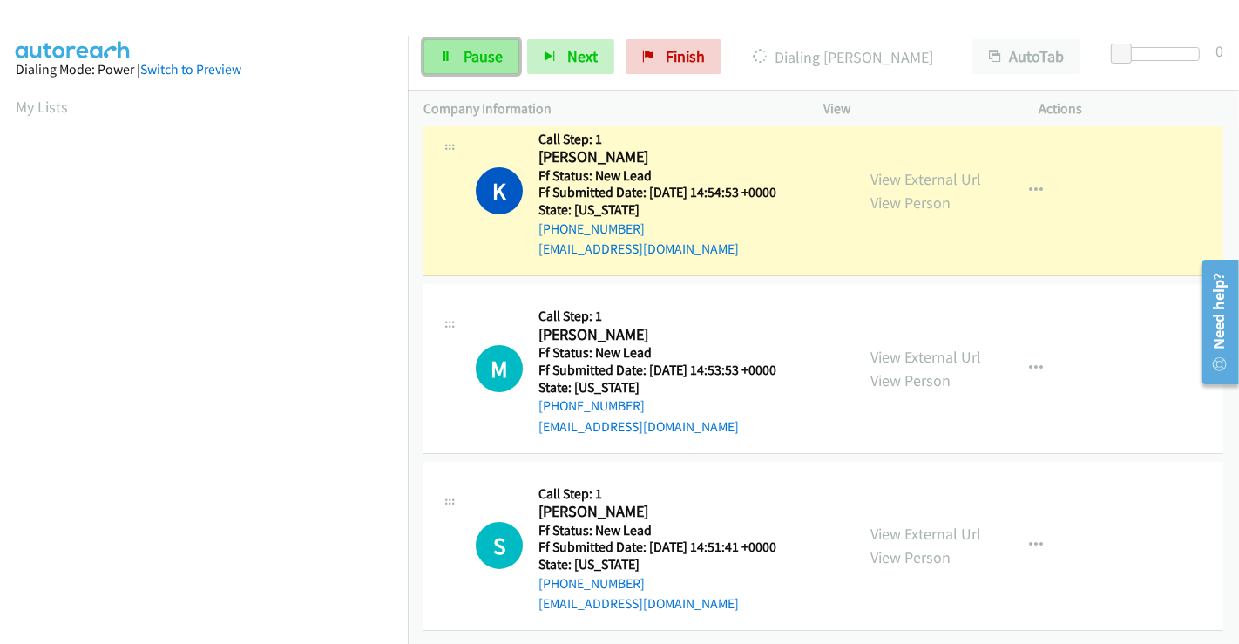
click at [478, 57] on span "Pause" at bounding box center [483, 56] width 39 height 20
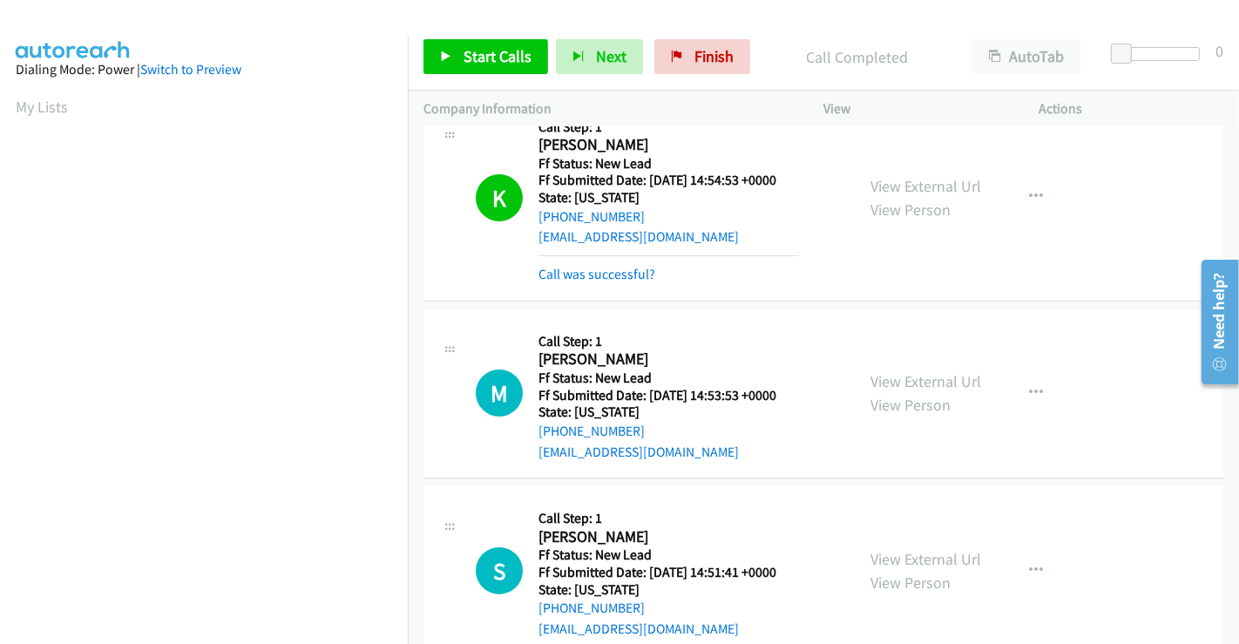
scroll to position [335, 0]
click at [611, 272] on link "Call was successful?" at bounding box center [597, 274] width 117 height 17
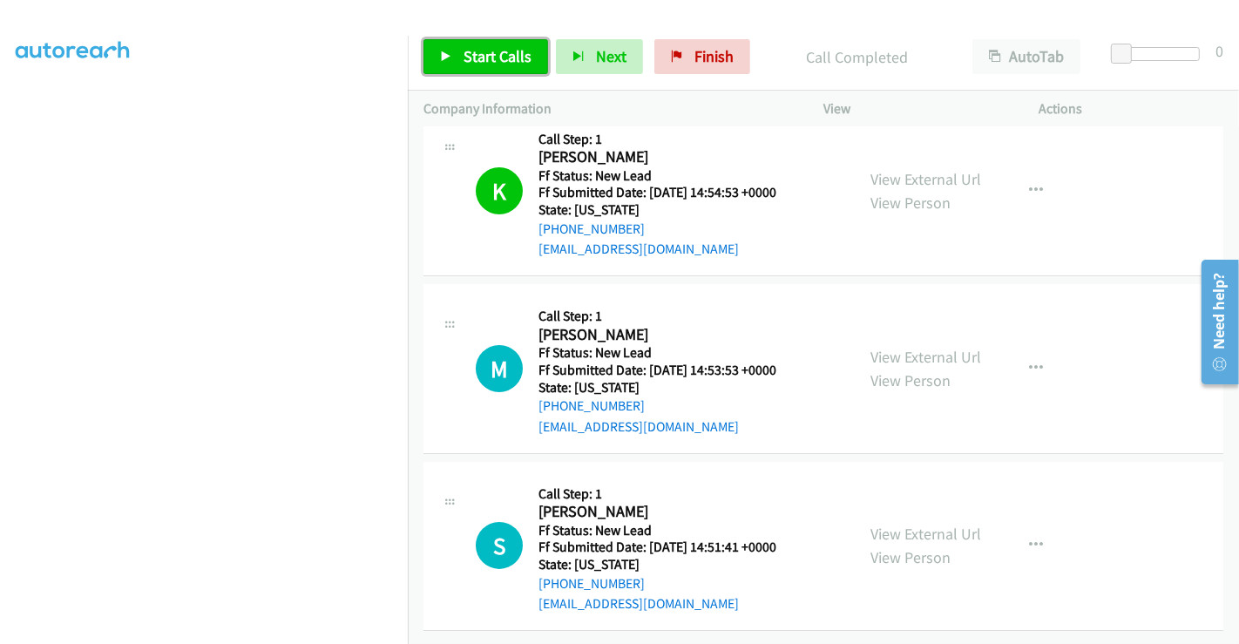
click at [497, 62] on span "Start Calls" at bounding box center [498, 56] width 68 height 20
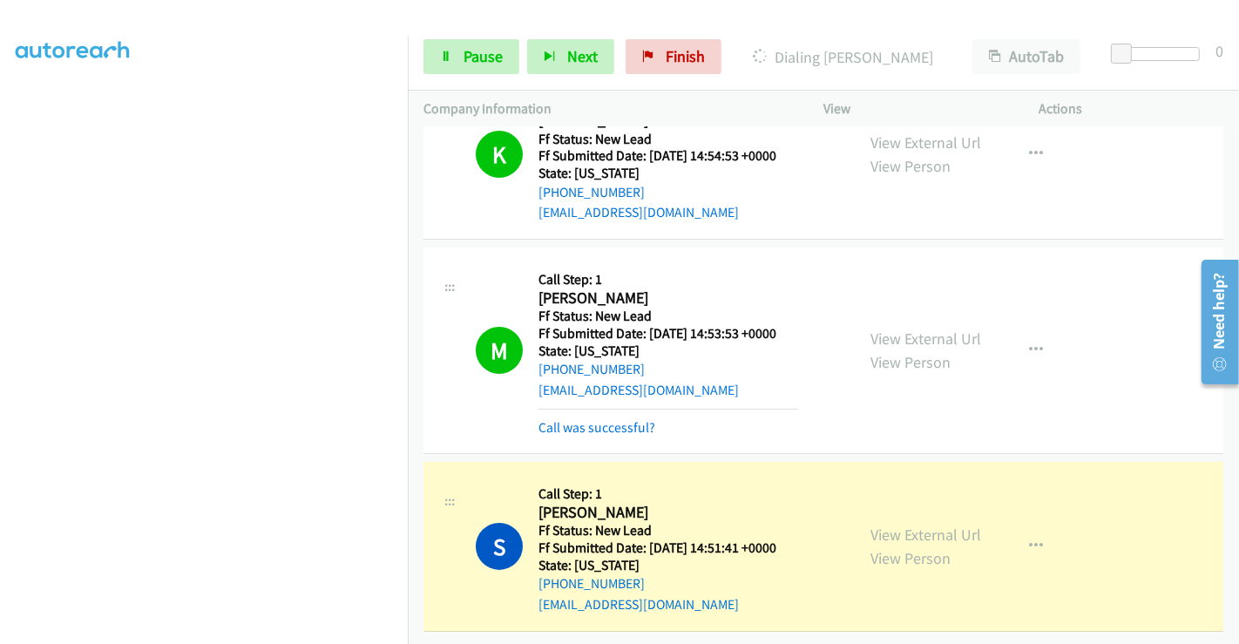
scroll to position [74, 0]
click at [472, 68] on link "Pause" at bounding box center [471, 56] width 96 height 35
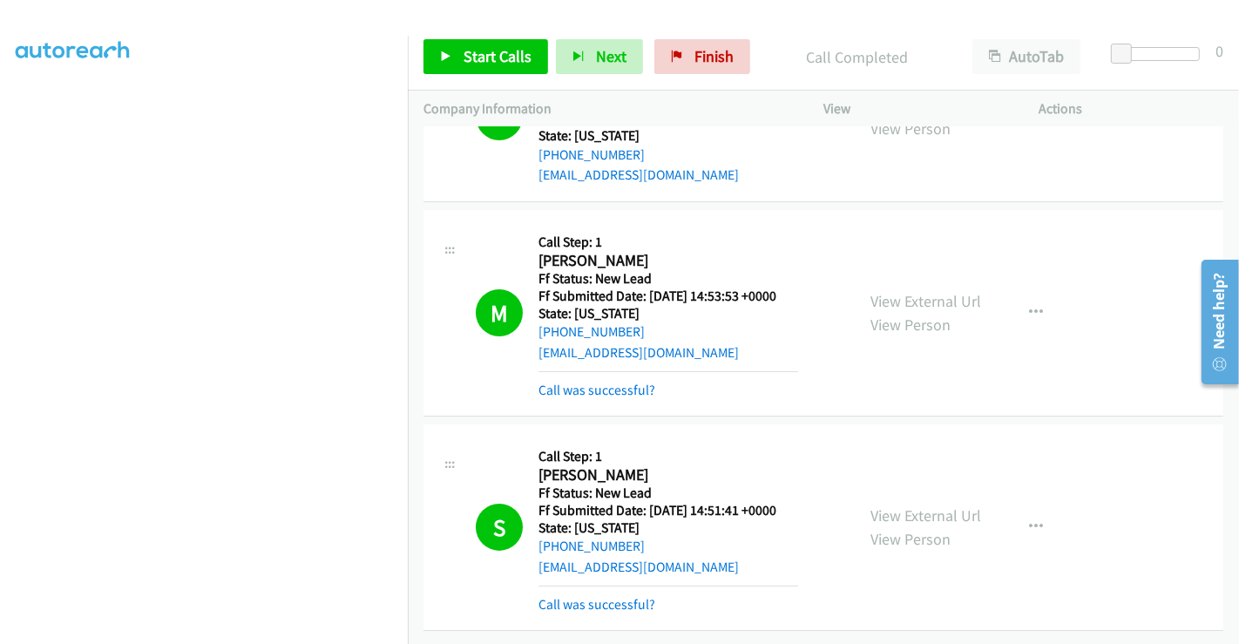
scroll to position [190, 0]
drag, startPoint x: 711, startPoint y: 53, endPoint x: 694, endPoint y: 103, distance: 52.4
click at [711, 53] on span "Finish" at bounding box center [713, 56] width 39 height 20
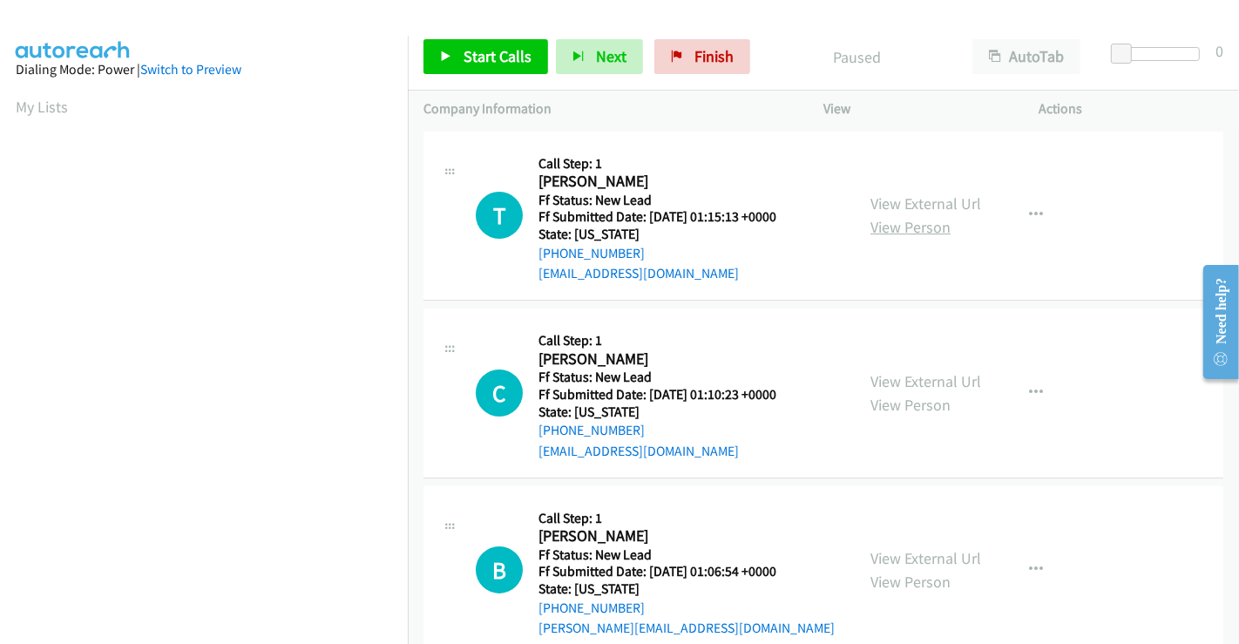
drag, startPoint x: 905, startPoint y: 202, endPoint x: 918, endPoint y: 227, distance: 28.1
click at [905, 202] on link "View External Url" at bounding box center [925, 203] width 111 height 20
click at [918, 377] on link "View External Url" at bounding box center [925, 381] width 111 height 20
click at [913, 553] on link "View External Url" at bounding box center [925, 558] width 111 height 20
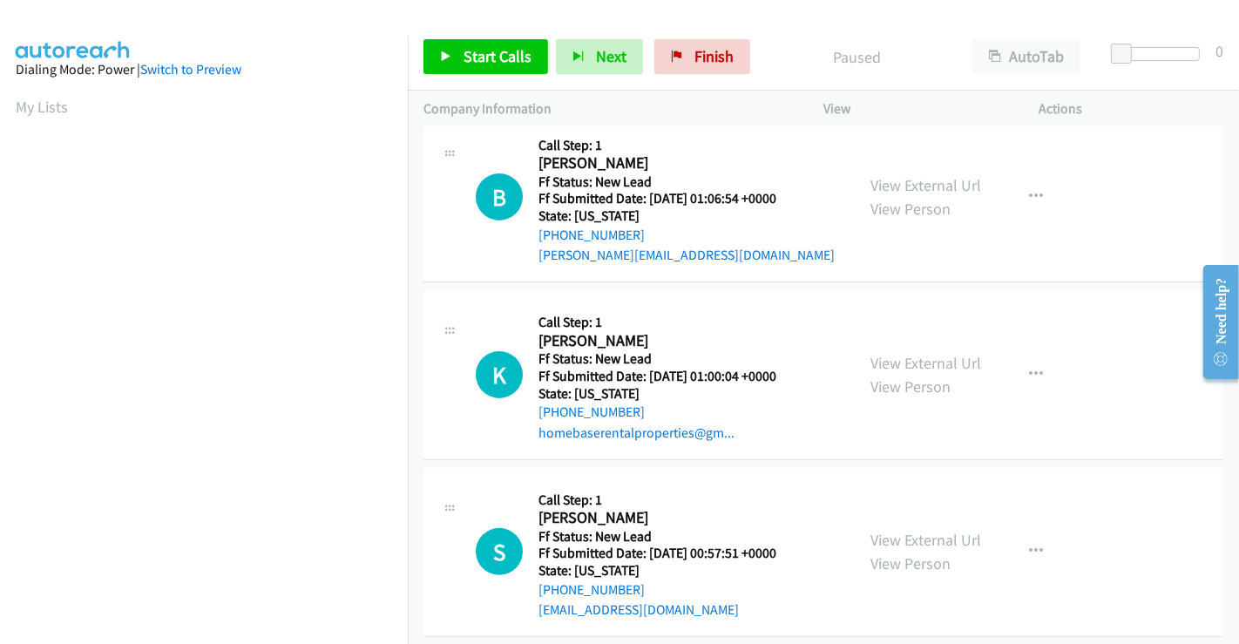
scroll to position [387, 0]
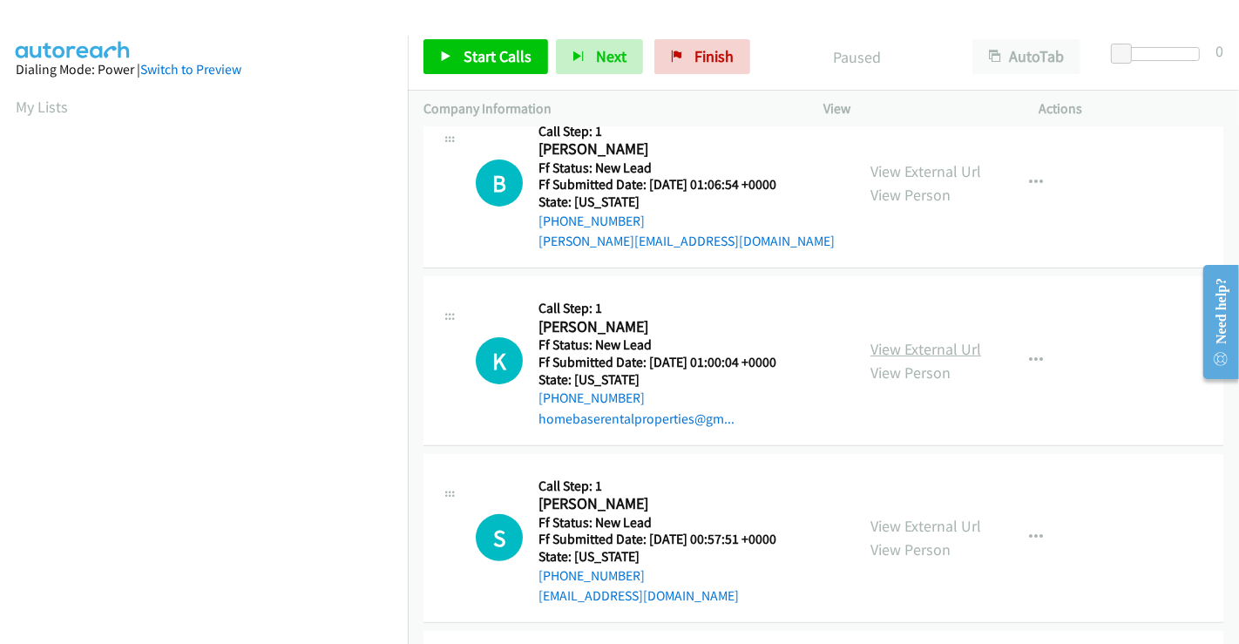
click at [915, 340] on link "View External Url" at bounding box center [925, 349] width 111 height 20
click at [911, 522] on link "View External Url" at bounding box center [925, 526] width 111 height 20
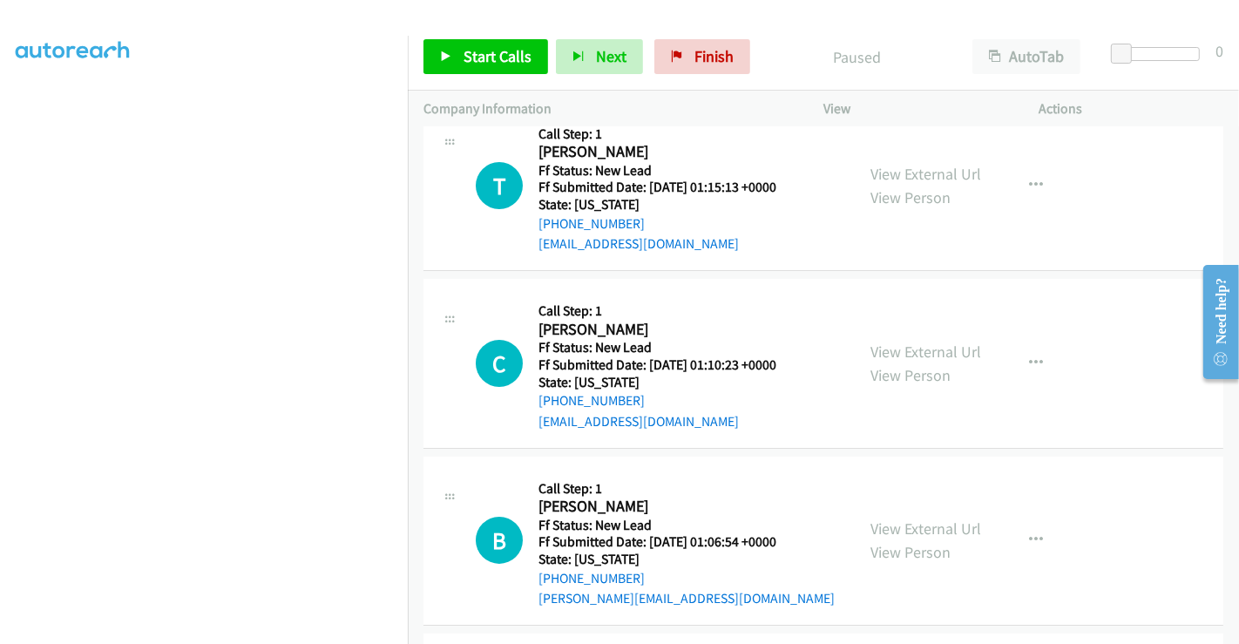
scroll to position [0, 0]
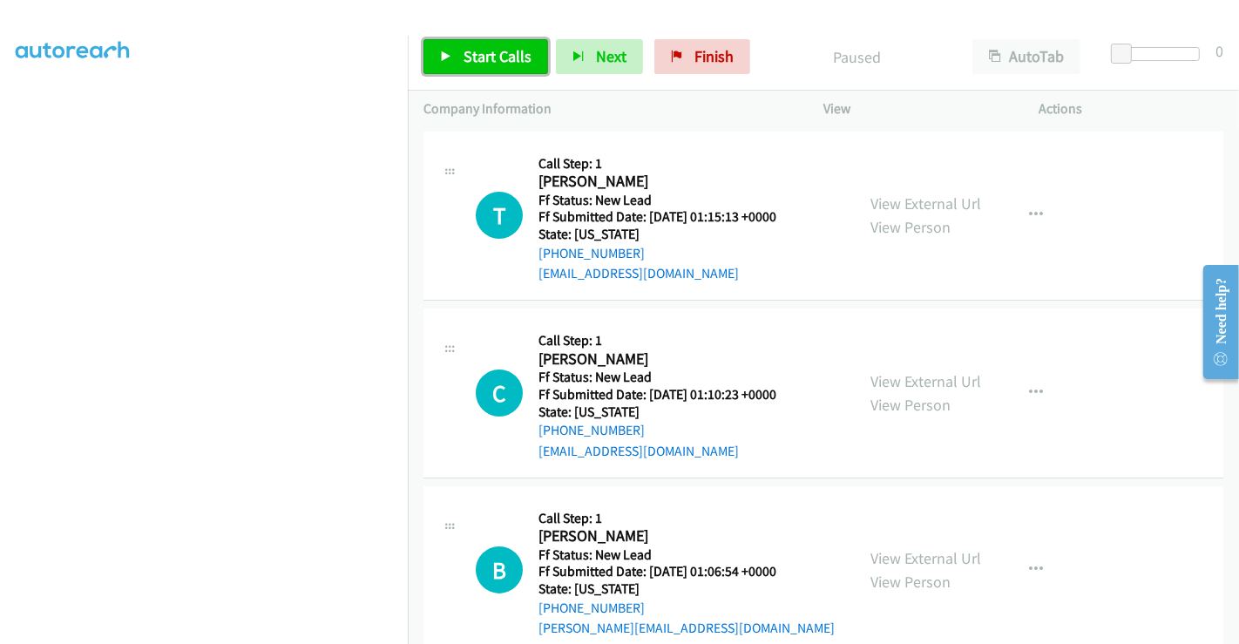
click at [483, 63] on span "Start Calls" at bounding box center [498, 56] width 68 height 20
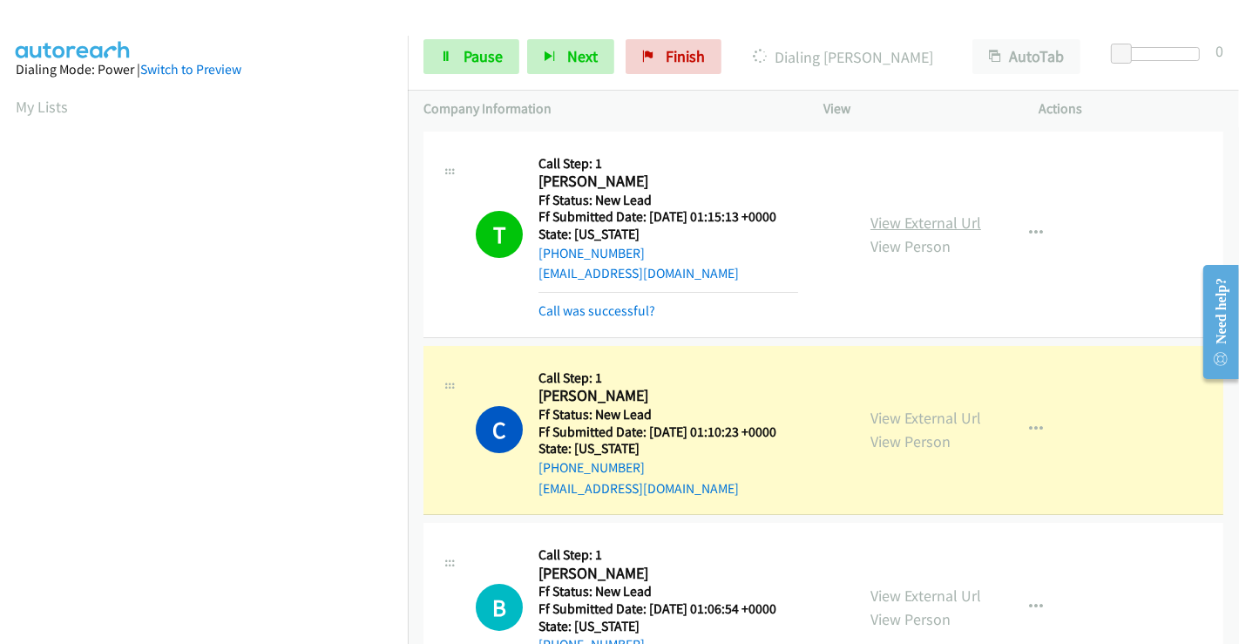
click at [915, 220] on link "View External Url" at bounding box center [925, 223] width 111 height 20
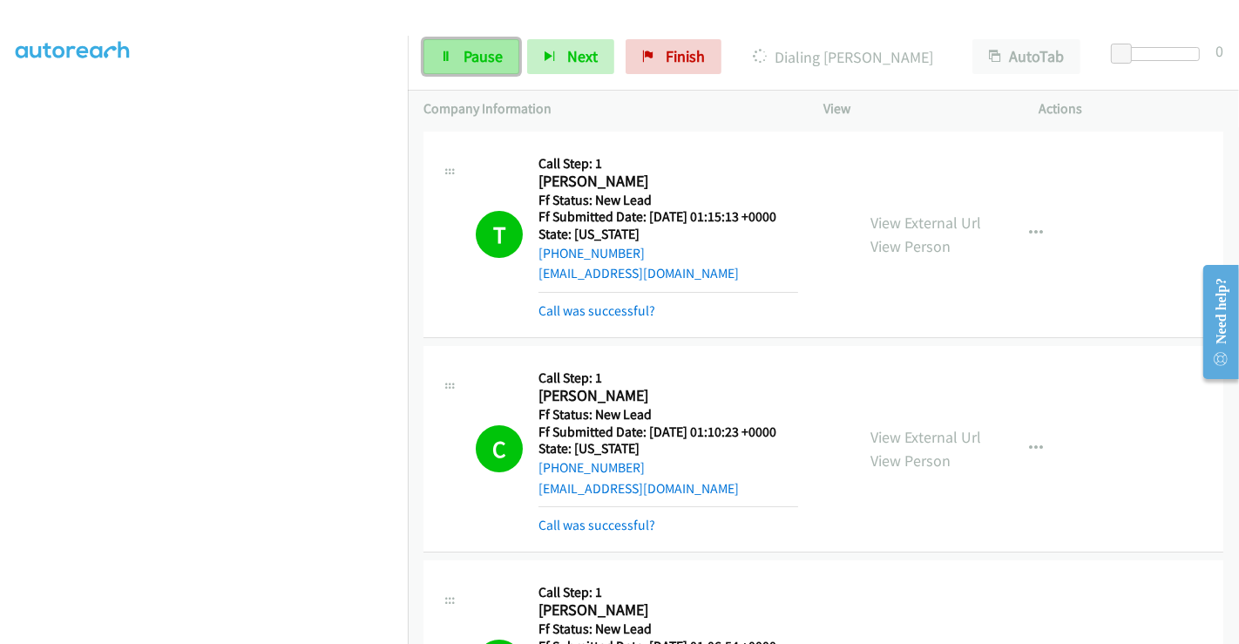
click at [470, 57] on span "Pause" at bounding box center [483, 56] width 39 height 20
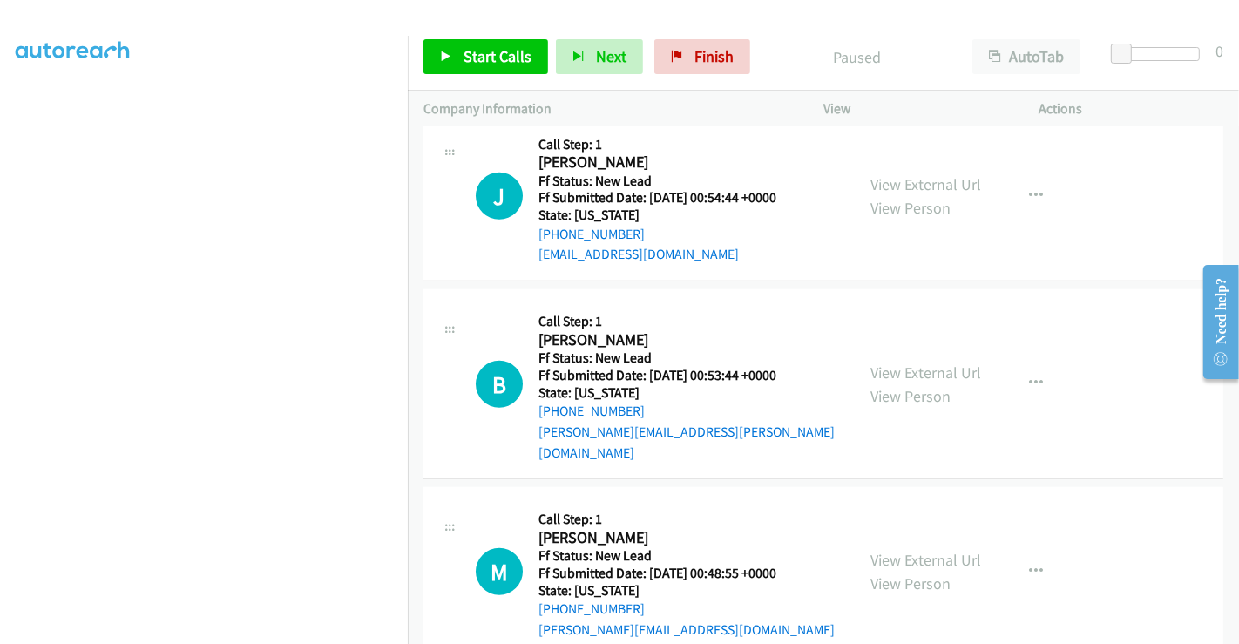
scroll to position [968, 0]
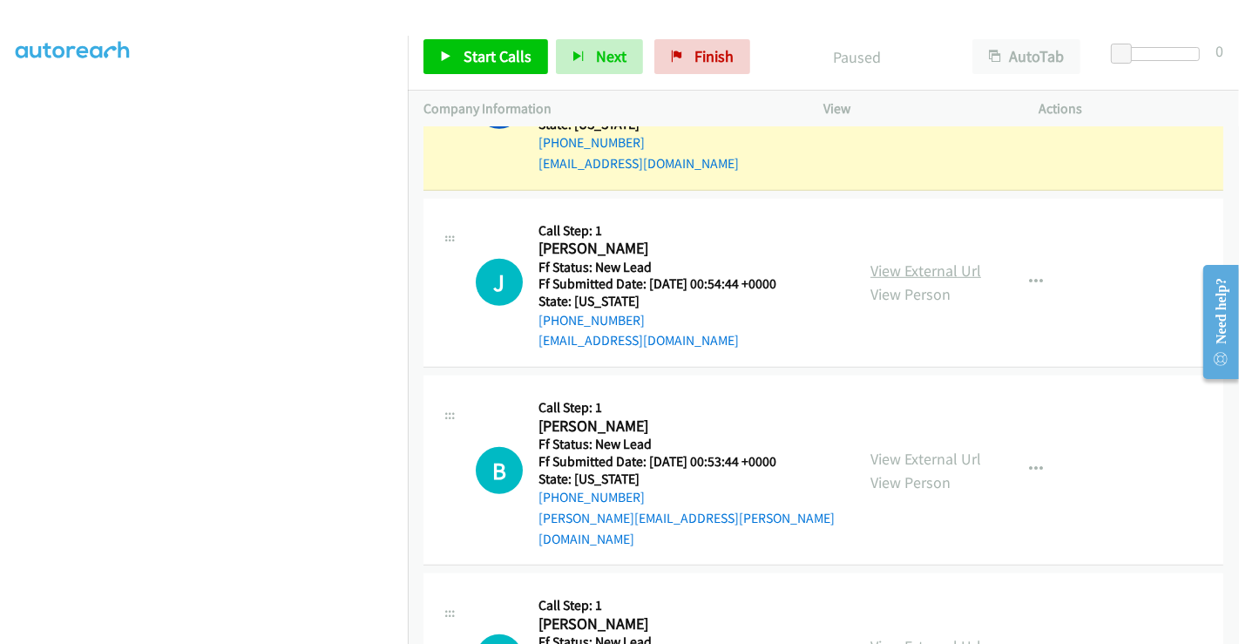
click at [902, 267] on link "View External Url" at bounding box center [925, 271] width 111 height 20
click at [925, 450] on link "View External Url" at bounding box center [925, 459] width 111 height 20
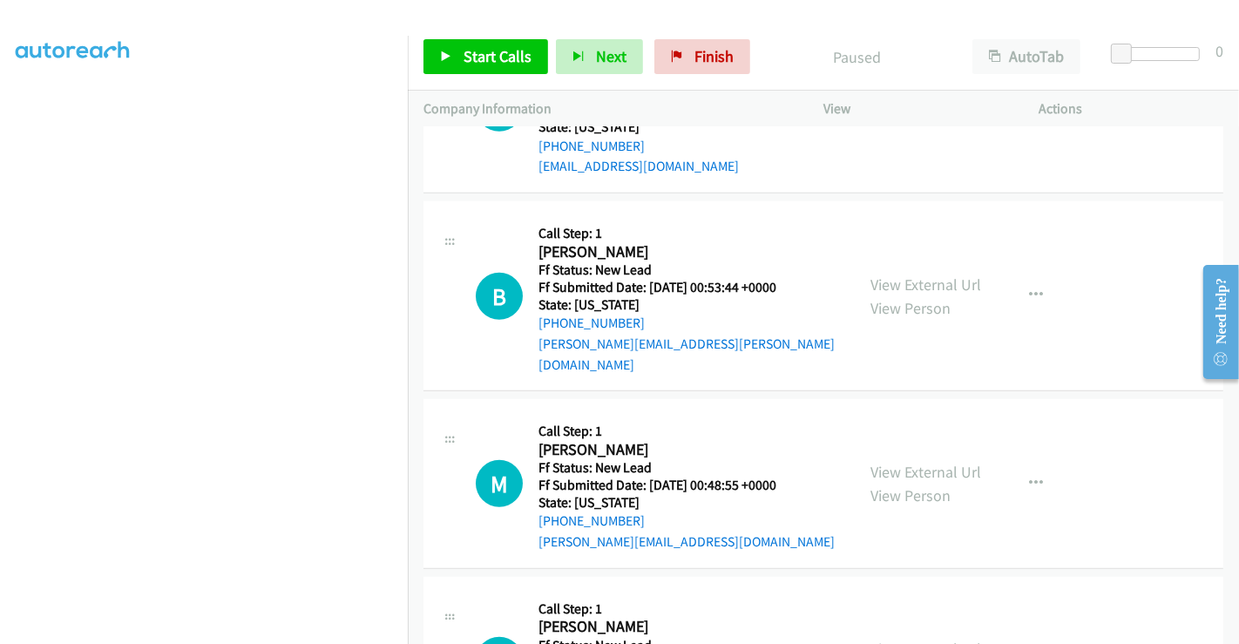
scroll to position [1162, 0]
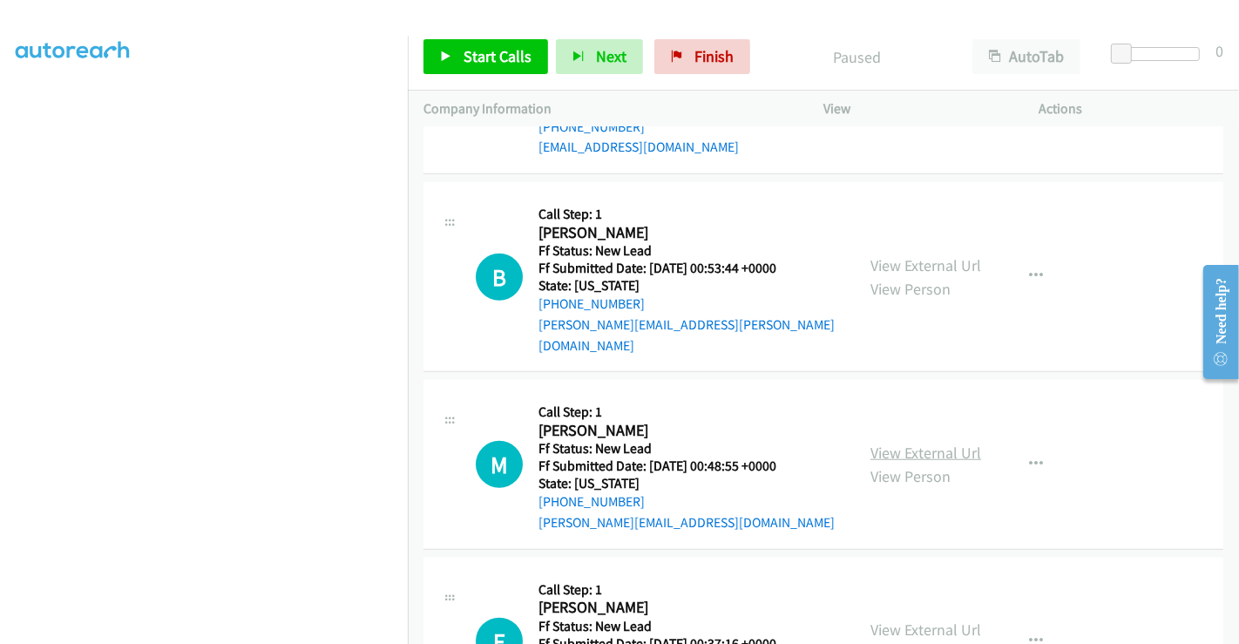
click at [928, 443] on link "View External Url" at bounding box center [925, 453] width 111 height 20
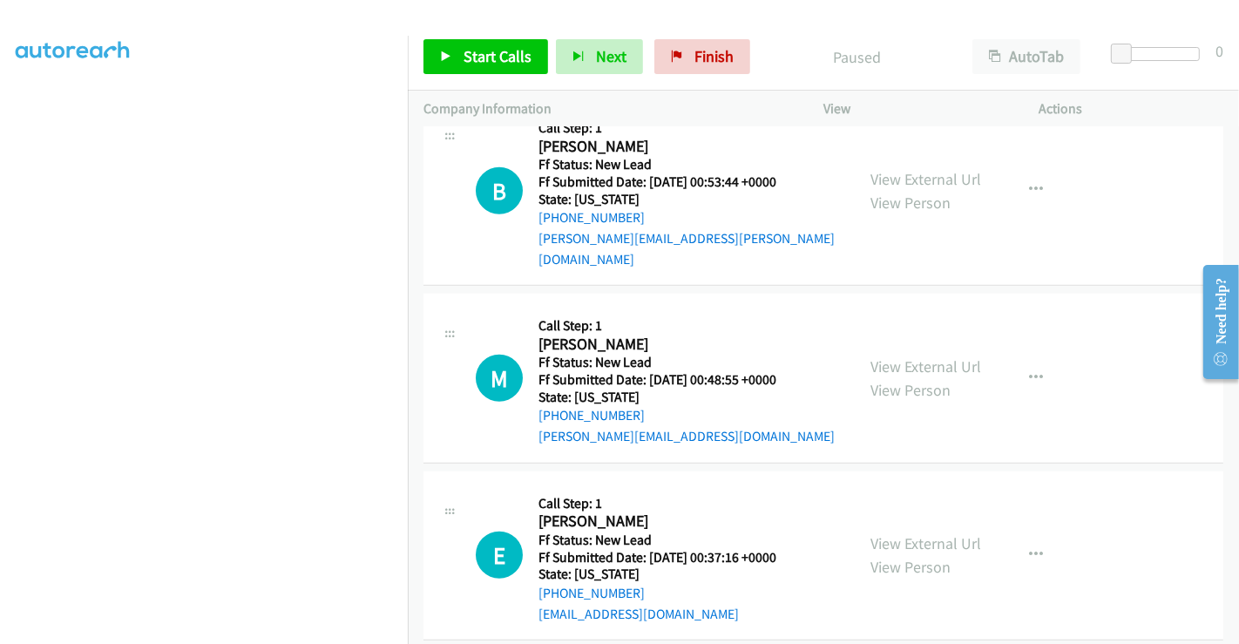
scroll to position [1355, 0]
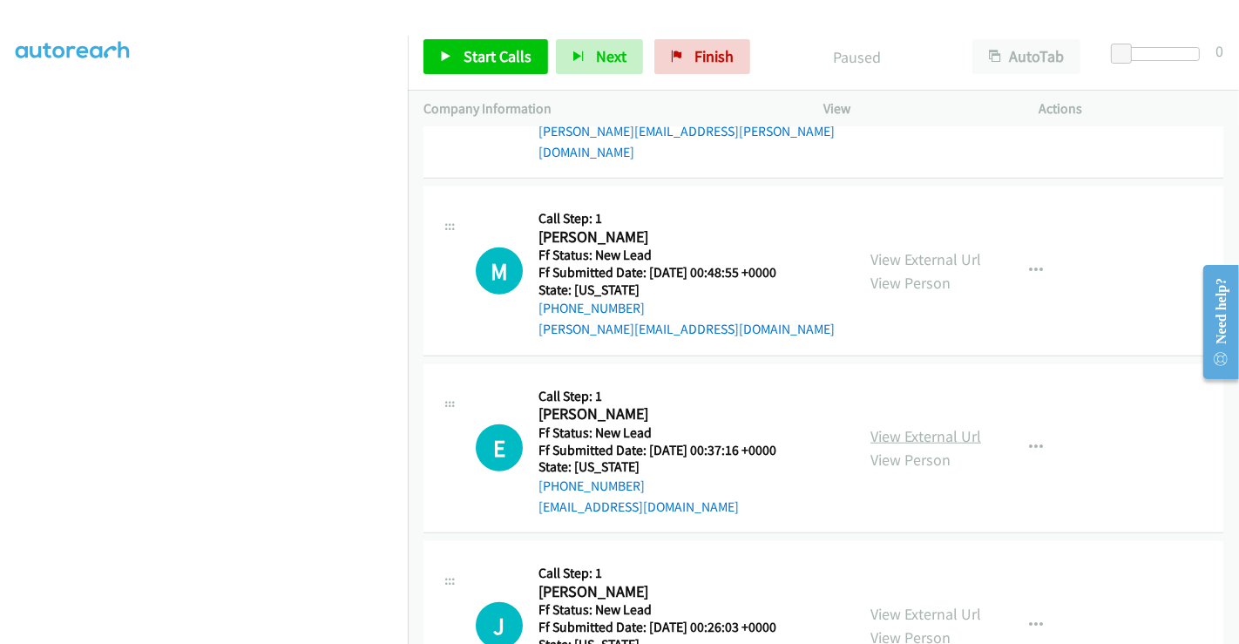
click at [928, 426] on link "View External Url" at bounding box center [925, 436] width 111 height 20
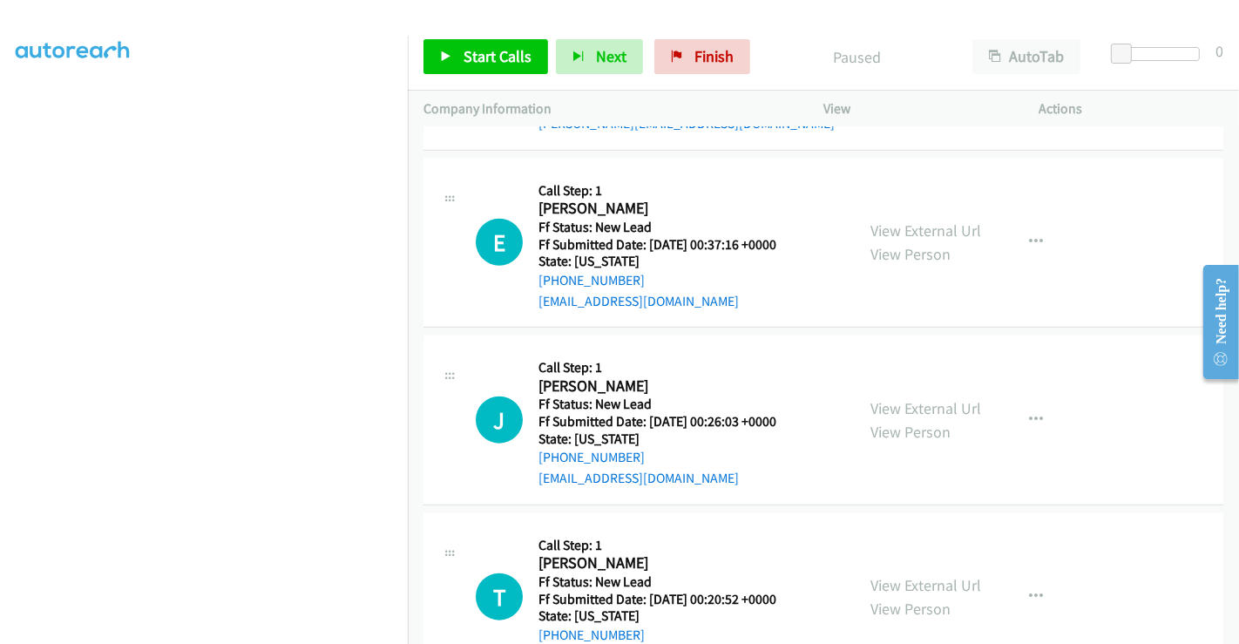
scroll to position [1645, 0]
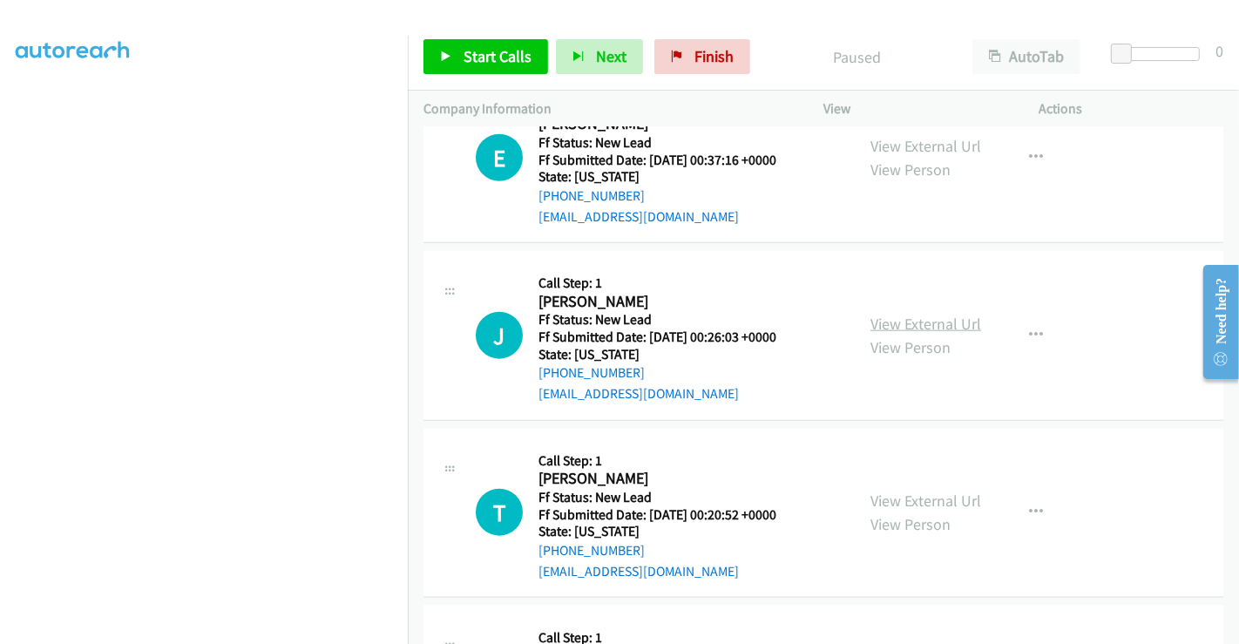
click at [901, 314] on link "View External Url" at bounding box center [925, 324] width 111 height 20
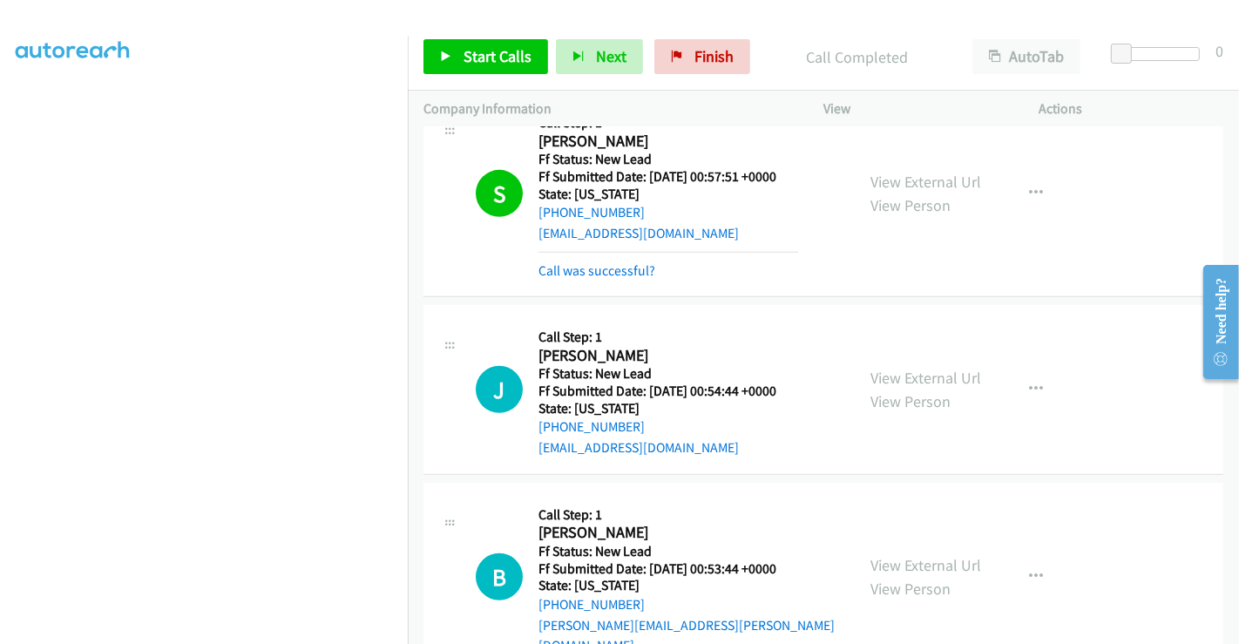
scroll to position [811, 0]
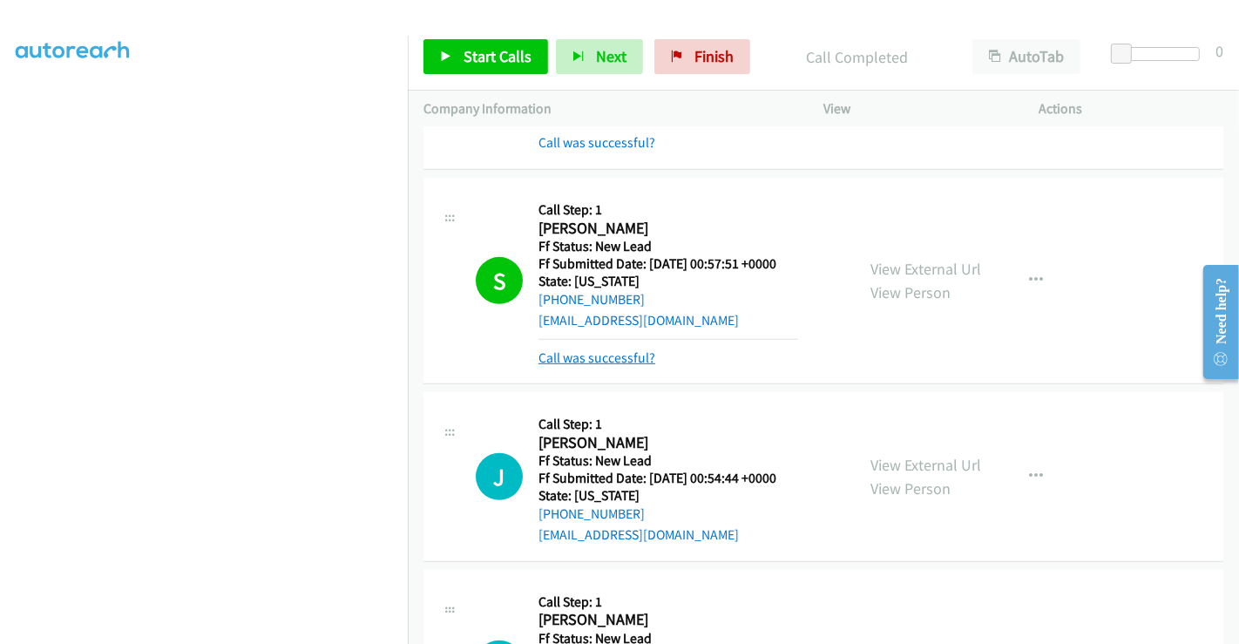
click at [632, 353] on link "Call was successful?" at bounding box center [597, 357] width 117 height 17
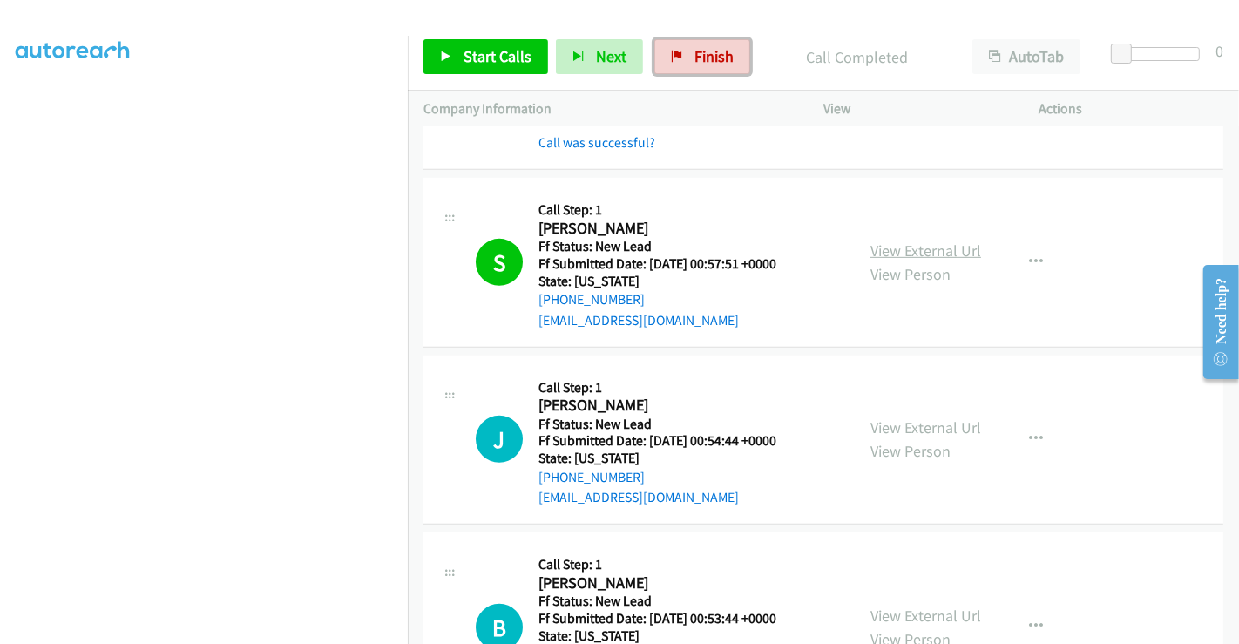
drag, startPoint x: 716, startPoint y: 59, endPoint x: 960, endPoint y: 254, distance: 311.9
click at [716, 59] on span "Finish" at bounding box center [713, 56] width 39 height 20
